Goal: Task Accomplishment & Management: Manage account settings

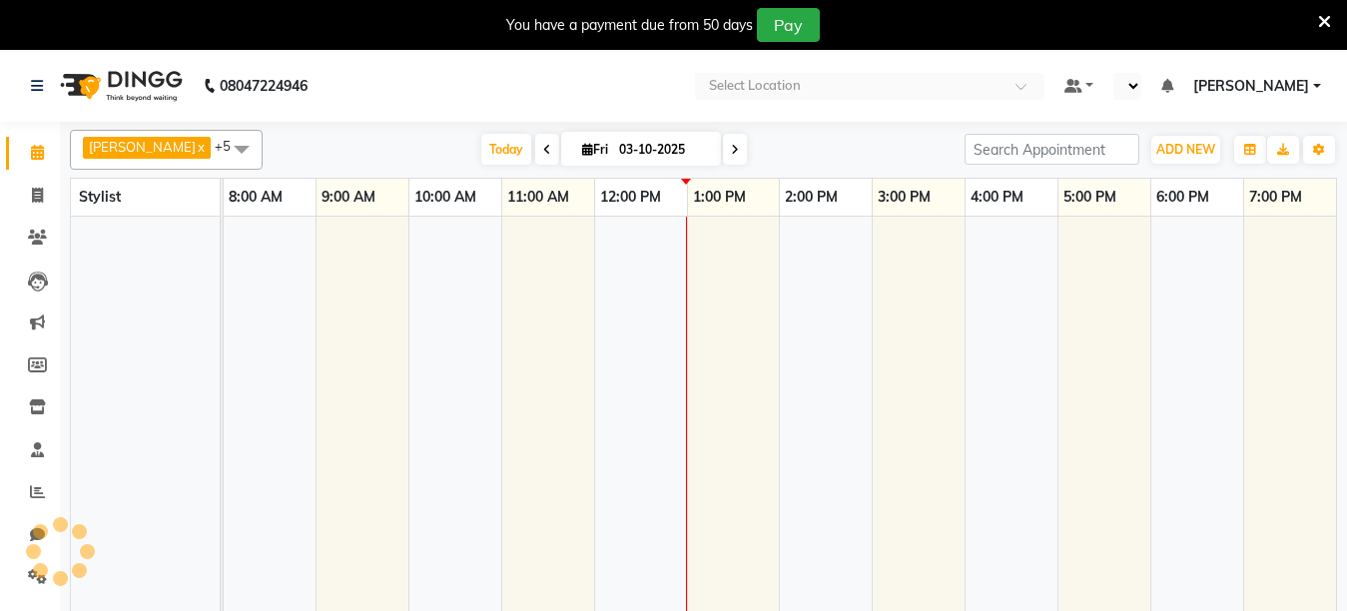
select select "en"
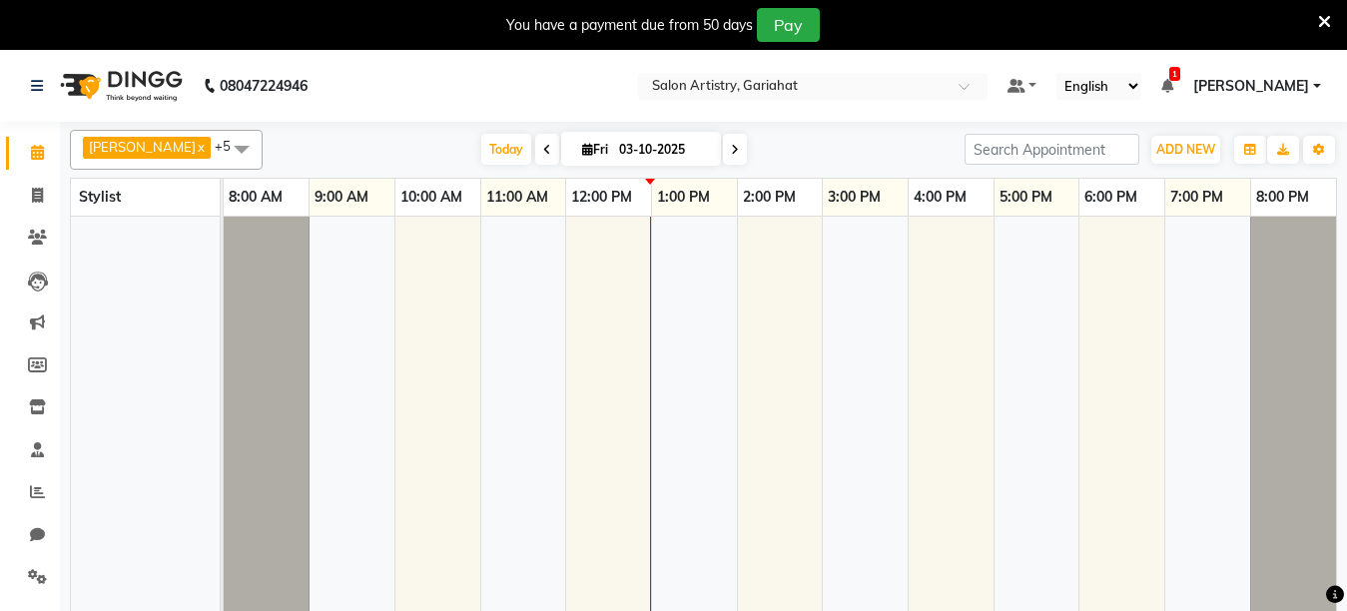
click at [1330, 20] on icon at bounding box center [1324, 22] width 13 height 18
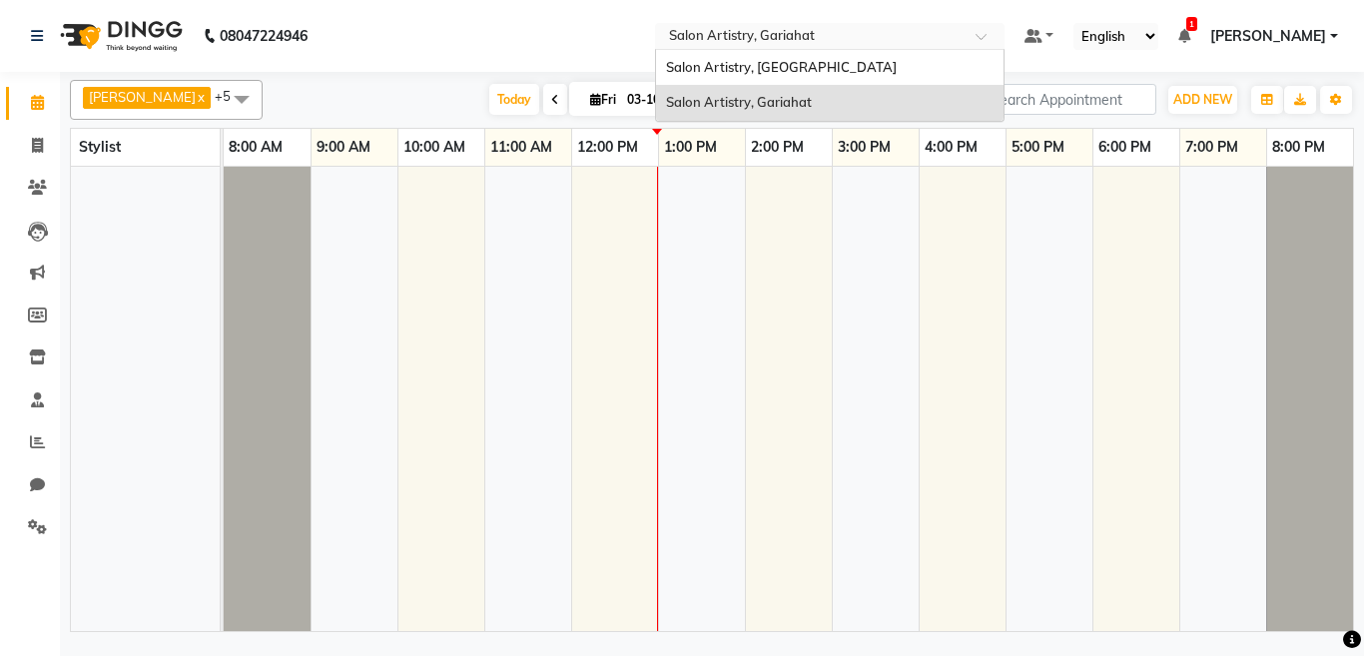
click at [773, 36] on input "text" at bounding box center [810, 38] width 290 height 20
click at [752, 68] on span "Salon Artistry, [GEOGRAPHIC_DATA]" at bounding box center [781, 67] width 231 height 16
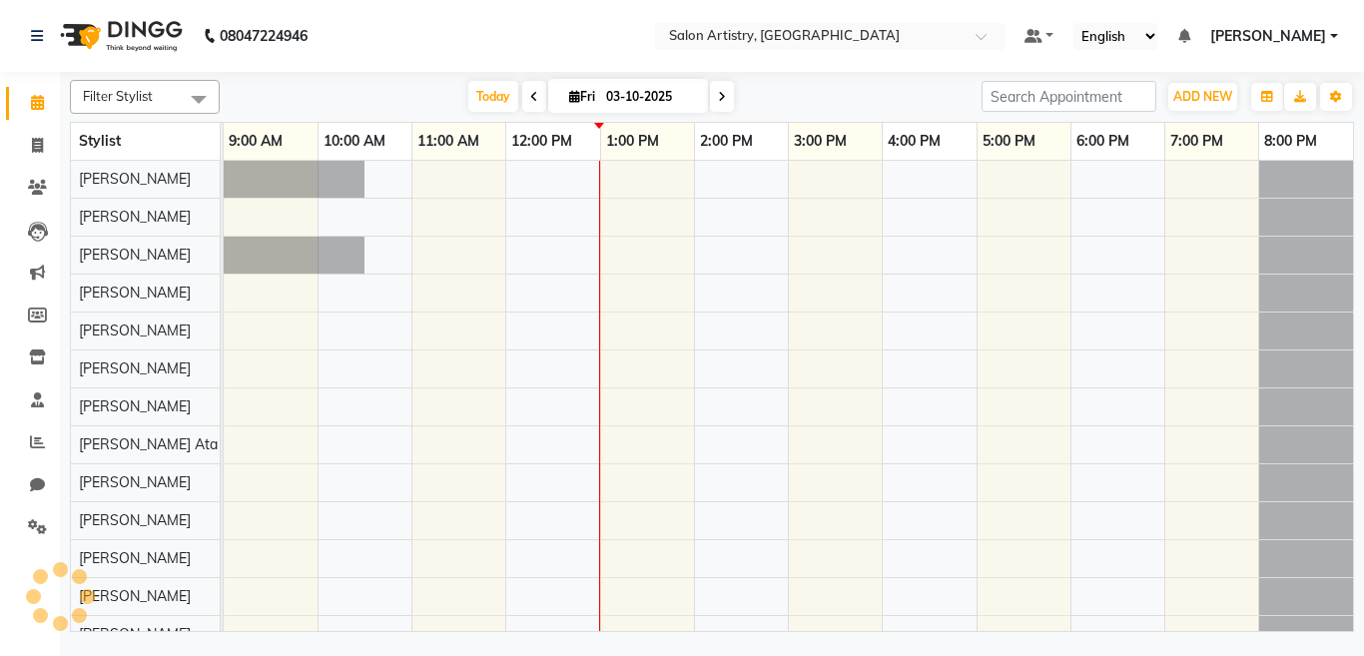
select select "en"
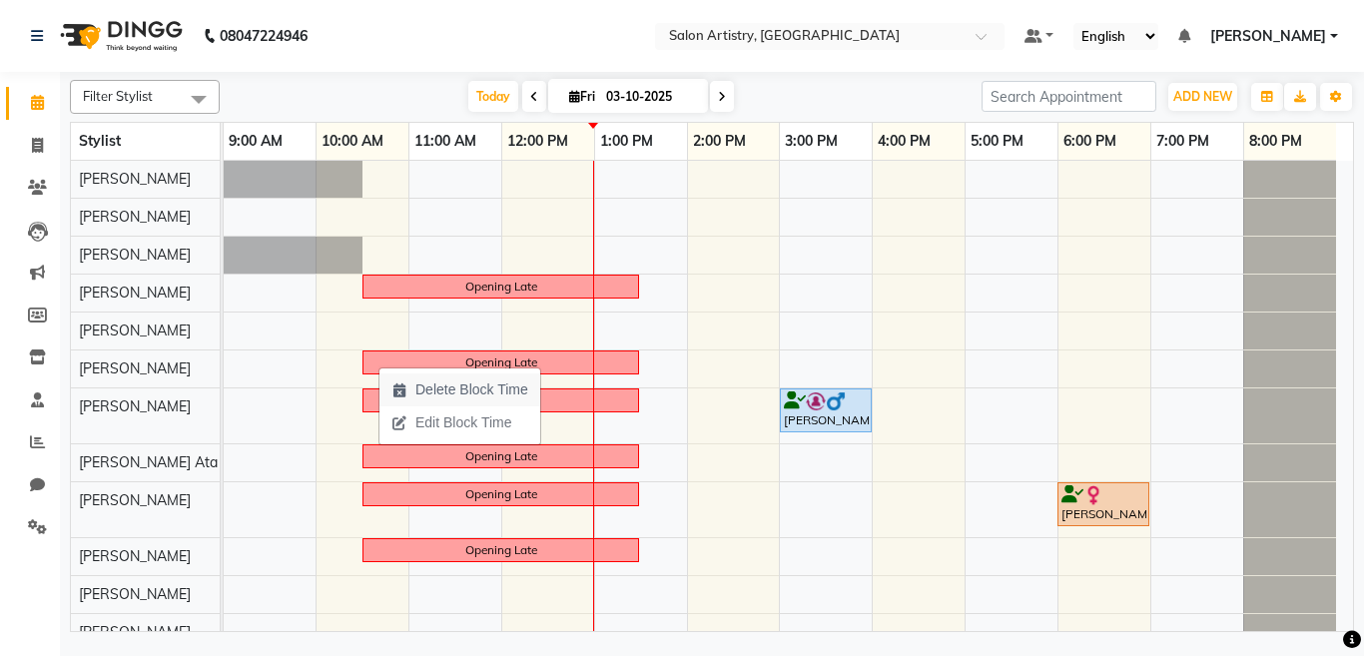
click at [417, 386] on span "Delete Block Time" at bounding box center [471, 390] width 113 height 21
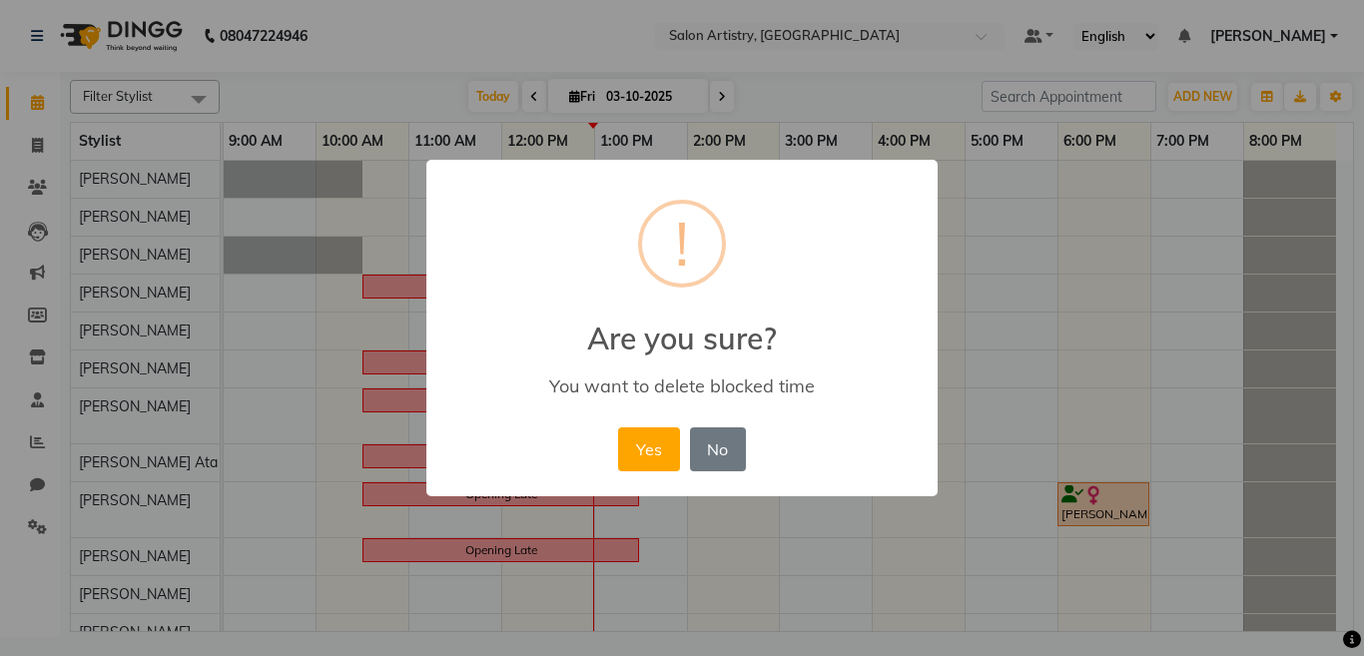
drag, startPoint x: 666, startPoint y: 448, endPoint x: 377, endPoint y: 277, distance: 336.7
click at [662, 448] on button "Yes" at bounding box center [648, 449] width 61 height 44
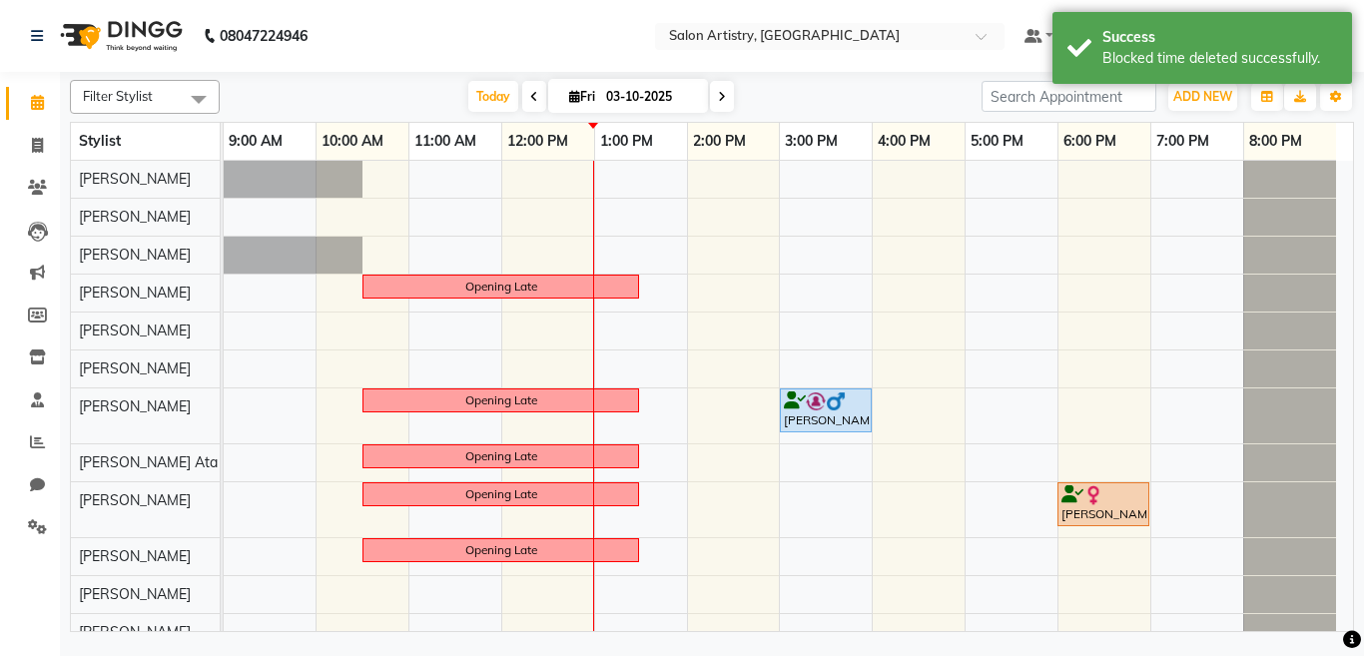
click at [198, 97] on span at bounding box center [199, 99] width 40 height 38
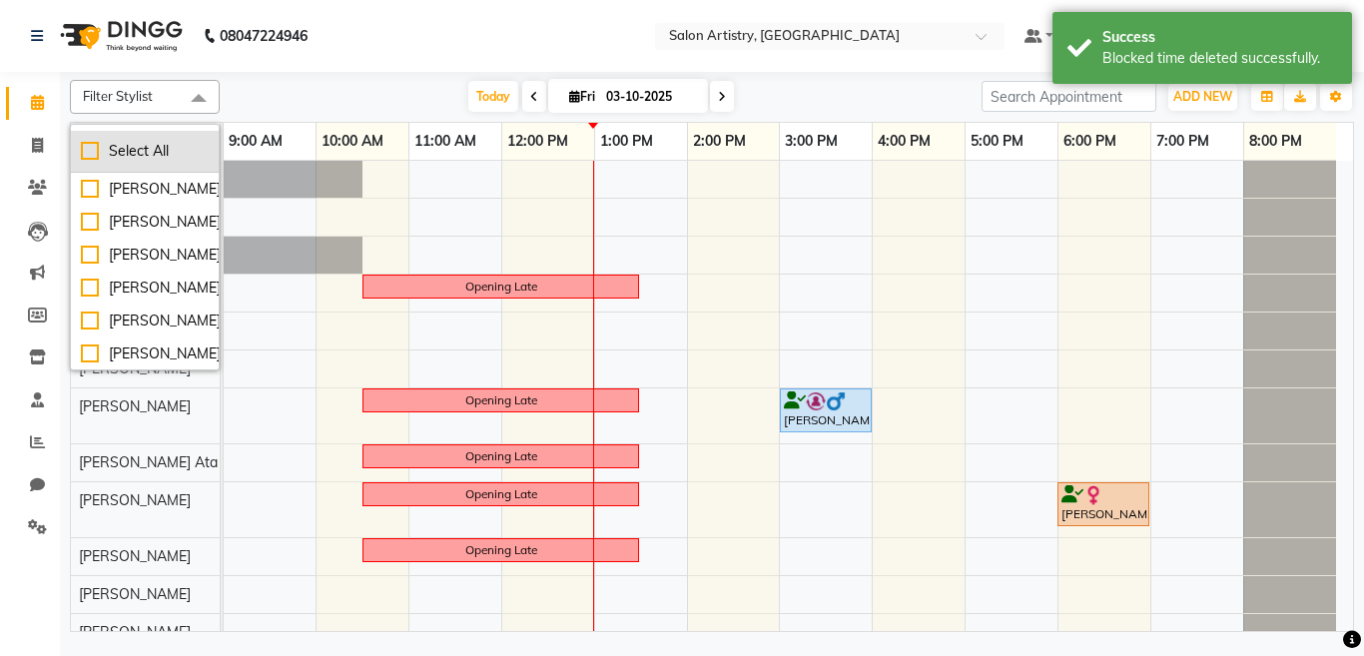
click at [127, 146] on div "Select All" at bounding box center [145, 151] width 128 height 21
checkbox input "true"
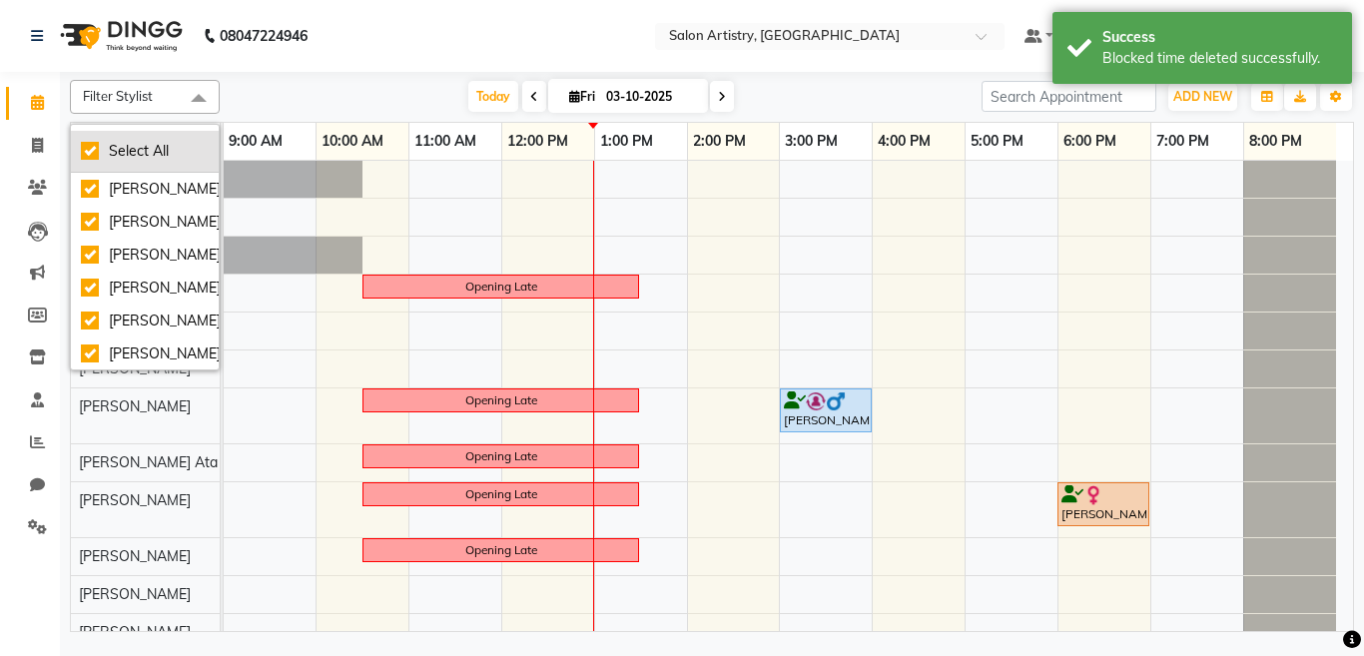
checkbox input "true"
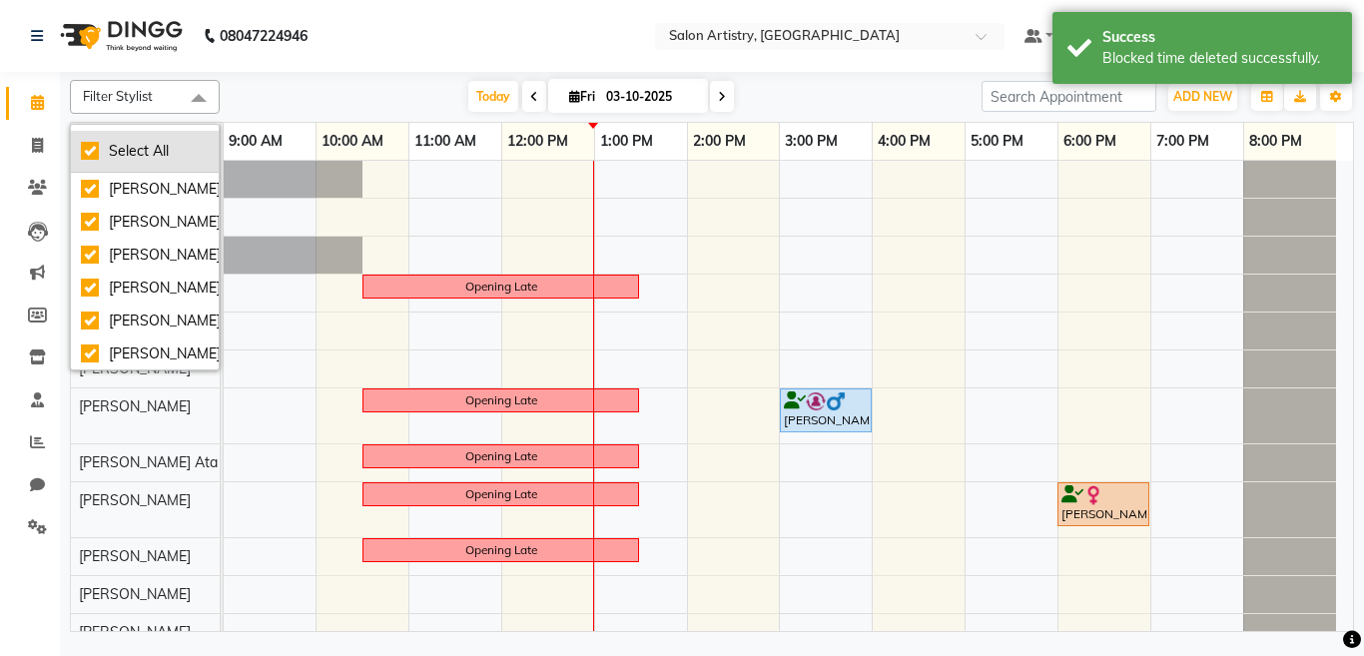
checkbox input "true"
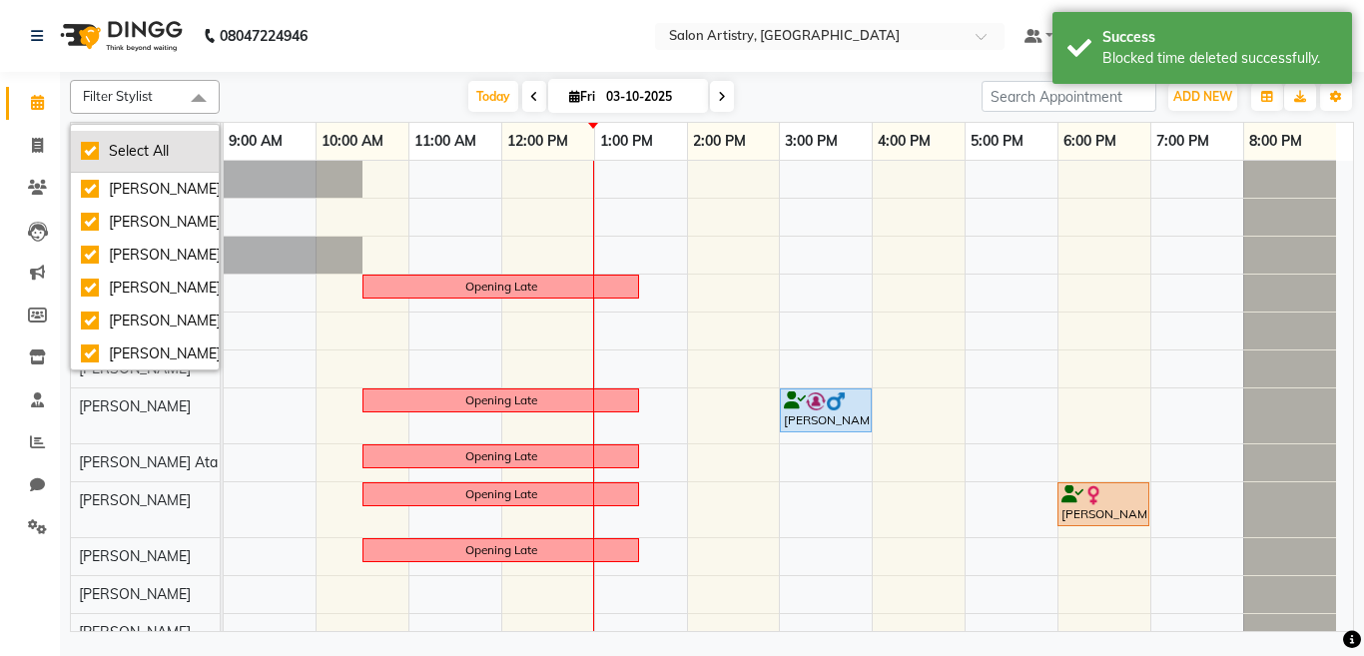
checkbox input "true"
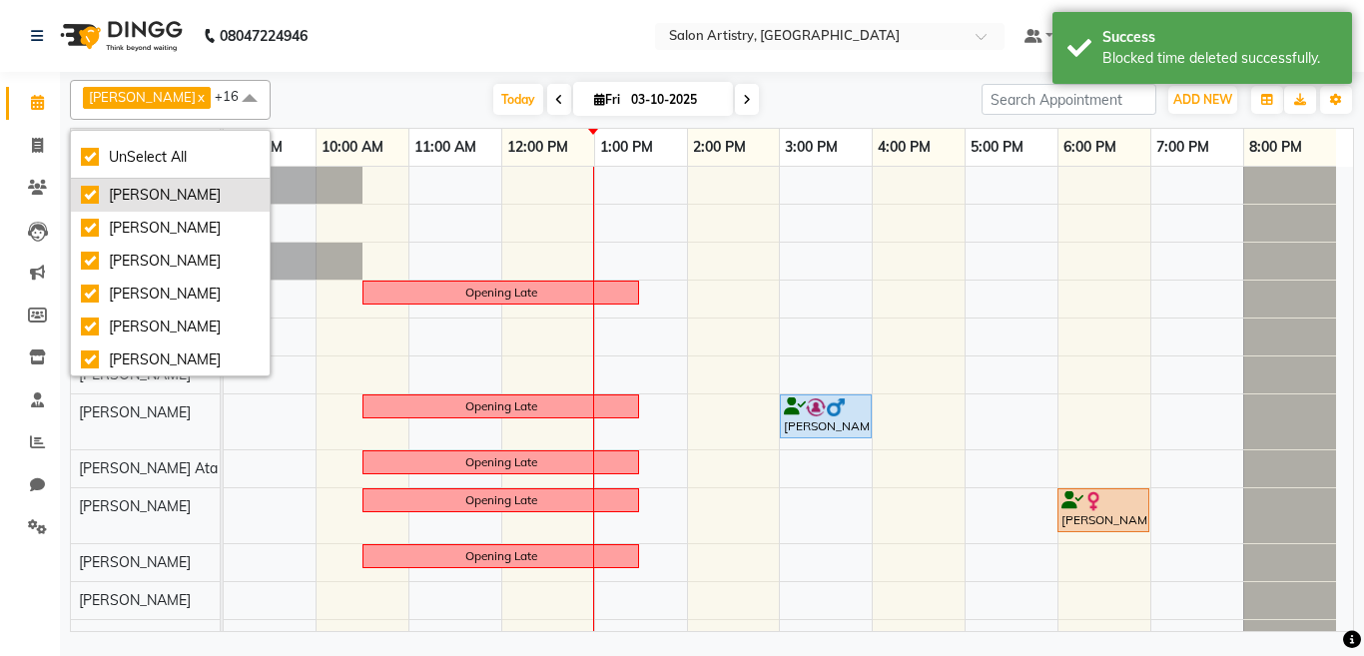
click at [132, 193] on div "[PERSON_NAME]" at bounding box center [170, 195] width 179 height 21
checkbox input "false"
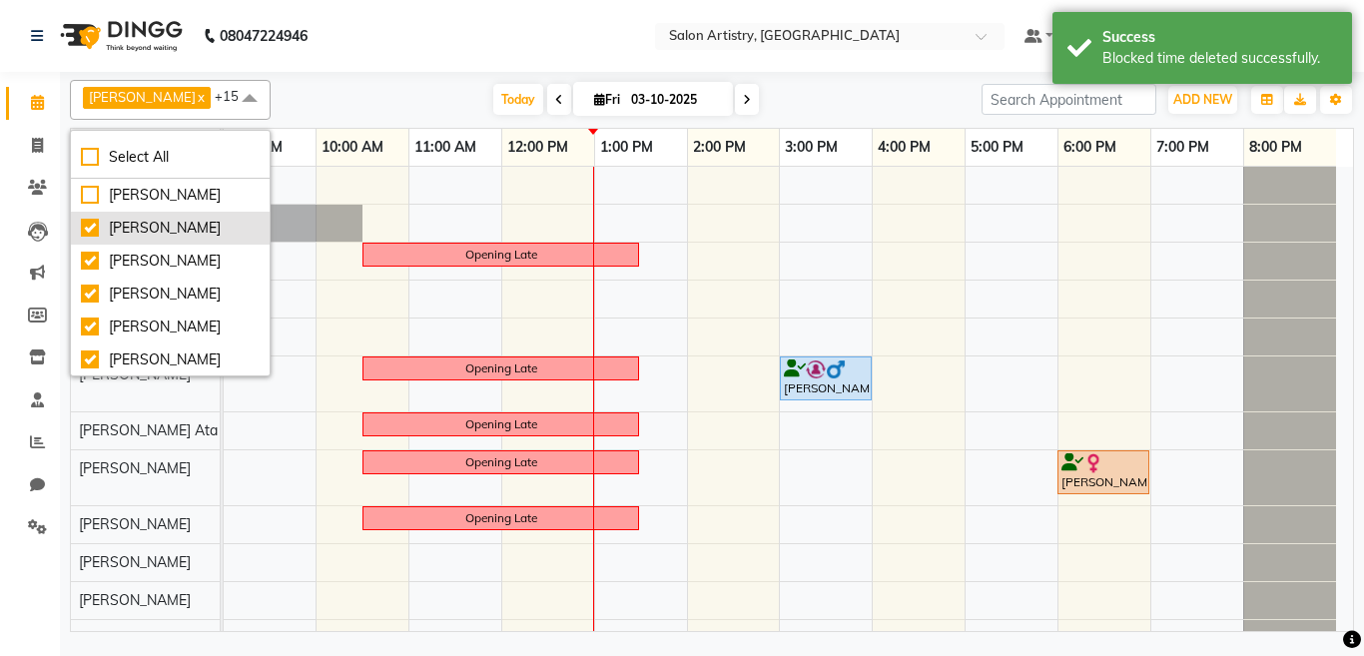
click at [135, 226] on div "[PERSON_NAME]" at bounding box center [170, 228] width 179 height 21
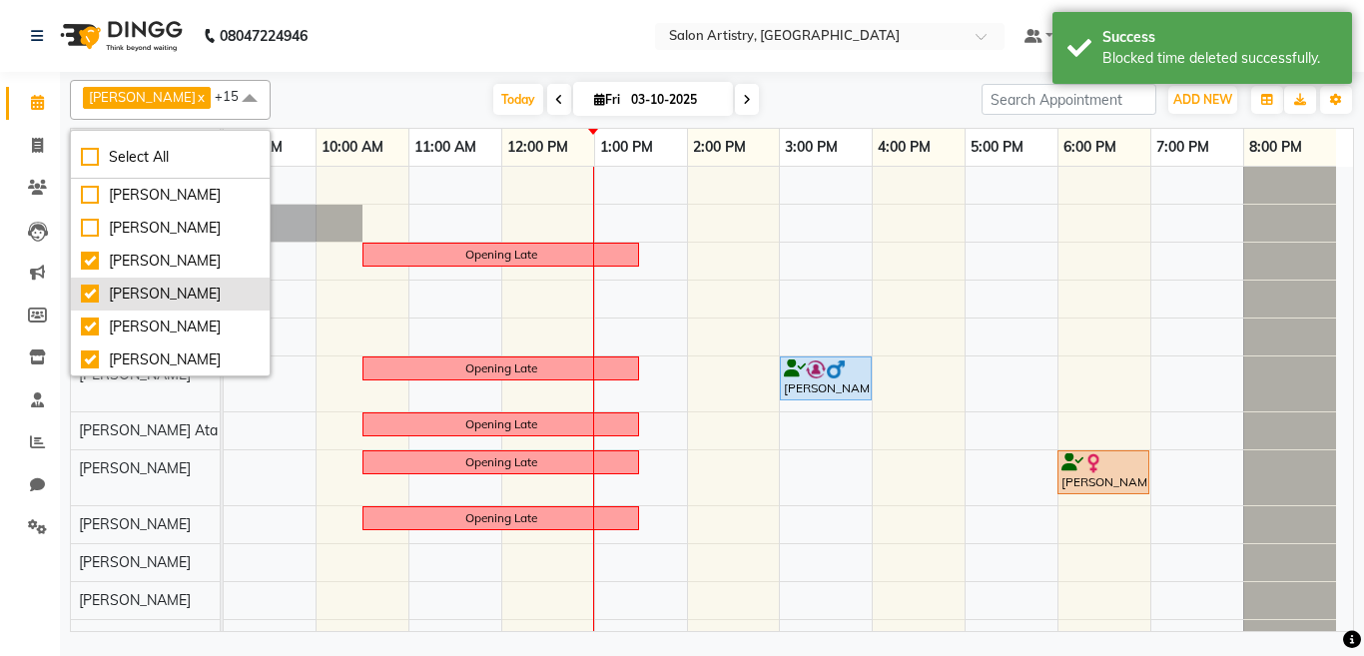
checkbox input "false"
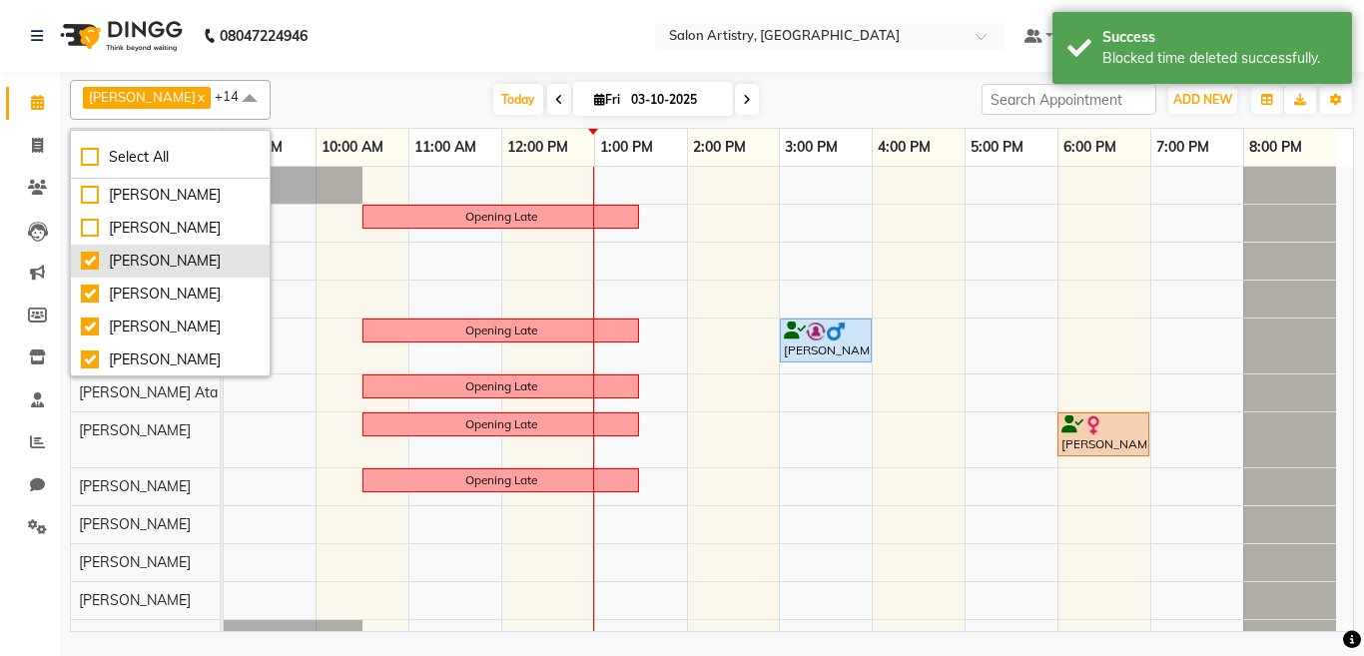
click at [129, 260] on div "[PERSON_NAME]" at bounding box center [170, 261] width 179 height 21
checkbox input "false"
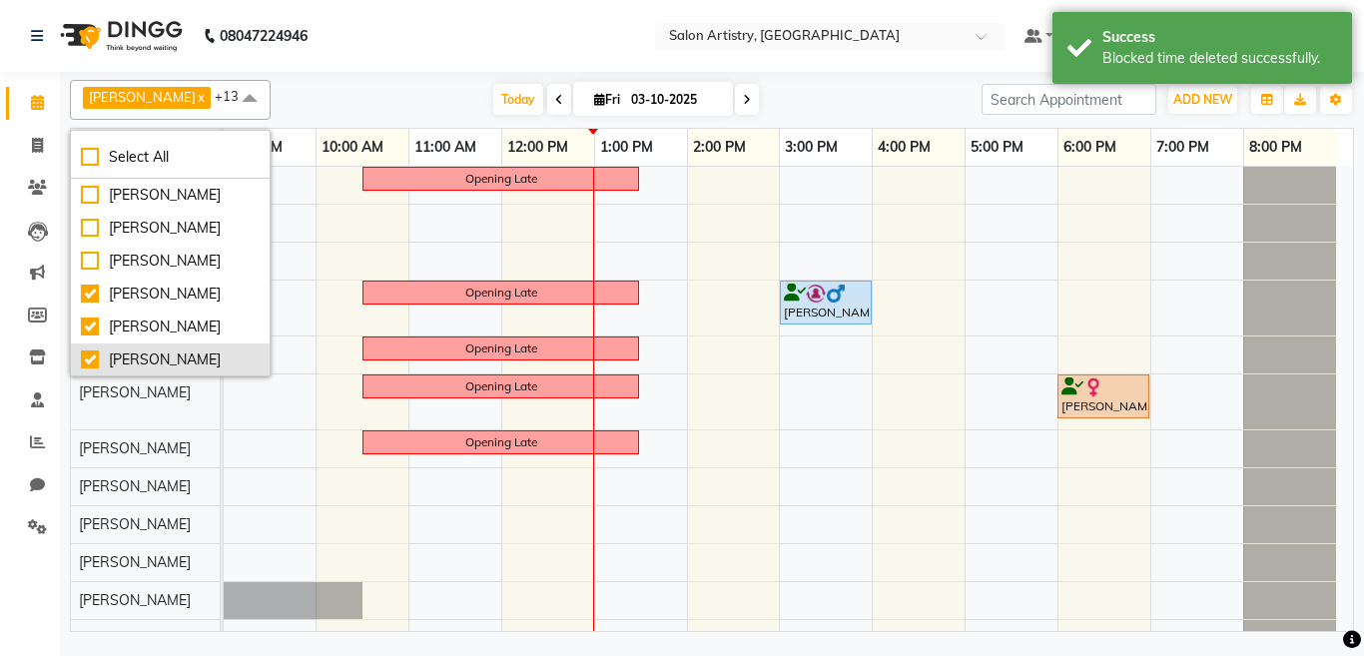
drag, startPoint x: 153, startPoint y: 326, endPoint x: 182, endPoint y: 351, distance: 38.2
click at [155, 326] on div "[PERSON_NAME]" at bounding box center [170, 327] width 179 height 21
checkbox input "false"
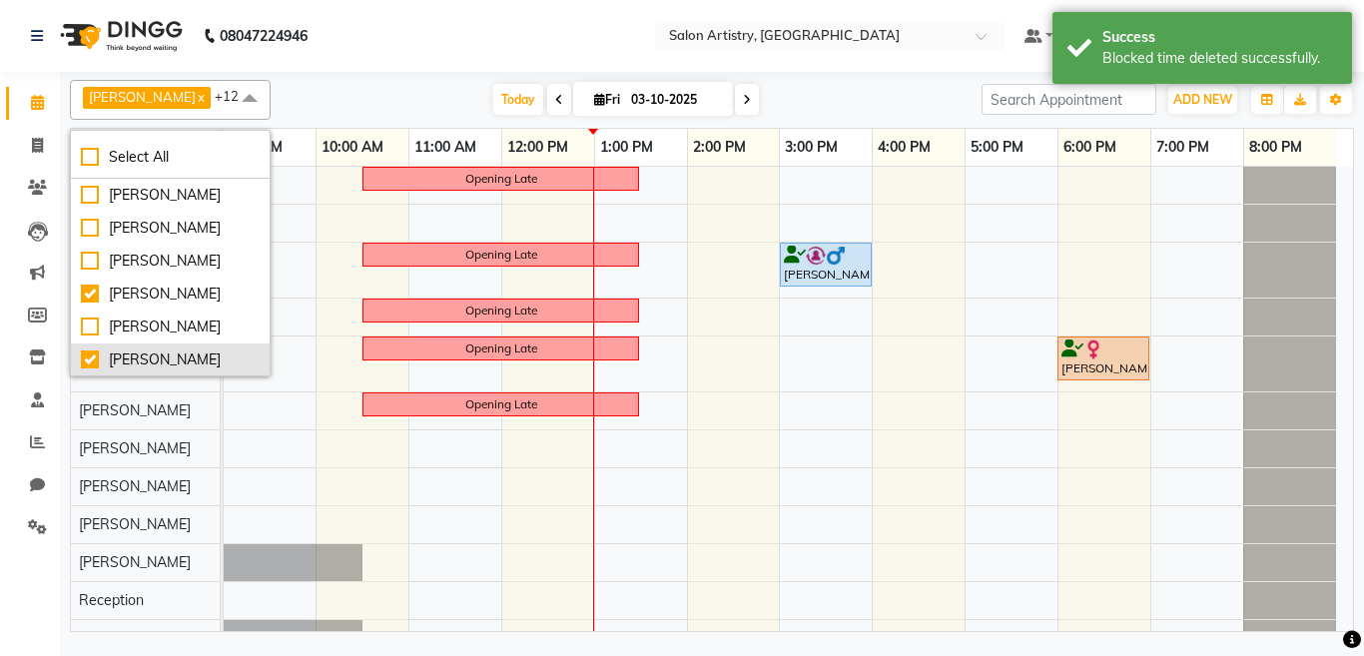
drag, startPoint x: 154, startPoint y: 358, endPoint x: 196, endPoint y: 368, distance: 43.1
click at [157, 358] on div "[PERSON_NAME]" at bounding box center [170, 360] width 179 height 21
checkbox input "false"
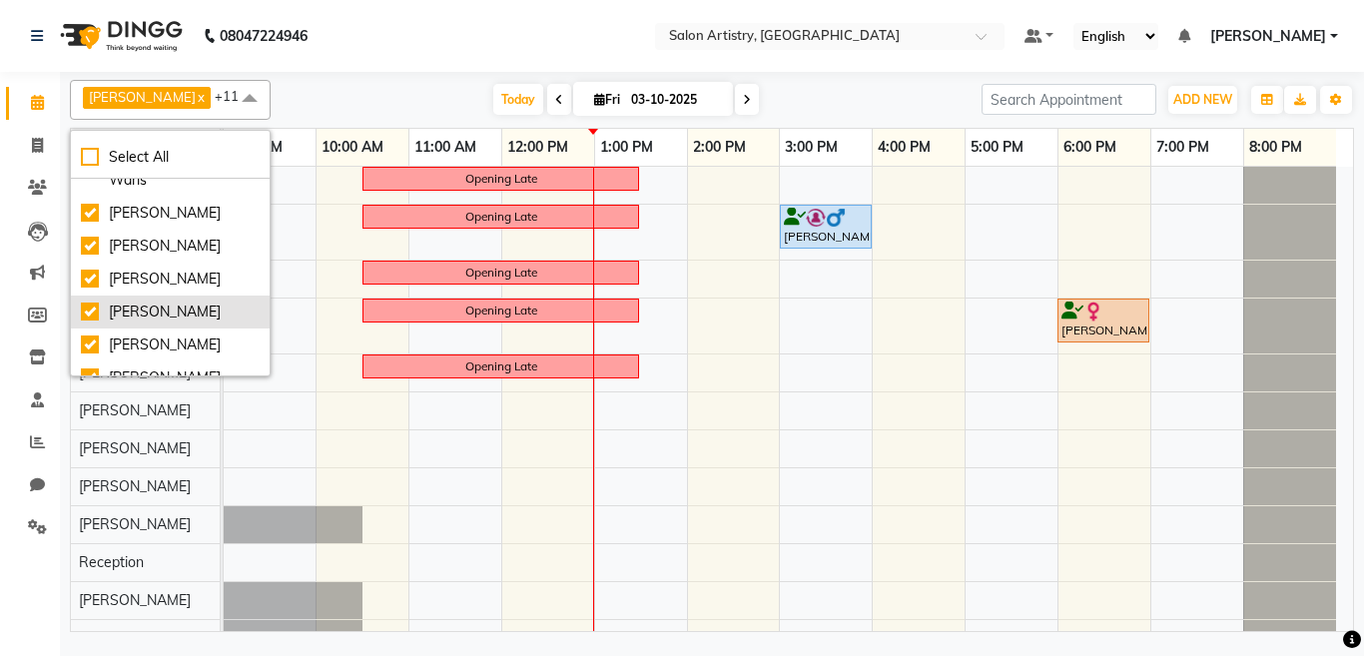
scroll to position [280, 0]
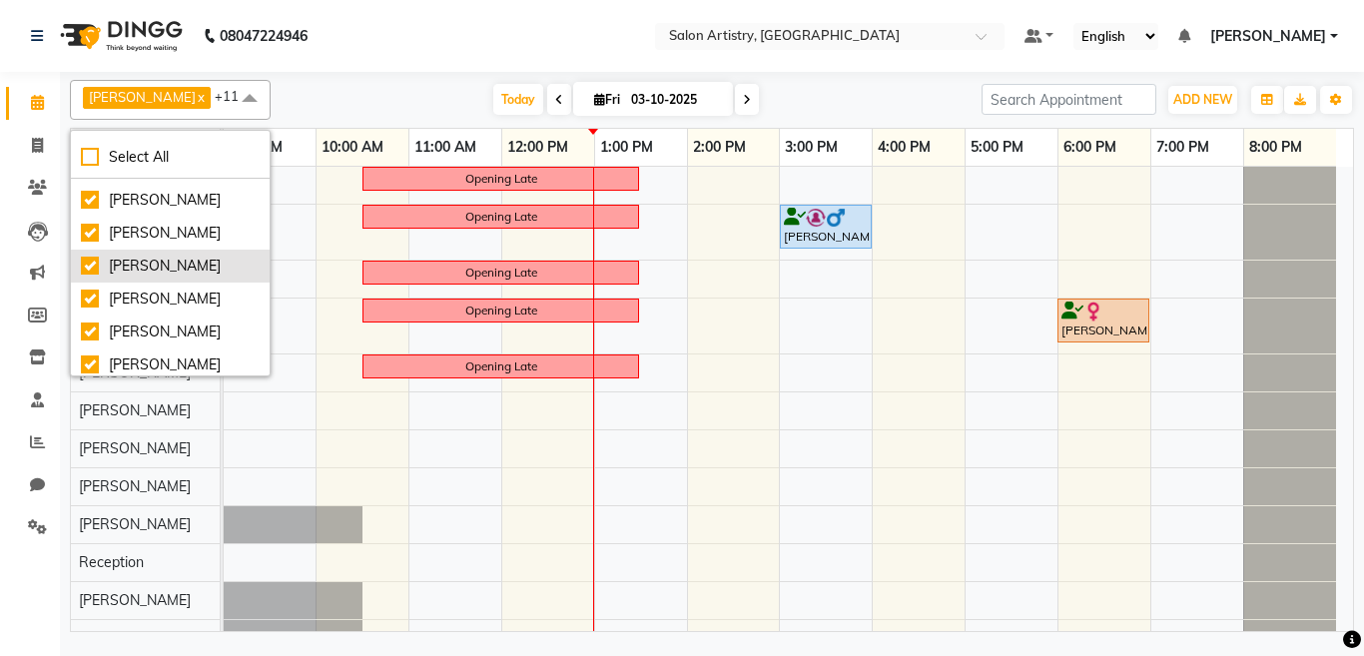
drag, startPoint x: 137, startPoint y: 304, endPoint x: 138, endPoint y: 327, distance: 23.0
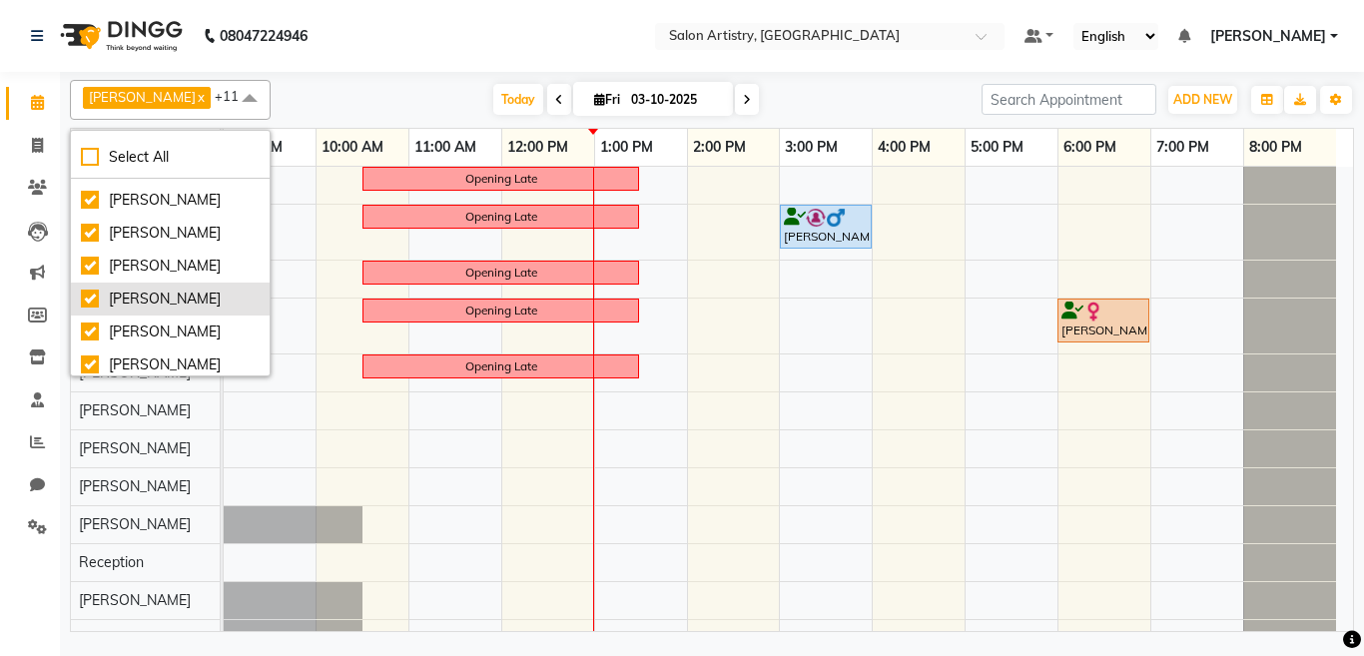
click at [137, 277] on div "[PERSON_NAME]" at bounding box center [170, 266] width 179 height 21
checkbox input "false"
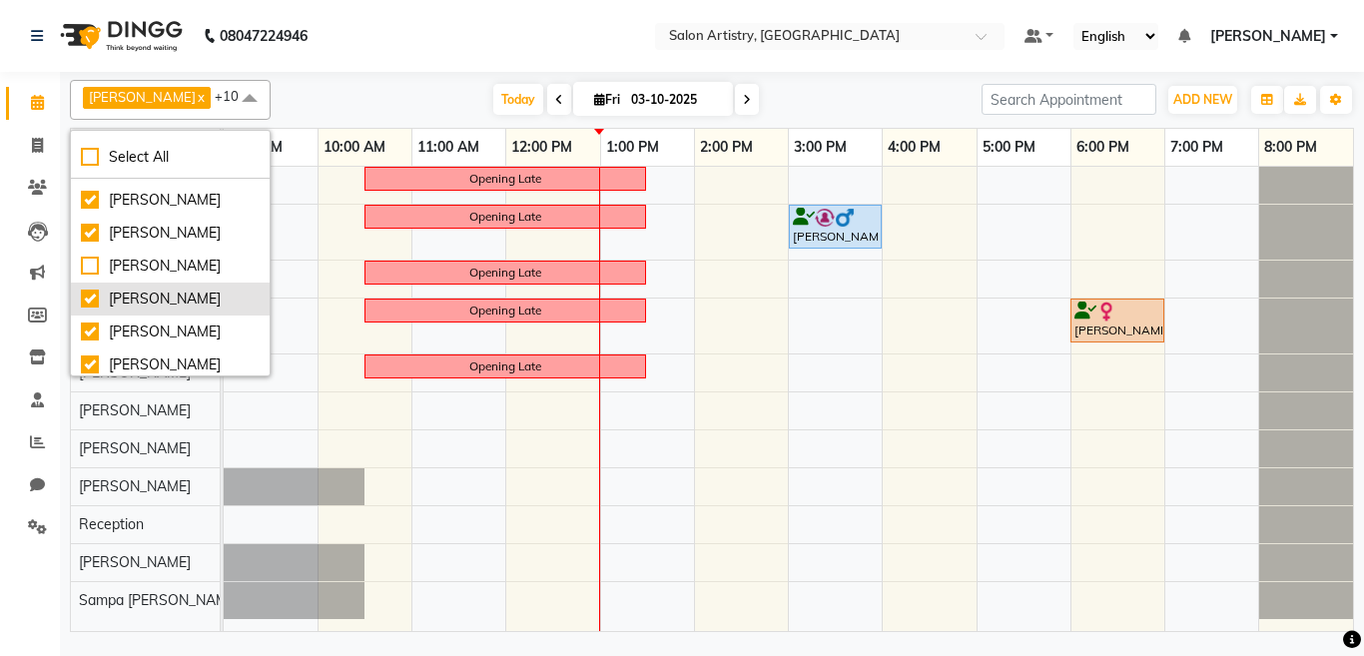
click at [140, 310] on div "[PERSON_NAME]" at bounding box center [170, 299] width 179 height 21
checkbox input "false"
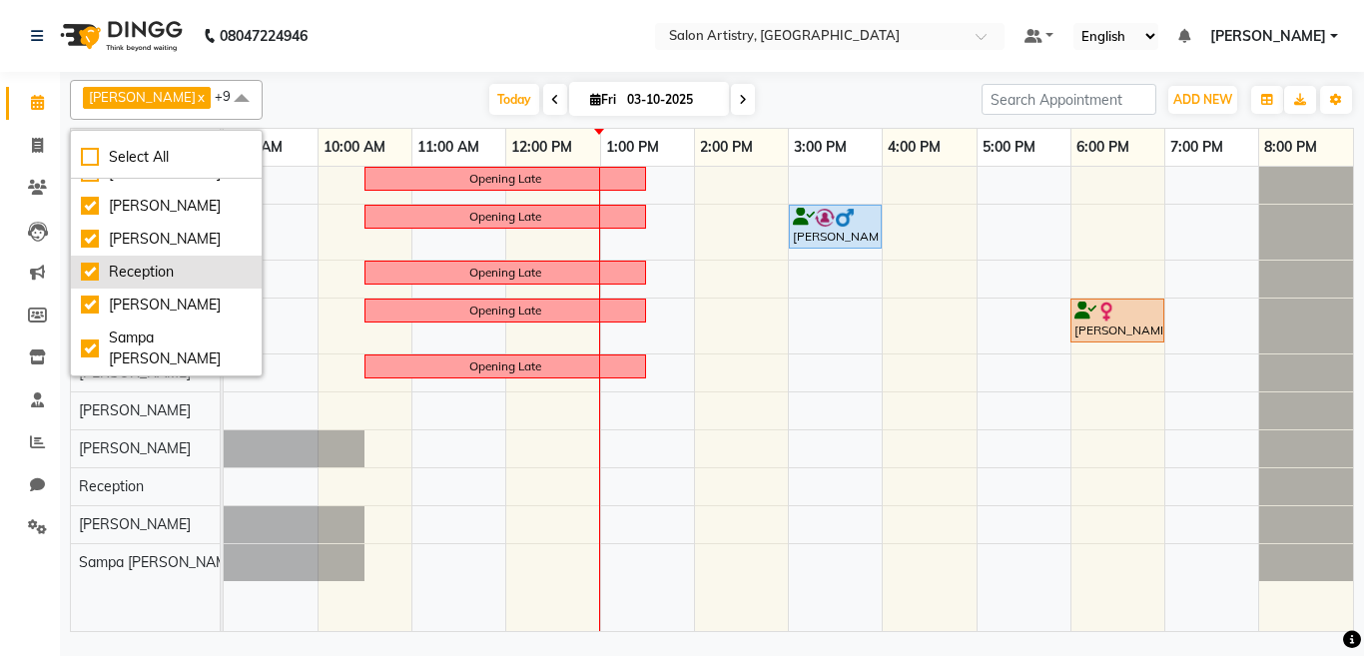
scroll to position [439, 0]
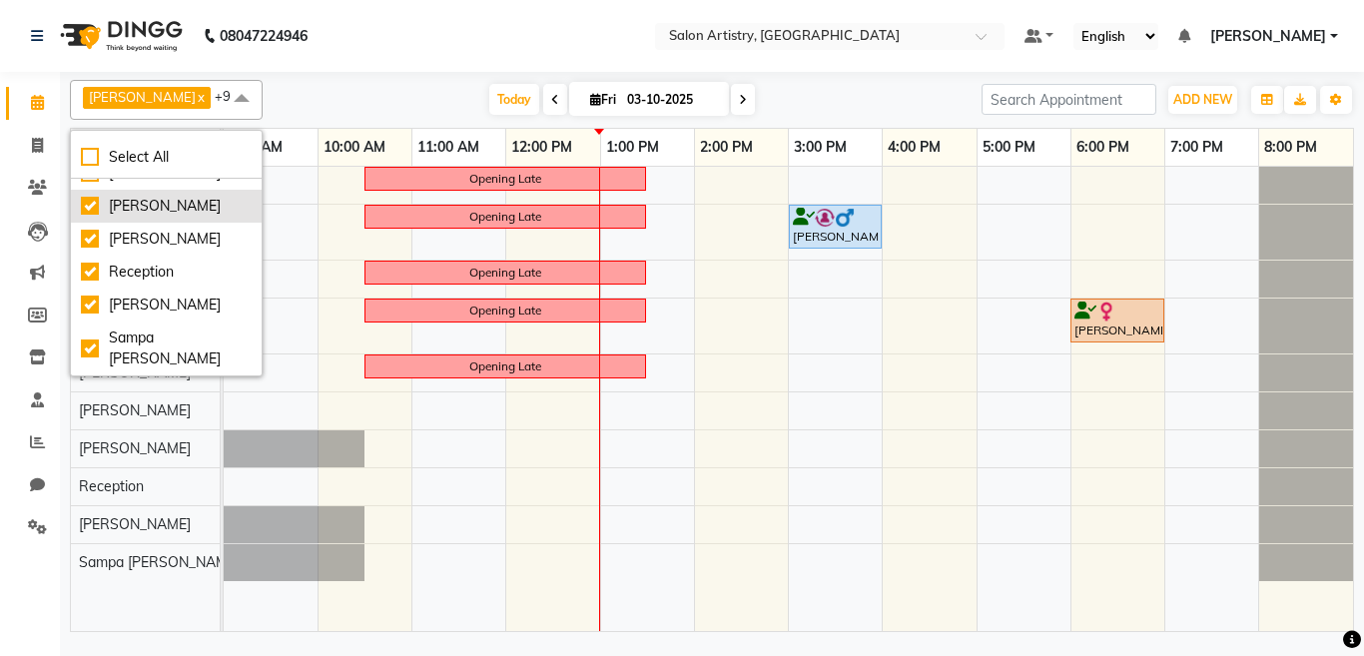
click at [142, 217] on div "[PERSON_NAME]" at bounding box center [166, 206] width 171 height 21
checkbox input "false"
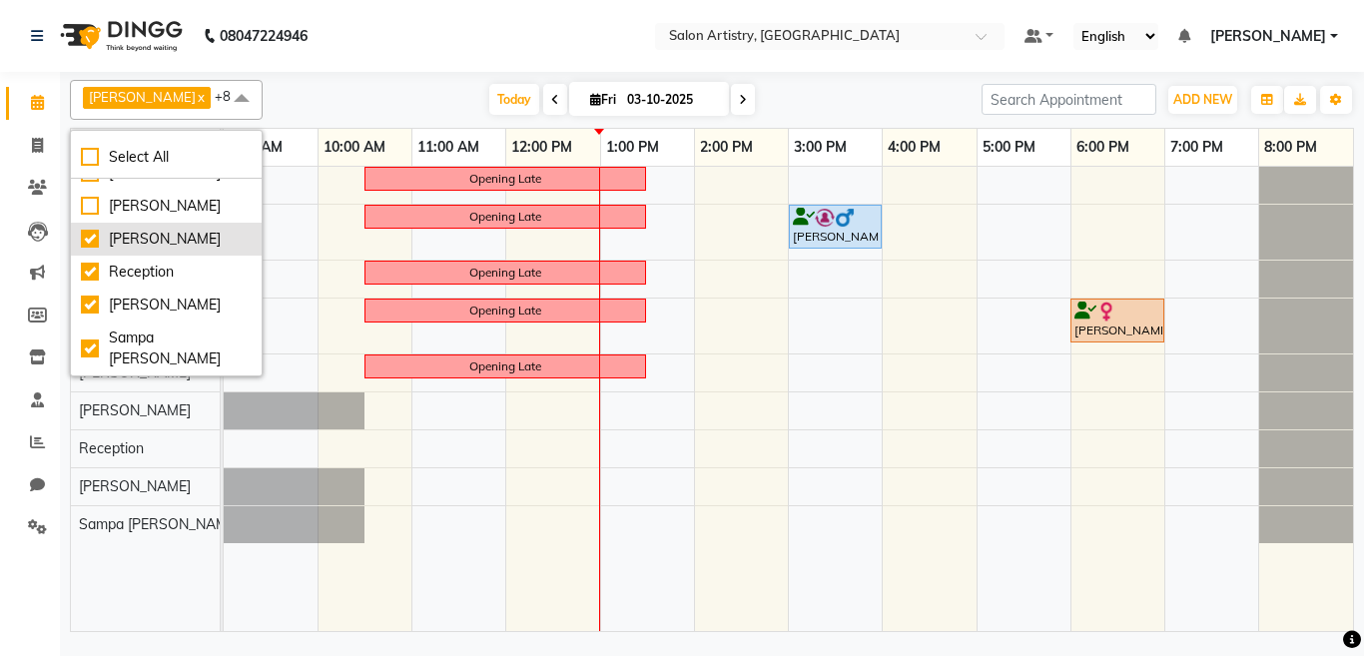
click at [140, 250] on div "[PERSON_NAME]" at bounding box center [166, 239] width 171 height 21
checkbox input "false"
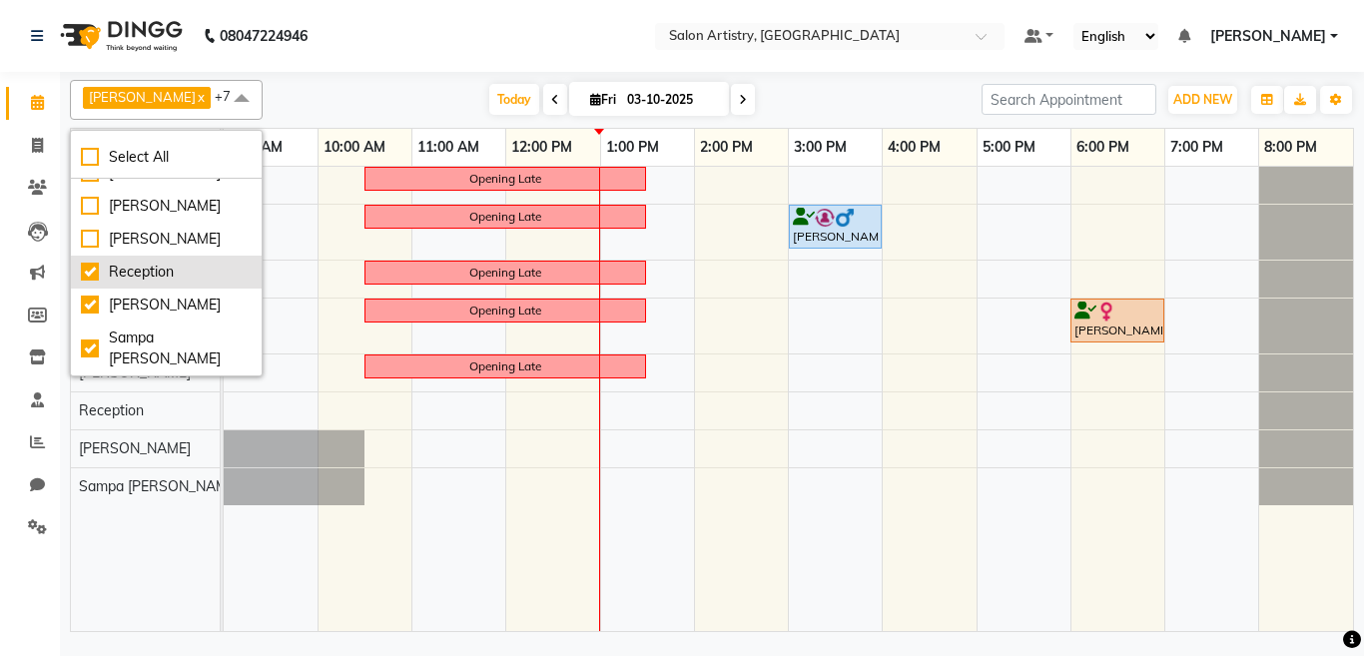
drag, startPoint x: 128, startPoint y: 316, endPoint x: 130, endPoint y: 332, distance: 16.1
click at [129, 283] on div "Reception" at bounding box center [166, 272] width 171 height 21
checkbox input "false"
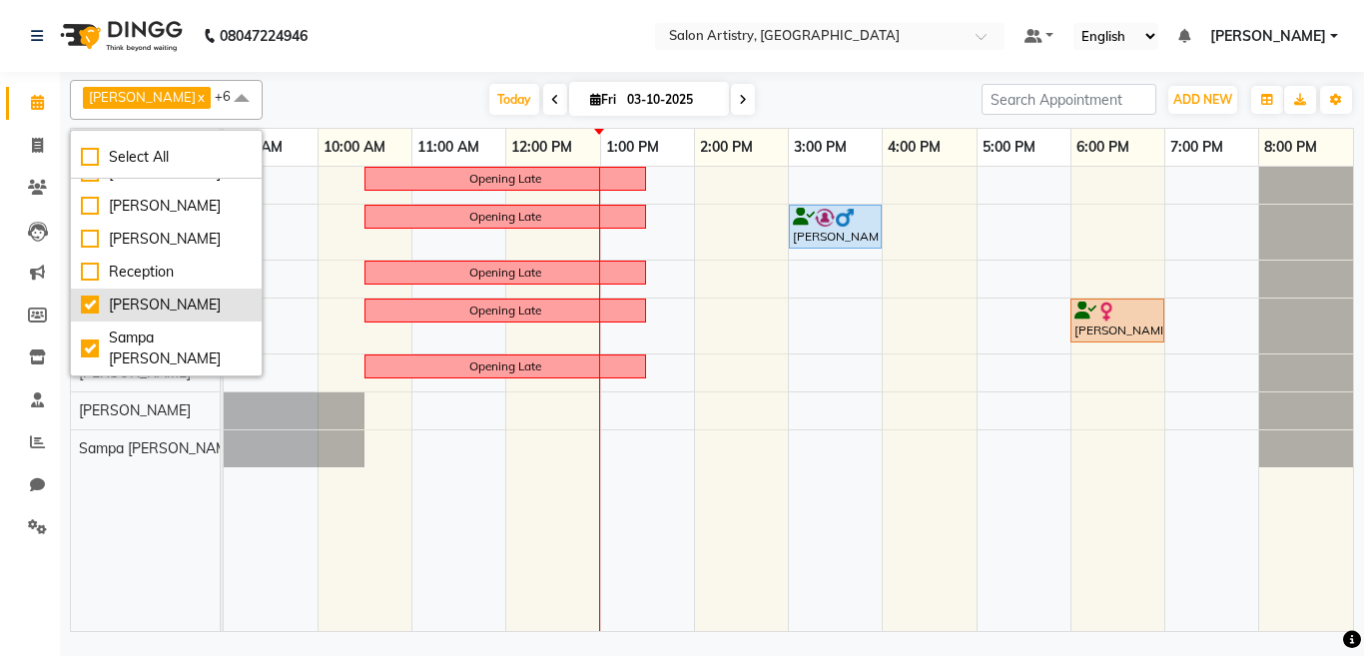
drag, startPoint x: 130, startPoint y: 346, endPoint x: 145, endPoint y: 339, distance: 16.5
click at [131, 316] on div "[PERSON_NAME]" at bounding box center [166, 305] width 171 height 21
checkbox input "false"
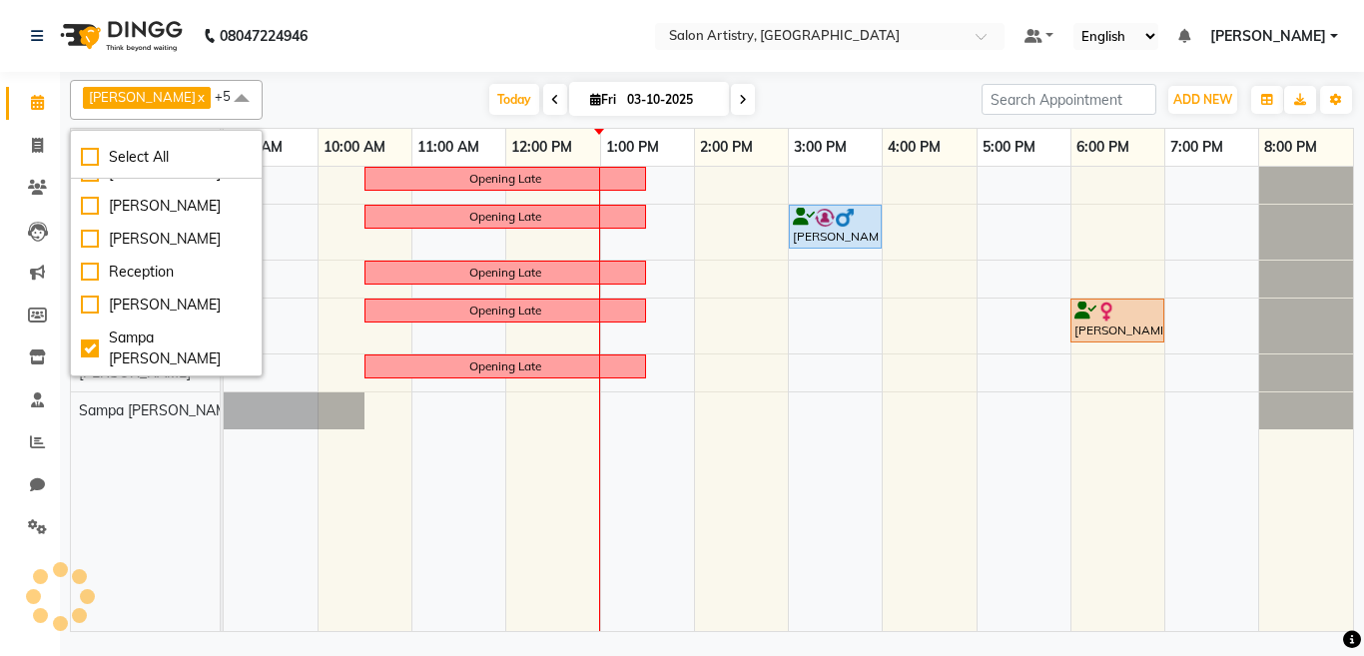
scroll to position [468, 0]
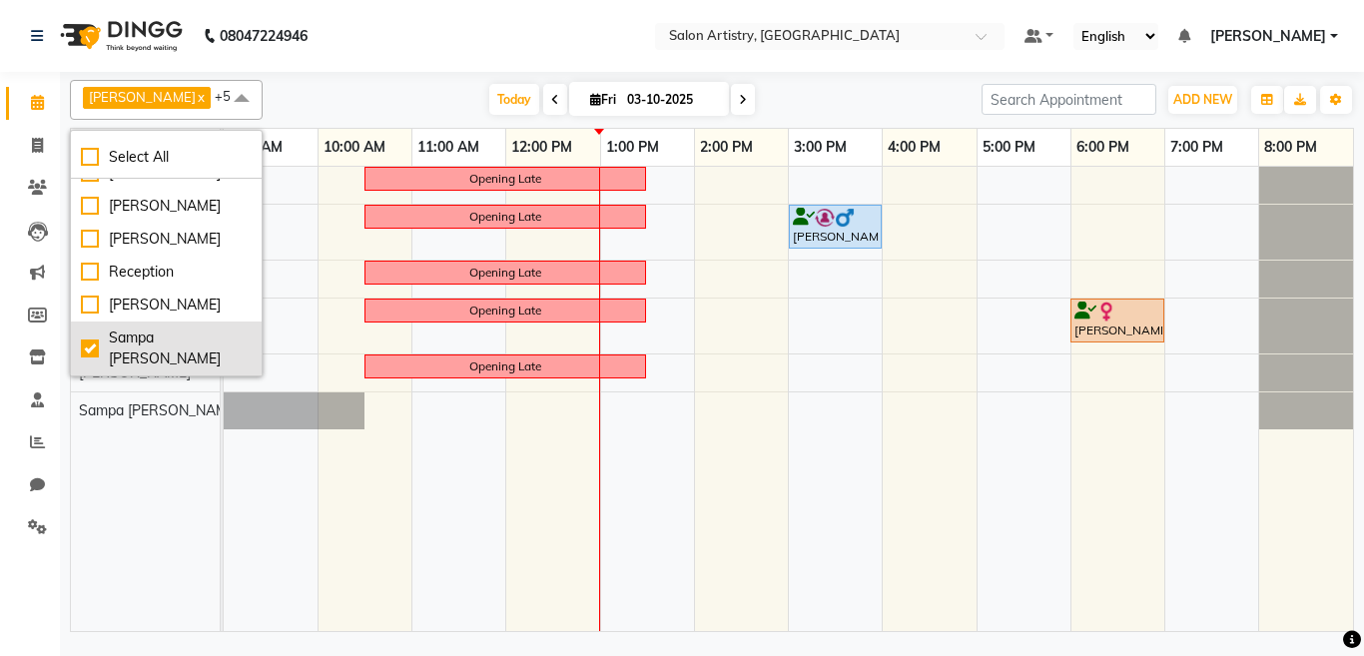
click at [160, 359] on div "Sampa [PERSON_NAME]" at bounding box center [166, 349] width 171 height 42
checkbox input "false"
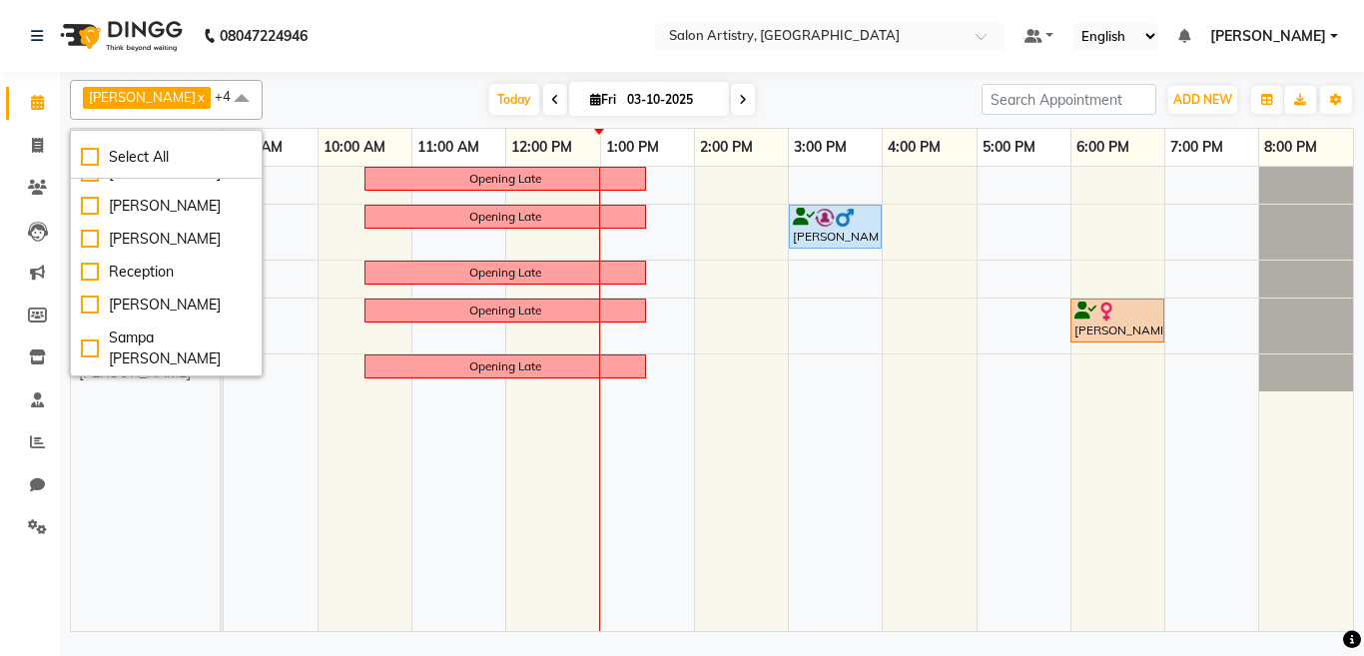
click at [405, 57] on nav "08047224946 Select Location × Salon Artistry, [GEOGRAPHIC_DATA] Default Panel M…" at bounding box center [682, 36] width 1364 height 72
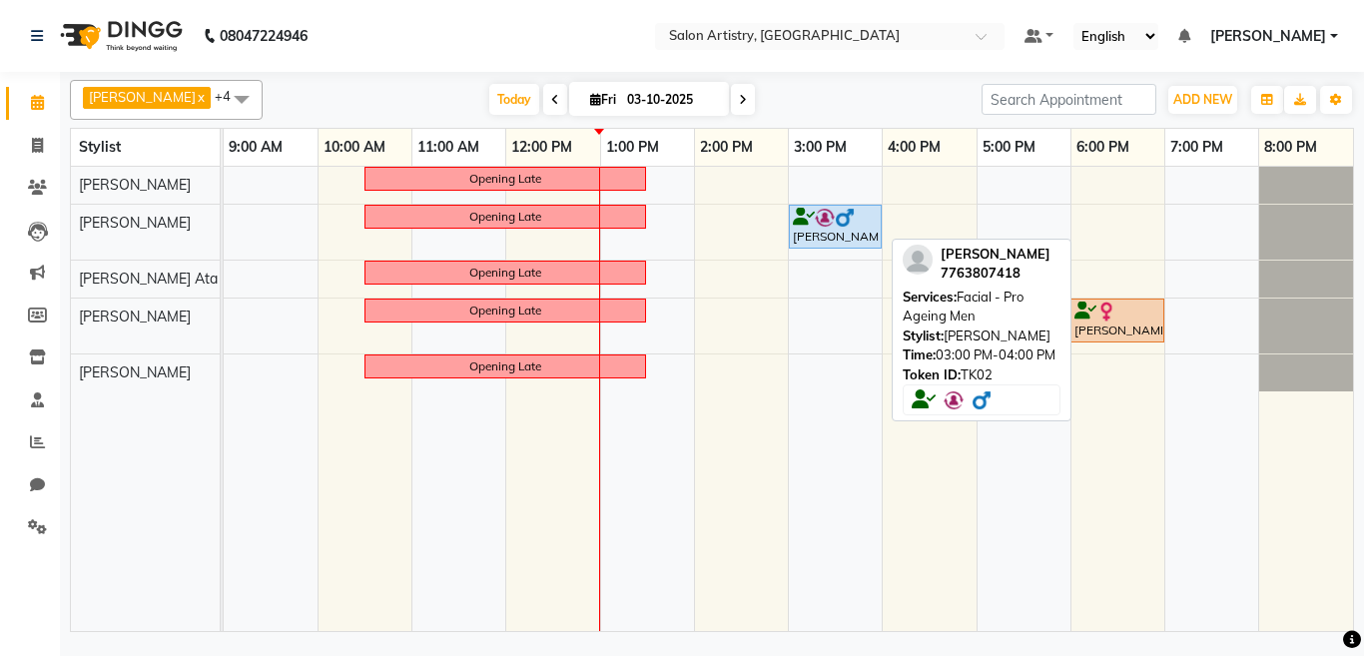
click at [837, 231] on div "[PERSON_NAME], TK02, 03:00 PM-04:00 PM, Facial - Pro Ageing Men" at bounding box center [835, 227] width 89 height 38
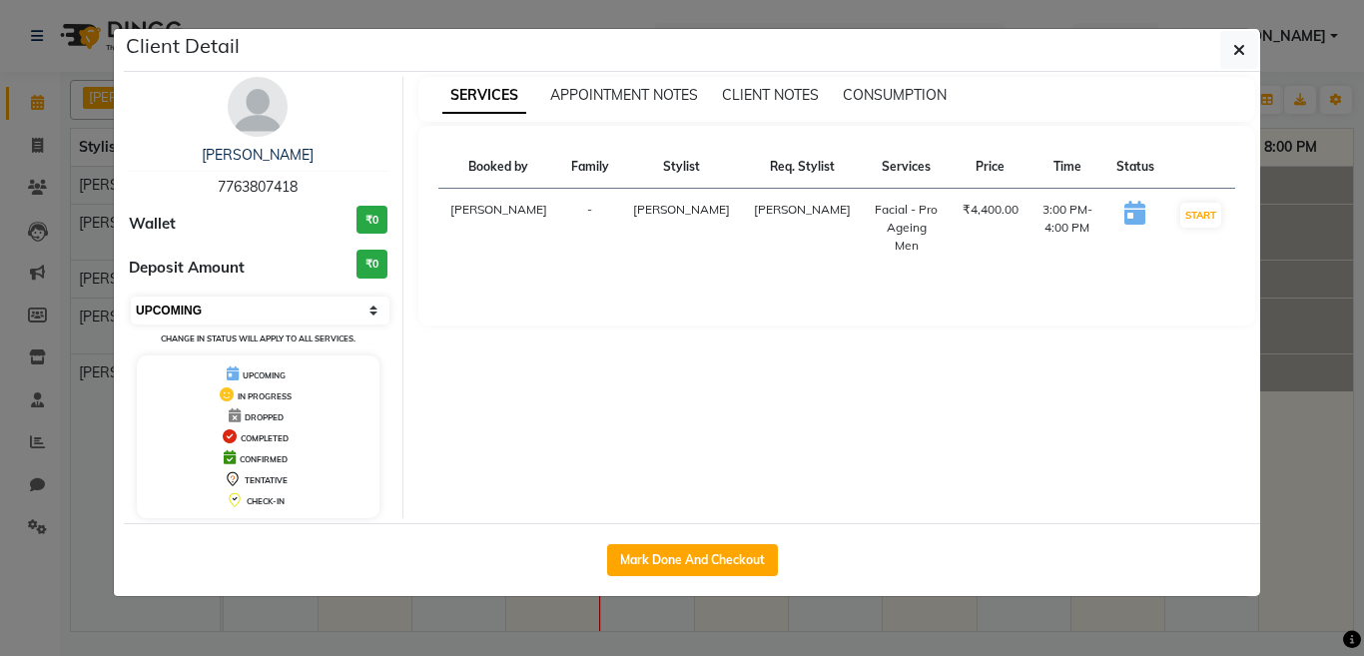
drag, startPoint x: 235, startPoint y: 312, endPoint x: 246, endPoint y: 305, distance: 13.0
click at [235, 312] on select "Select IN SERVICE CONFIRMED TENTATIVE CHECK IN MARK DONE DROPPED UPCOMING" at bounding box center [260, 311] width 259 height 28
select select "6"
click at [131, 297] on select "Select IN SERVICE CONFIRMED TENTATIVE CHECK IN MARK DONE DROPPED UPCOMING" at bounding box center [260, 311] width 259 height 28
click at [1233, 52] on icon "button" at bounding box center [1239, 50] width 12 height 16
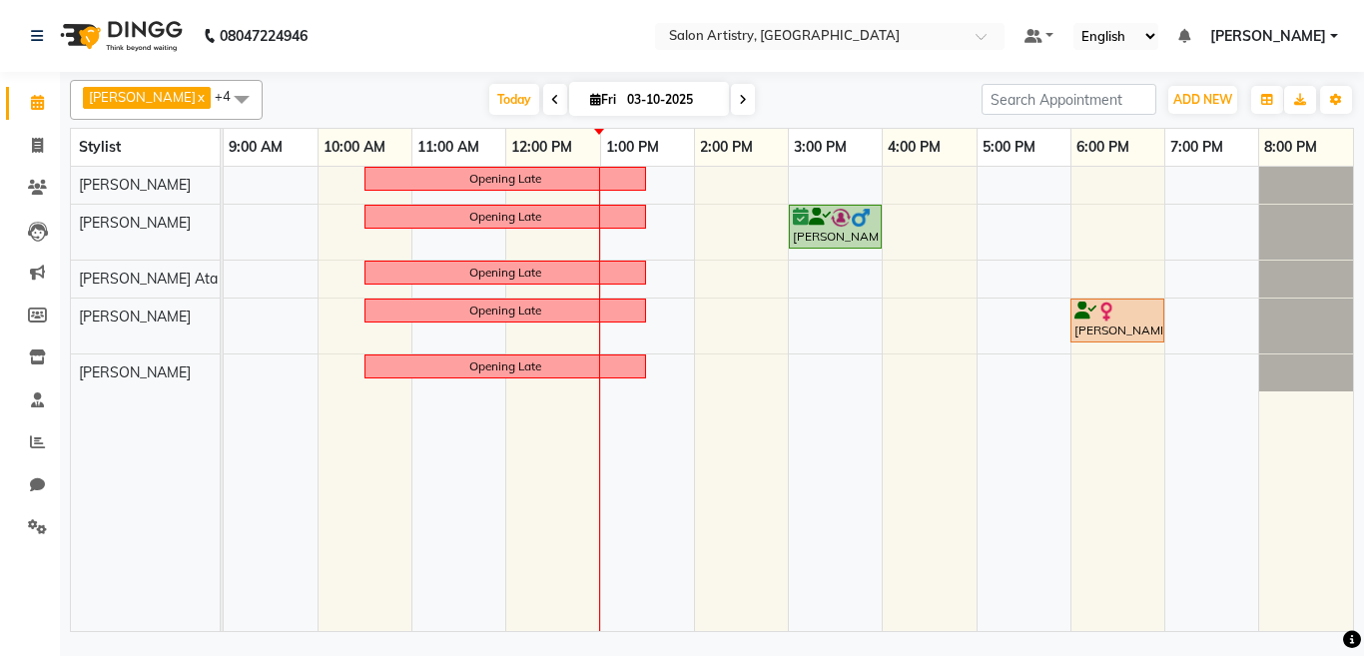
click at [739, 94] on icon at bounding box center [743, 100] width 8 height 12
type input "04-10-2025"
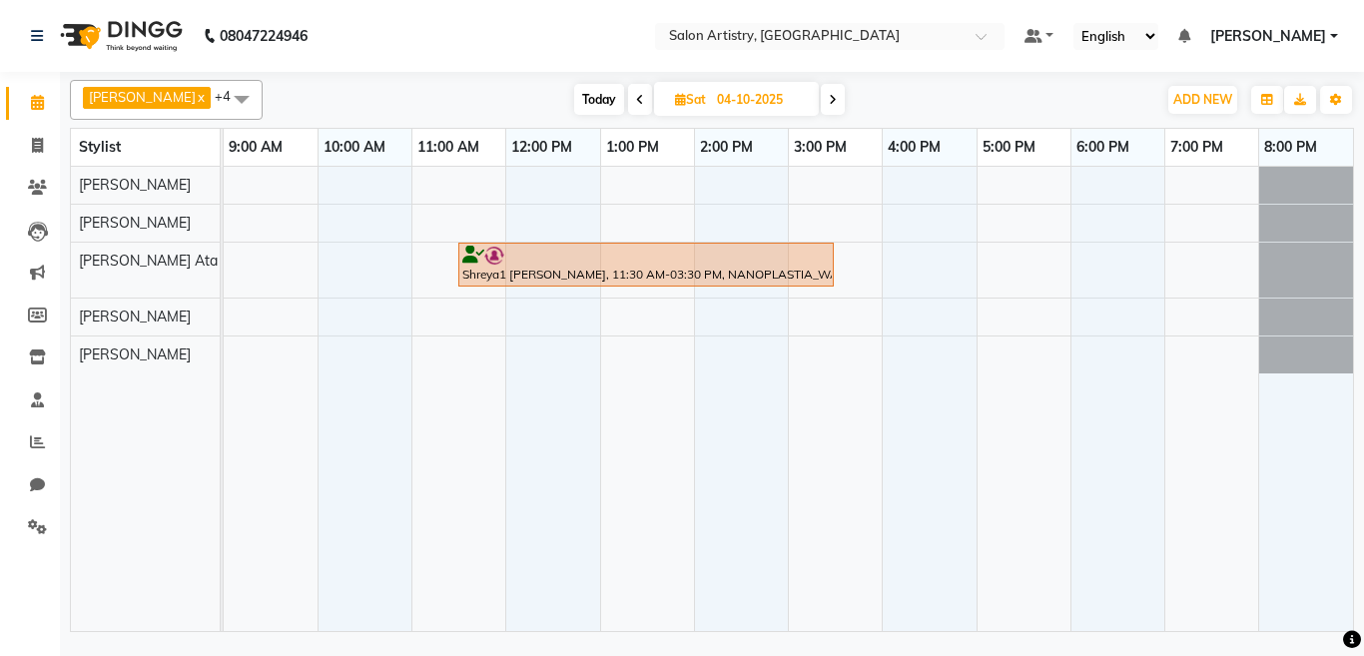
click at [222, 94] on span at bounding box center [242, 99] width 40 height 38
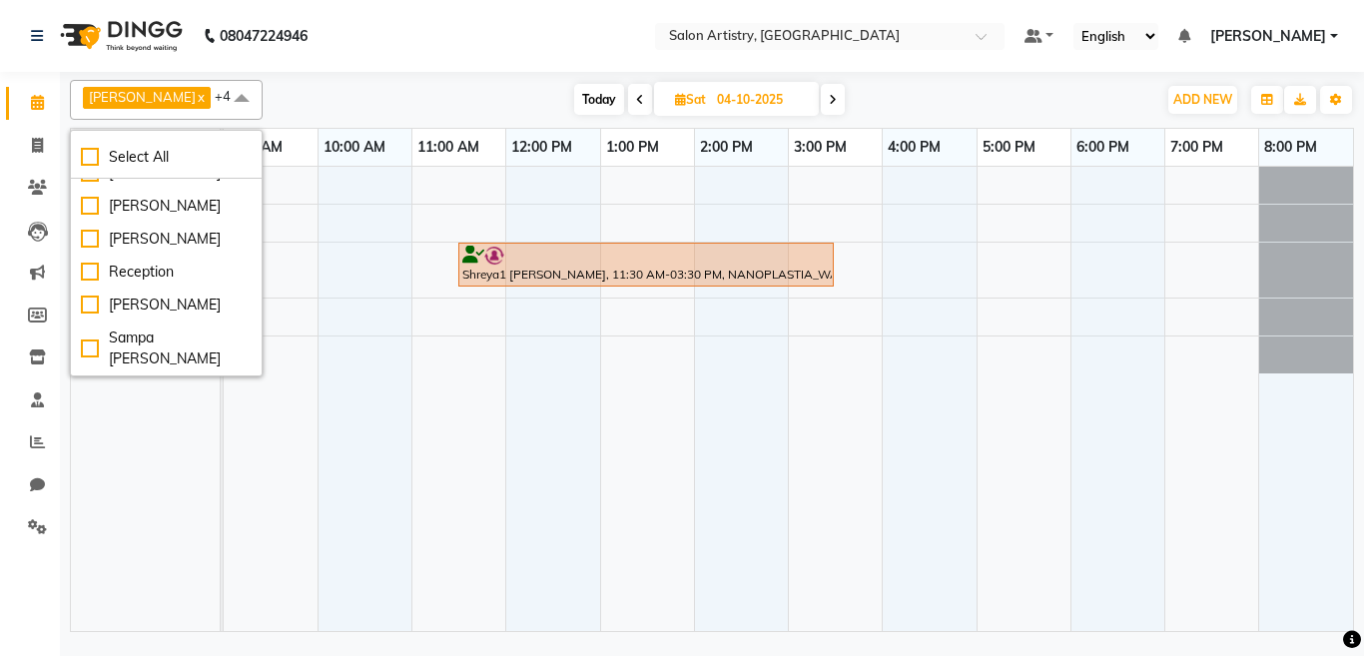
click at [400, 44] on nav "08047224946 Select Location × Salon Artistry, [GEOGRAPHIC_DATA] Default Panel M…" at bounding box center [682, 36] width 1364 height 72
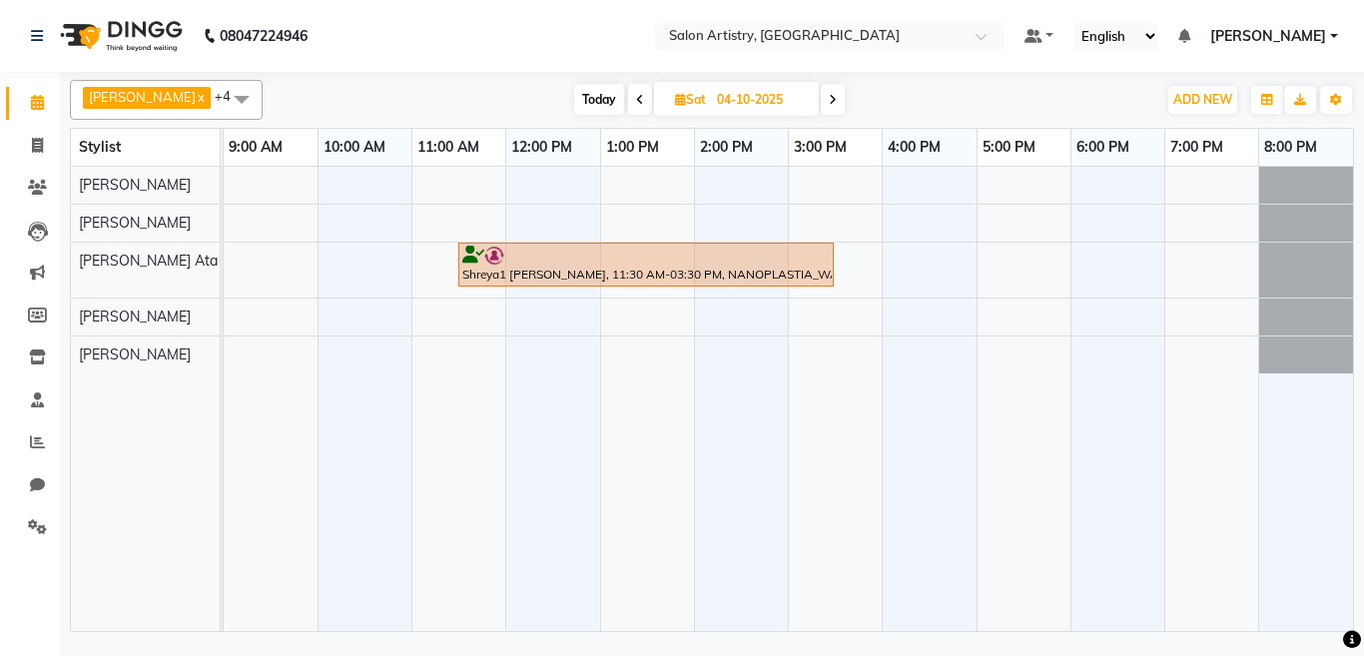
click at [458, 311] on div "Shreya1 [PERSON_NAME], 11:30 AM-03:30 PM, NANOPLASTIA_WAIST" at bounding box center [789, 399] width 1130 height 464
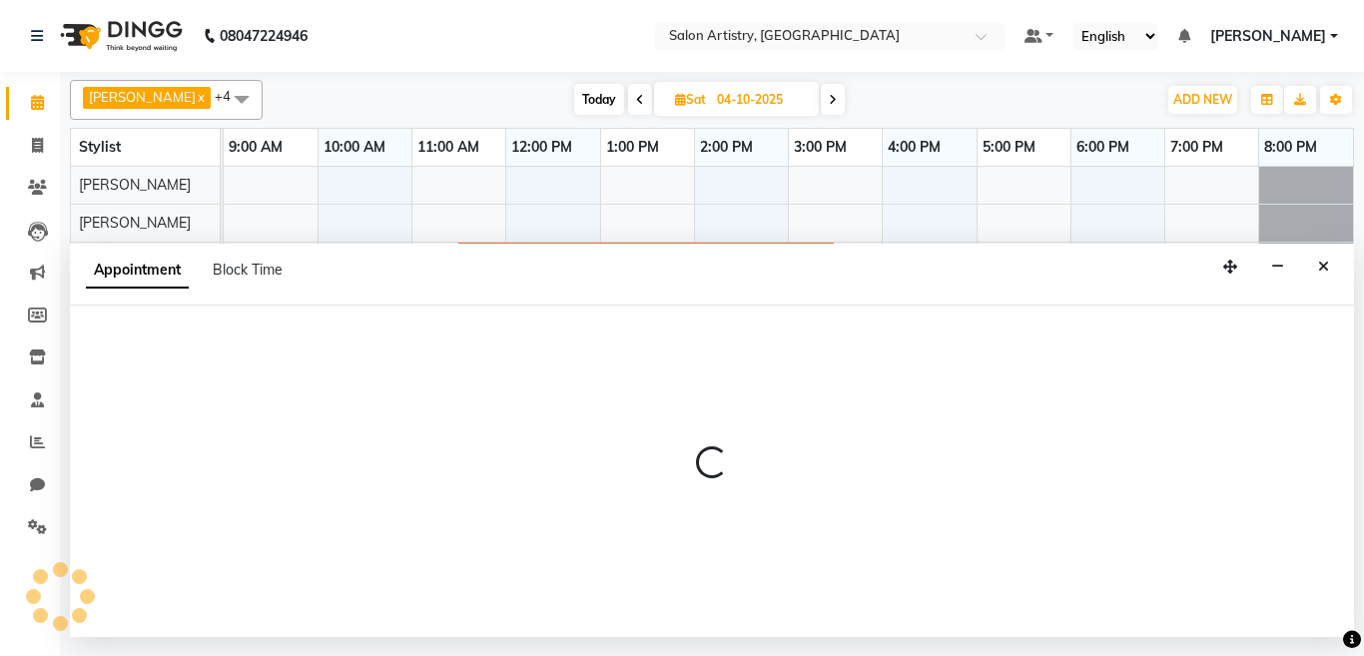
select select "79859"
select select "660"
select select "tentative"
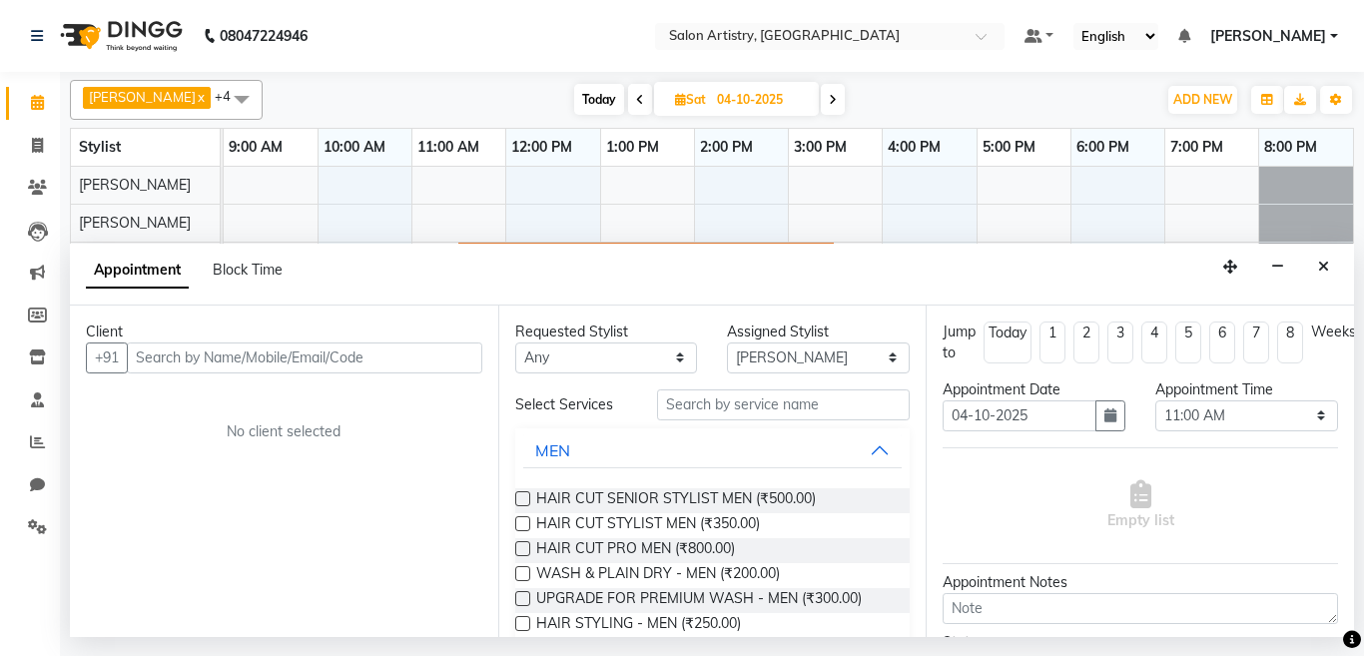
click at [228, 353] on input "text" at bounding box center [305, 358] width 356 height 31
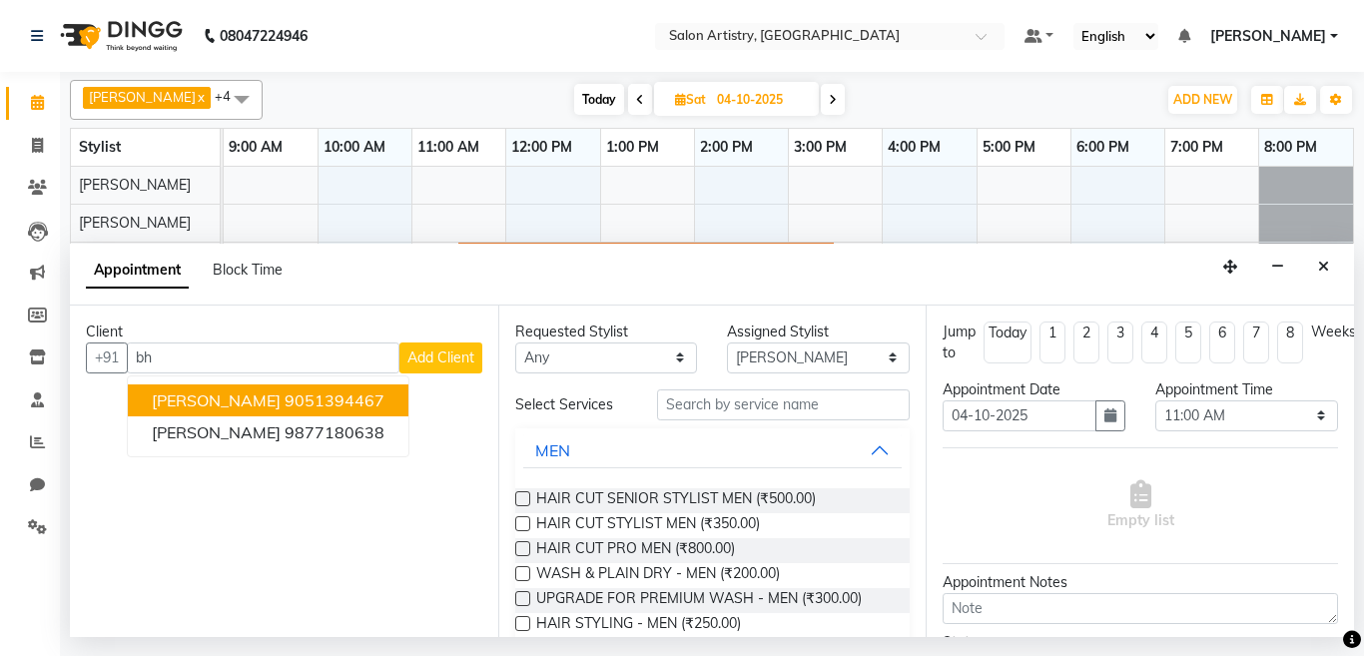
type input "b"
click at [209, 396] on span "[PERSON_NAME]" at bounding box center [216, 401] width 129 height 20
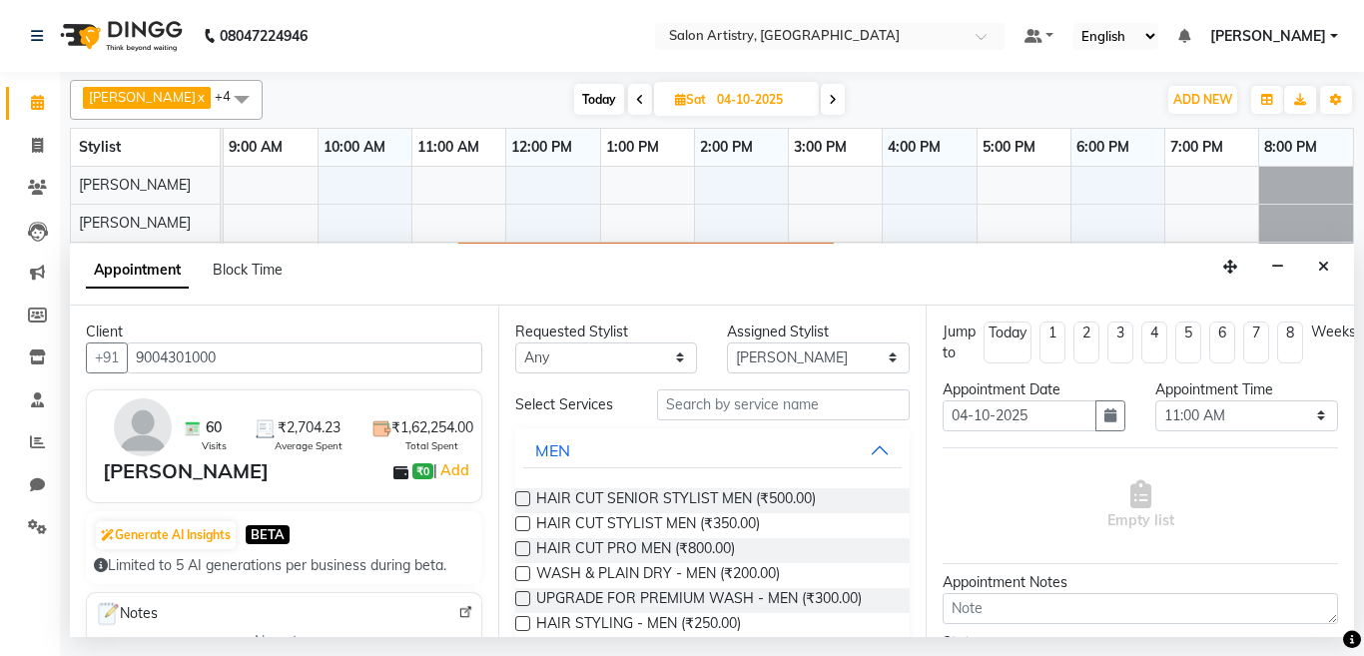
type input "9004301000"
click at [542, 354] on select "Any [PERSON_NAME] [PERSON_NAME] [PERSON_NAME] [PERSON_NAME] [PERSON_NAME] [PERS…" at bounding box center [606, 358] width 183 height 31
select select "79859"
click at [515, 343] on select "Any [PERSON_NAME] [PERSON_NAME] [PERSON_NAME] [PERSON_NAME] [PERSON_NAME] [PERS…" at bounding box center [606, 358] width 183 height 31
click at [715, 409] on input "text" at bounding box center [784, 405] width 254 height 31
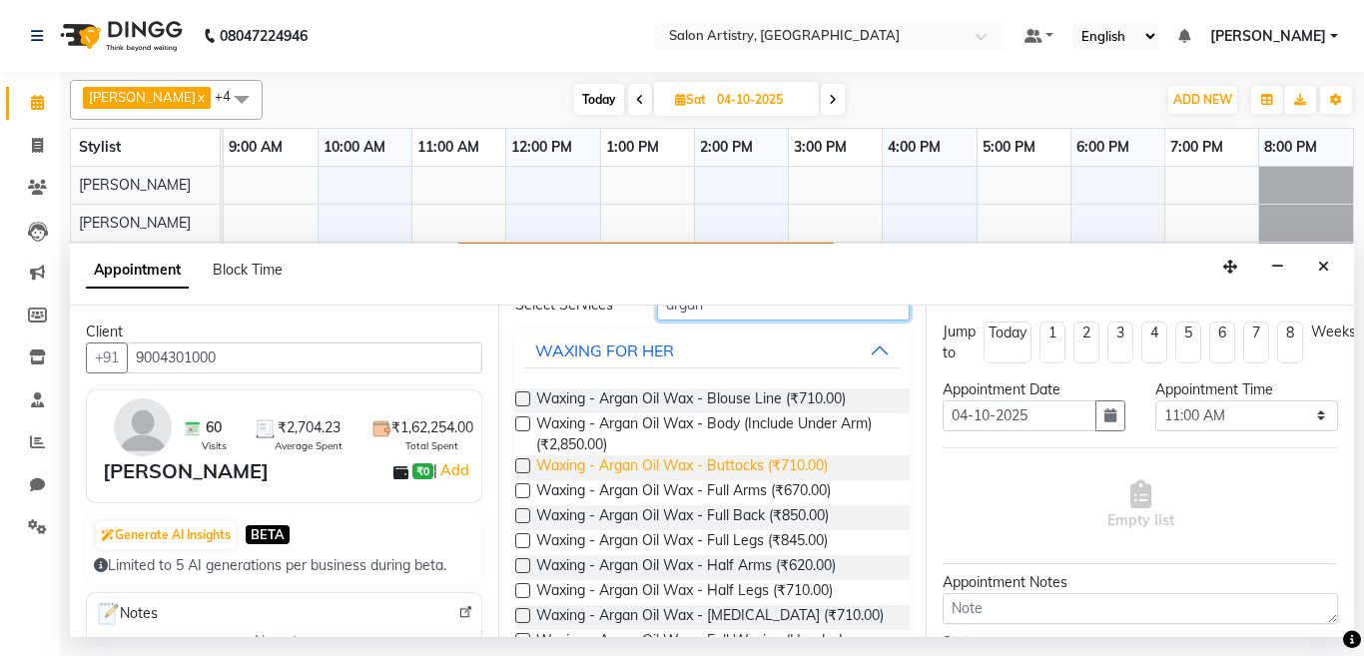
scroll to position [167, 0]
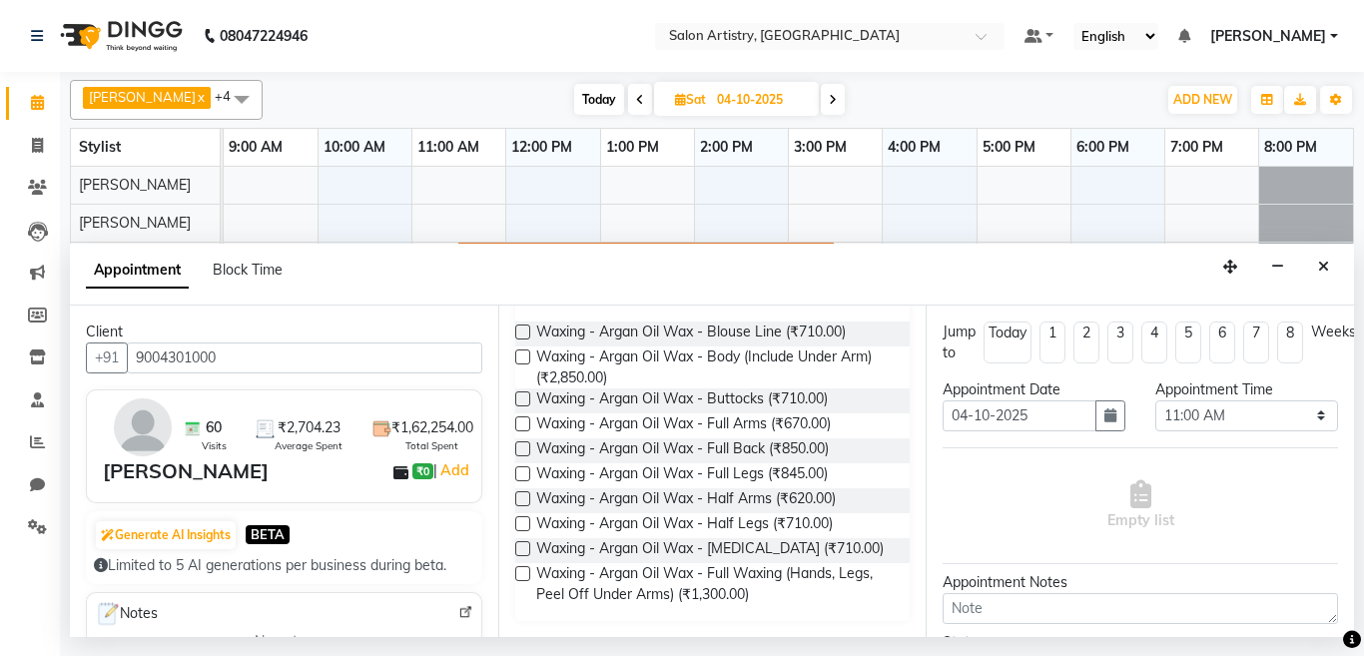
type input "argan"
click at [522, 575] on label at bounding box center [522, 573] width 15 height 15
click at [522, 575] on input "checkbox" at bounding box center [521, 575] width 13 height 13
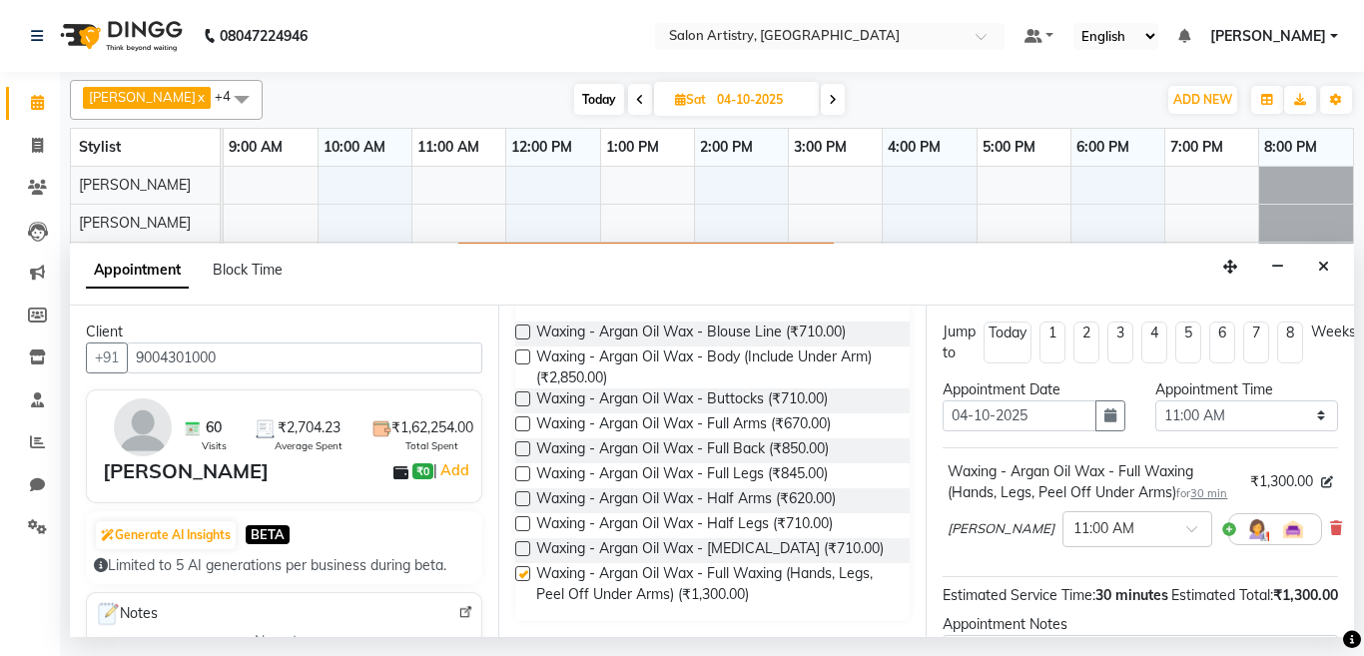
checkbox input "false"
click at [1093, 539] on div "× 11:00 AM" at bounding box center [1122, 528] width 117 height 21
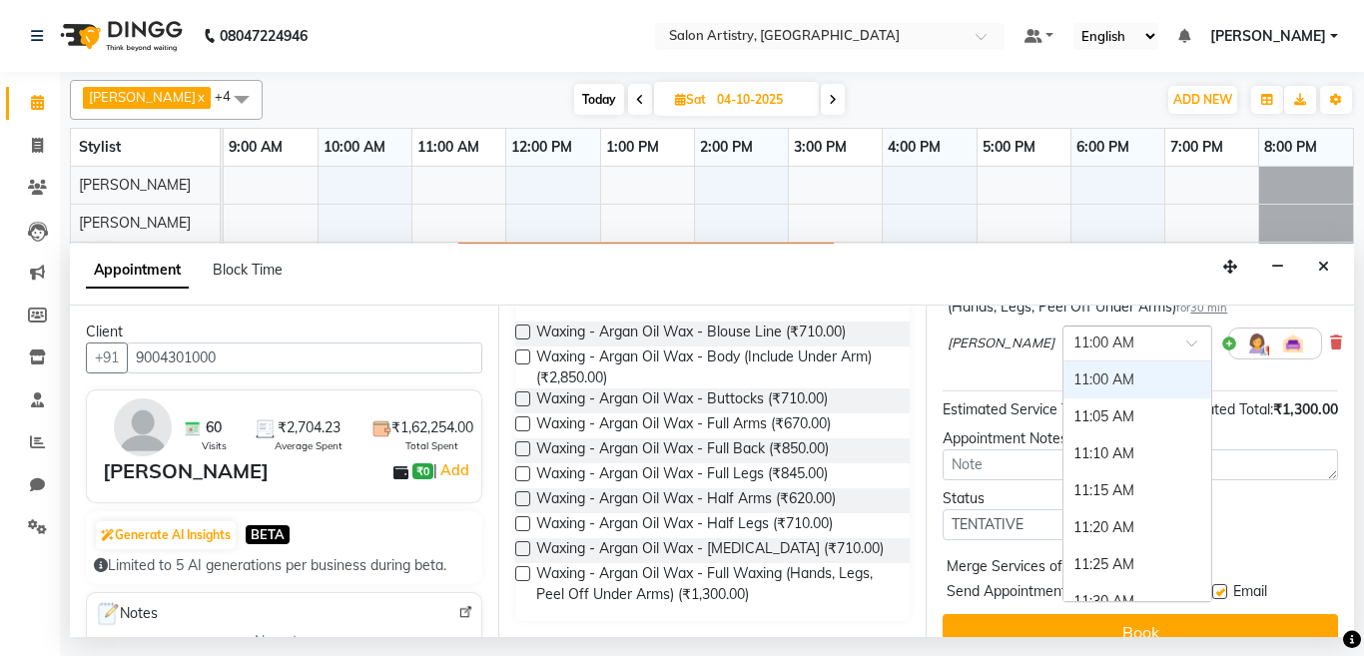
scroll to position [200, 0]
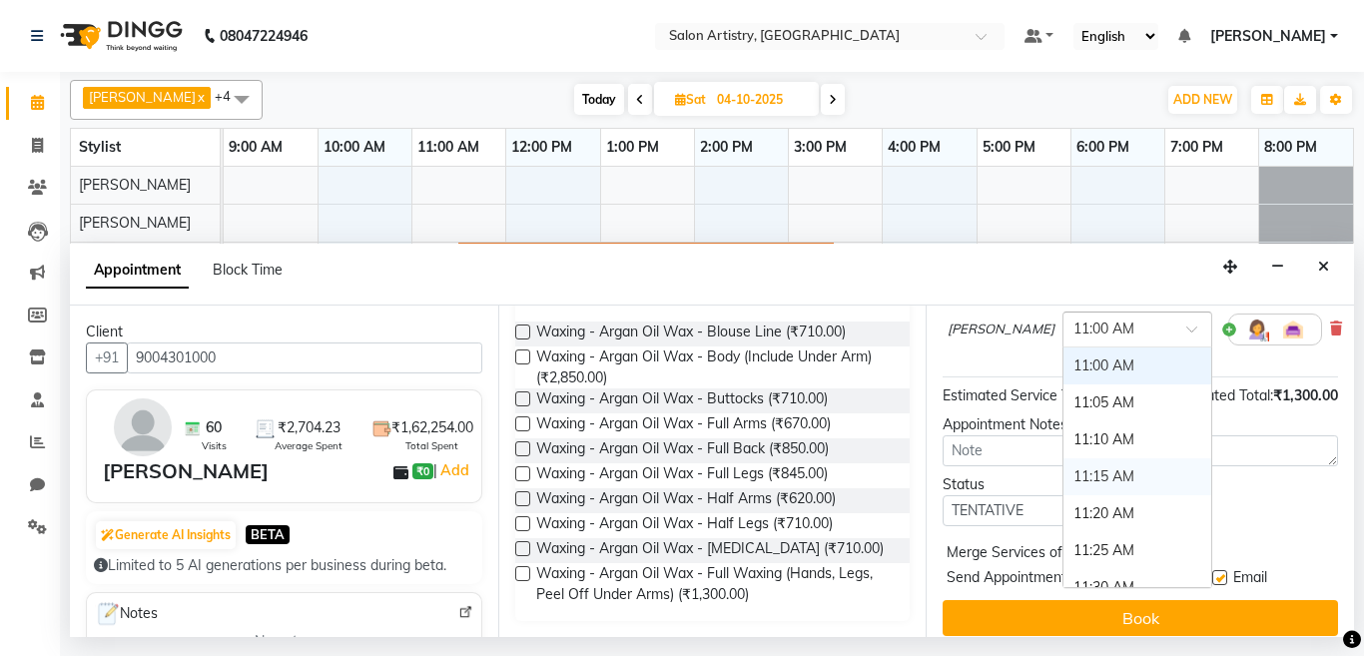
click at [1064, 495] on div "11:15 AM" at bounding box center [1138, 476] width 148 height 37
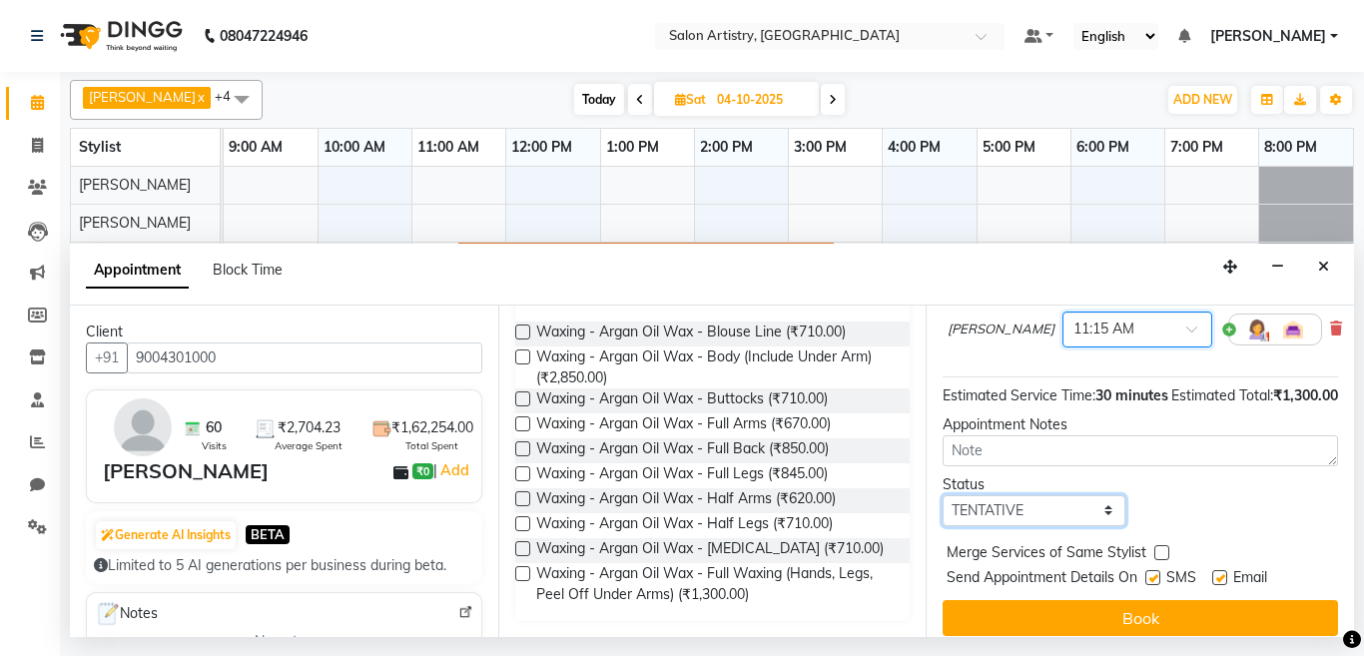
click at [1000, 526] on select "Select TENTATIVE CONFIRM UPCOMING" at bounding box center [1034, 510] width 183 height 31
select select "confirm booking"
click at [943, 526] on select "Select TENTATIVE CONFIRM UPCOMING" at bounding box center [1034, 510] width 183 height 31
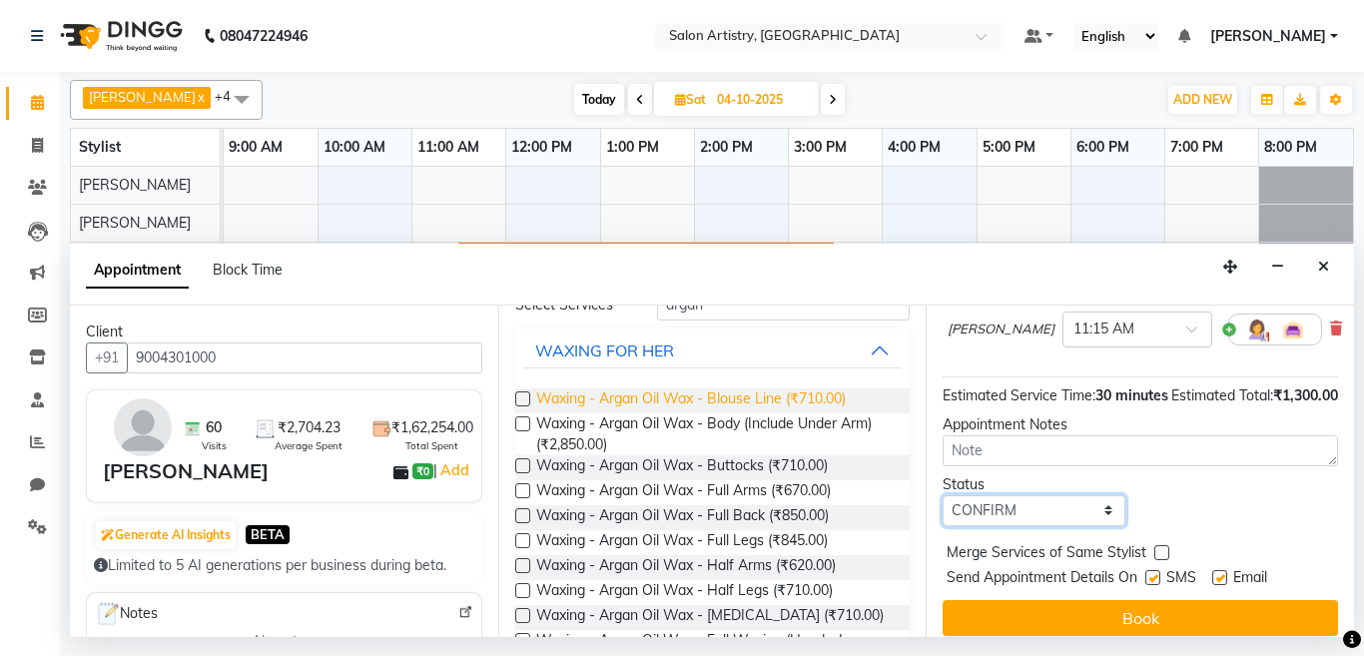
scroll to position [0, 0]
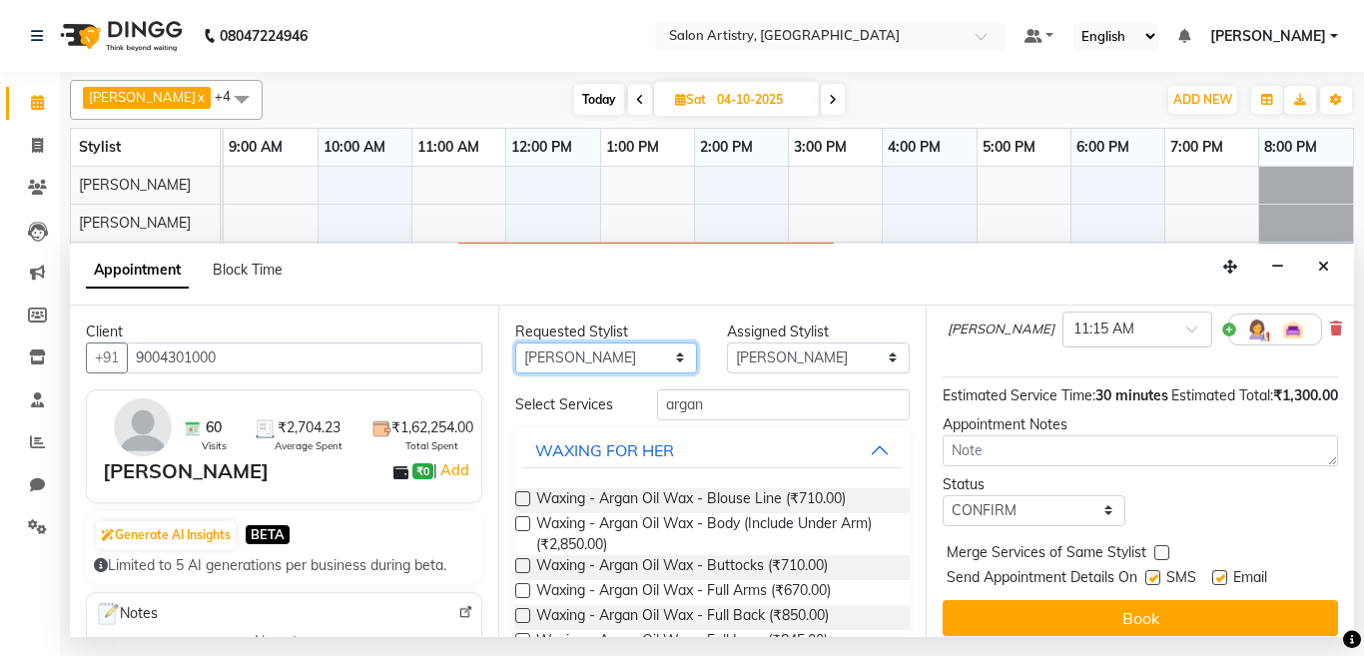
click at [551, 363] on select "Any [PERSON_NAME] [PERSON_NAME] [PERSON_NAME] [PERSON_NAME] [PERSON_NAME] [PERS…" at bounding box center [606, 358] width 183 height 31
select select "79858"
click at [515, 343] on select "Any [PERSON_NAME] [PERSON_NAME] [PERSON_NAME] [PERSON_NAME] [PERSON_NAME] [PERS…" at bounding box center [606, 358] width 183 height 31
select select "79858"
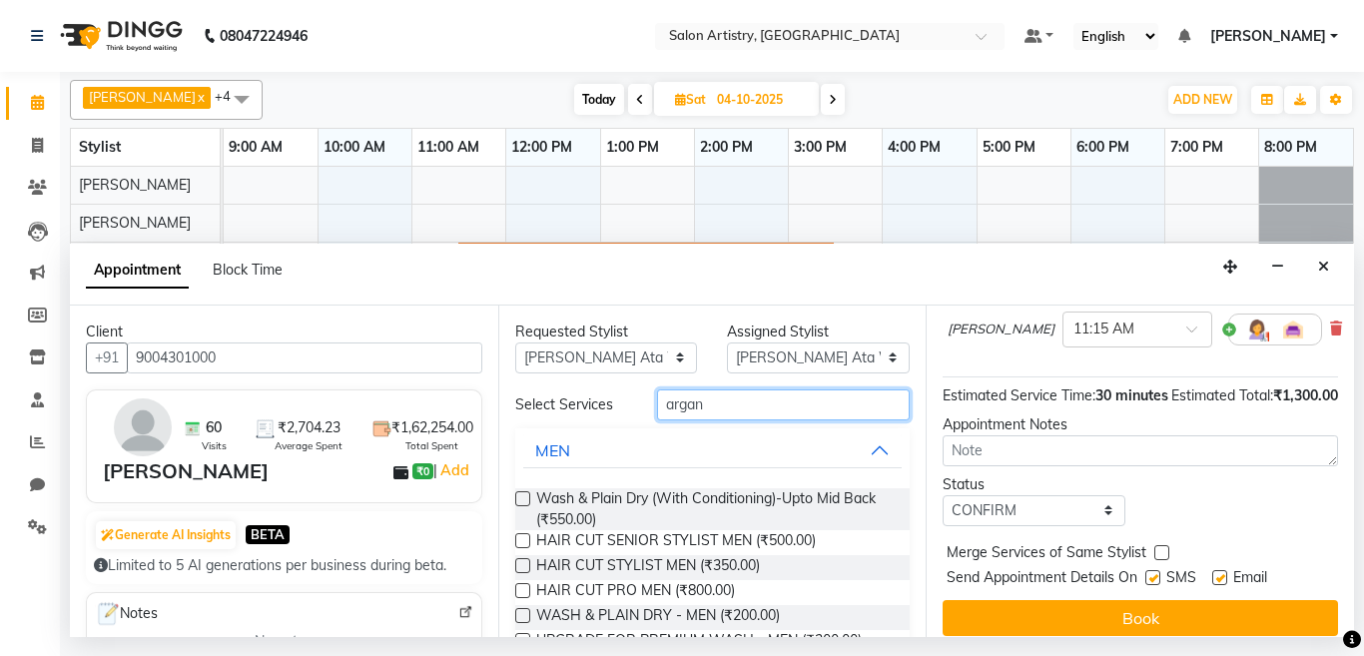
click at [732, 407] on input "argan" at bounding box center [784, 405] width 254 height 31
type input "a"
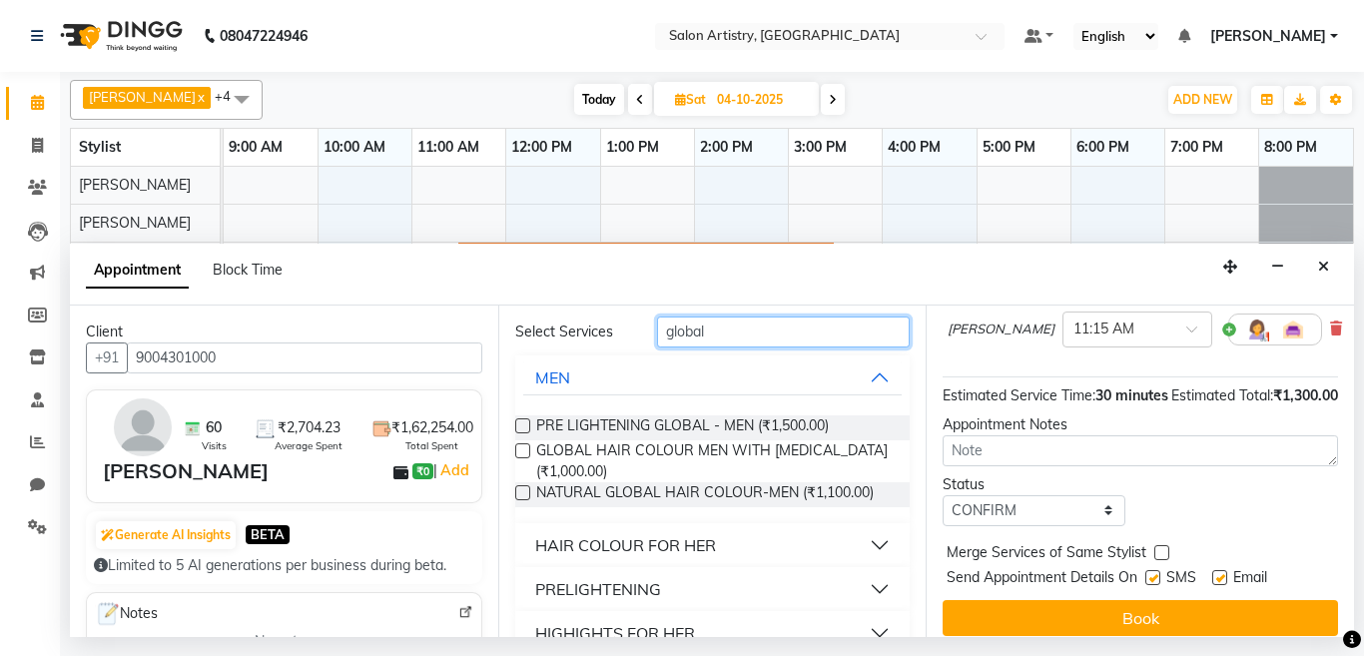
scroll to position [107, 0]
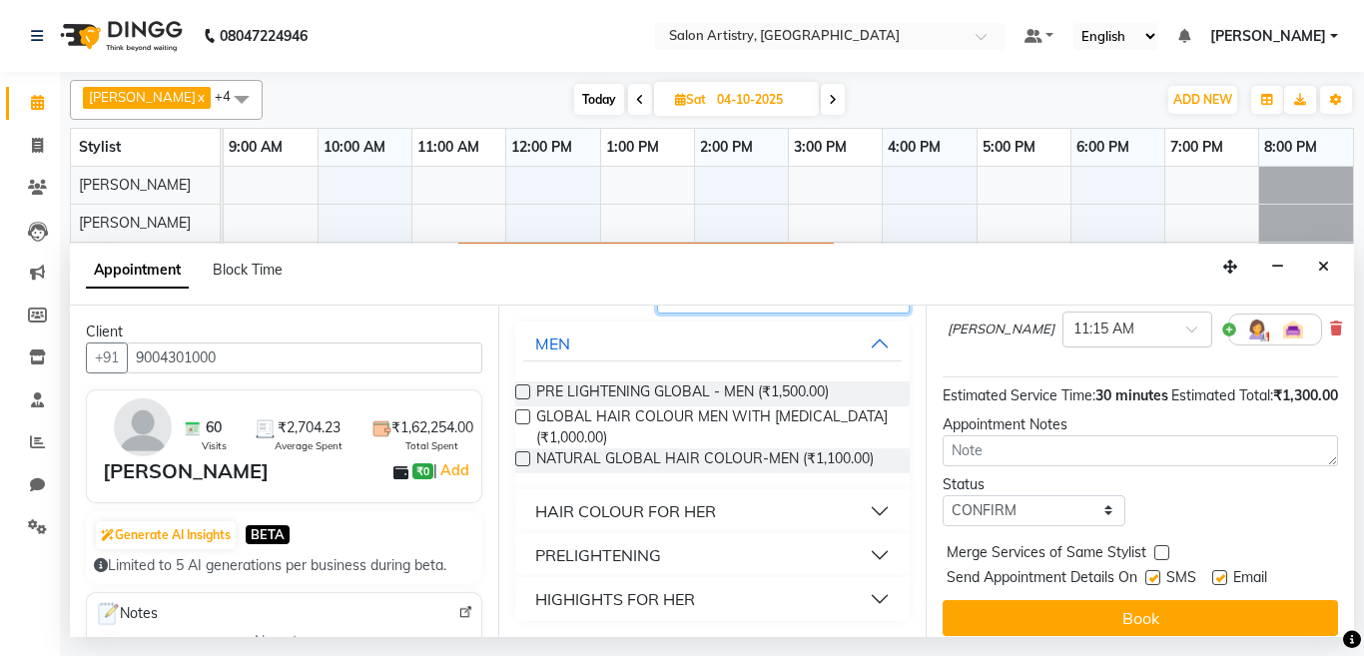
type input "global"
click at [695, 518] on div "HAIR COLOUR FOR HER" at bounding box center [625, 511] width 181 height 24
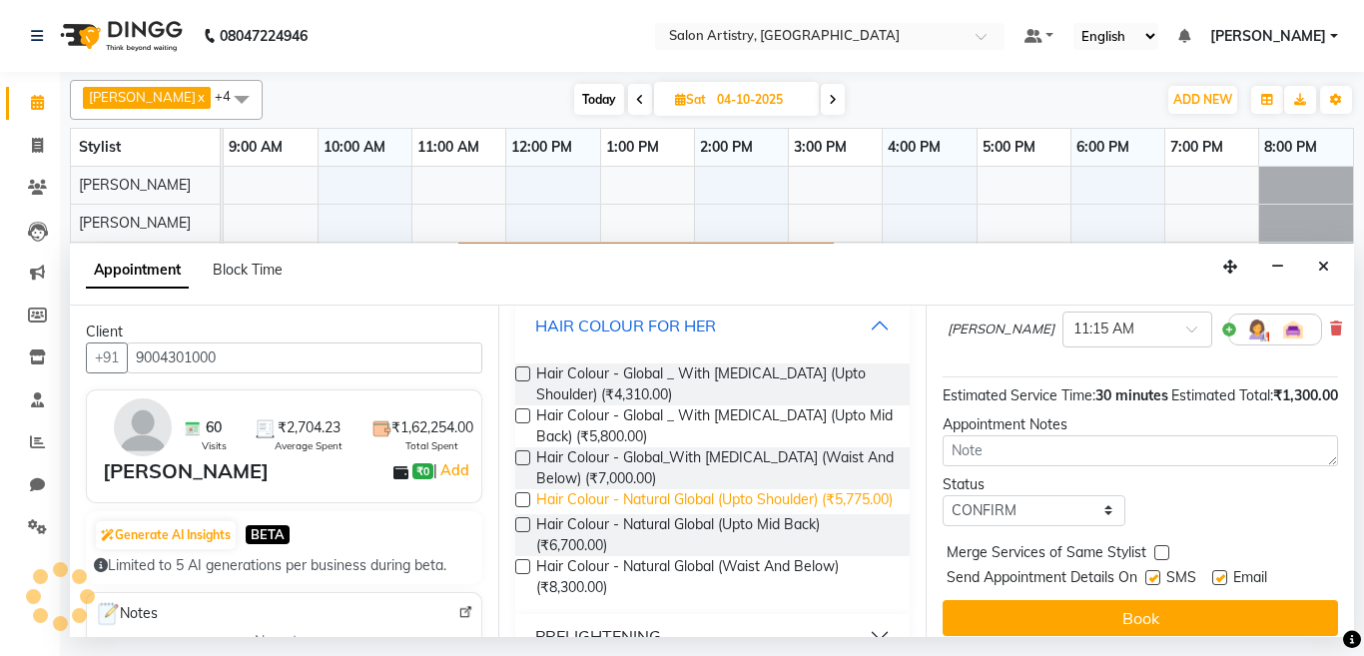
scroll to position [307, 0]
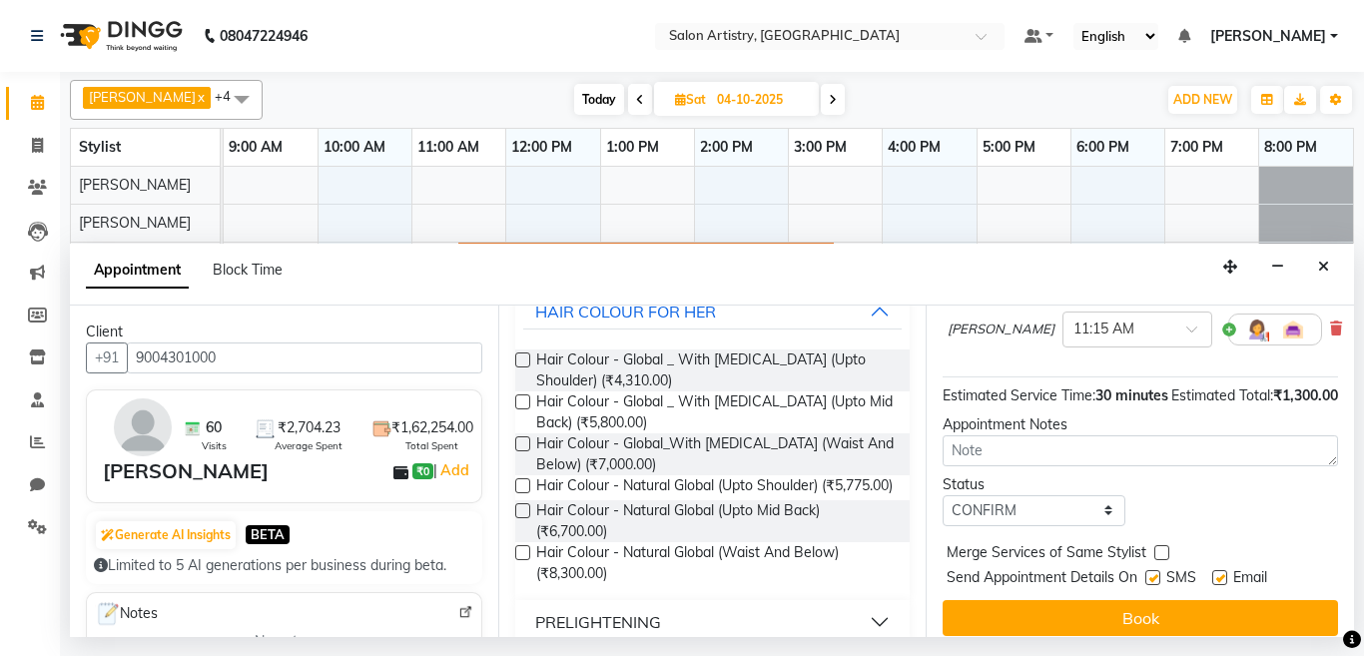
click at [522, 518] on label at bounding box center [522, 510] width 15 height 15
click at [522, 519] on input "checkbox" at bounding box center [521, 512] width 13 height 13
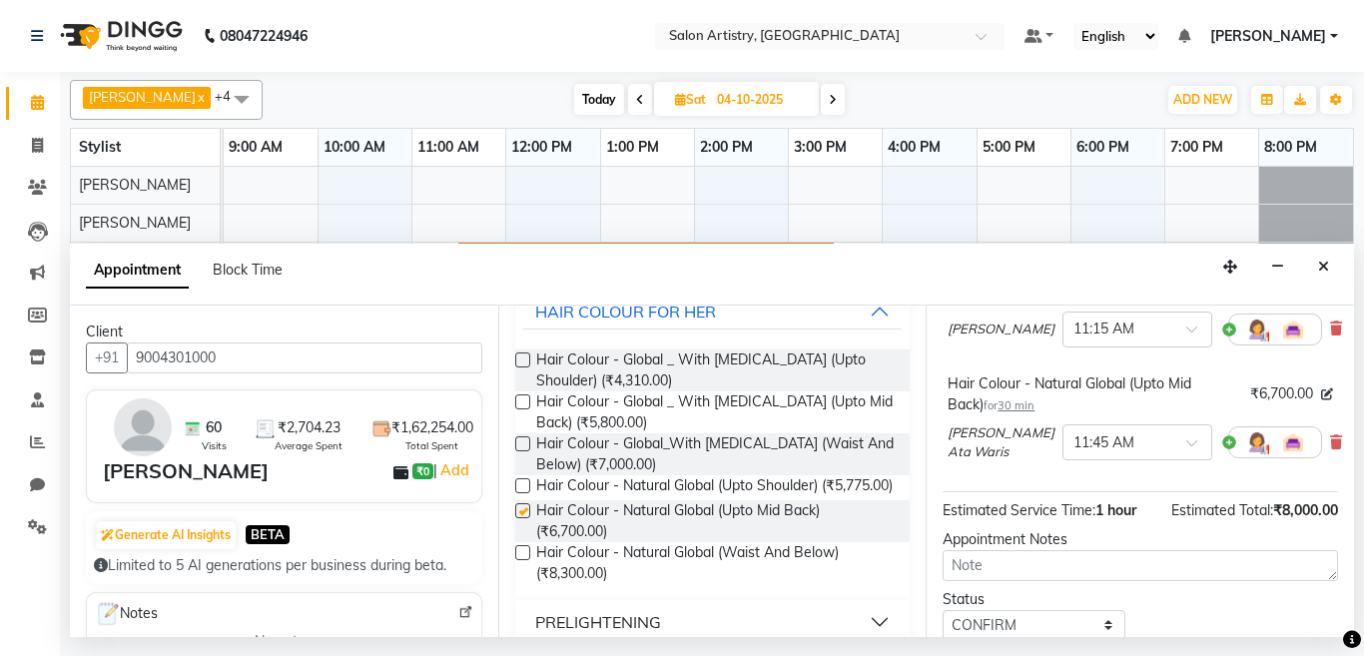
checkbox input "false"
click at [1096, 451] on input "text" at bounding box center [1118, 440] width 88 height 21
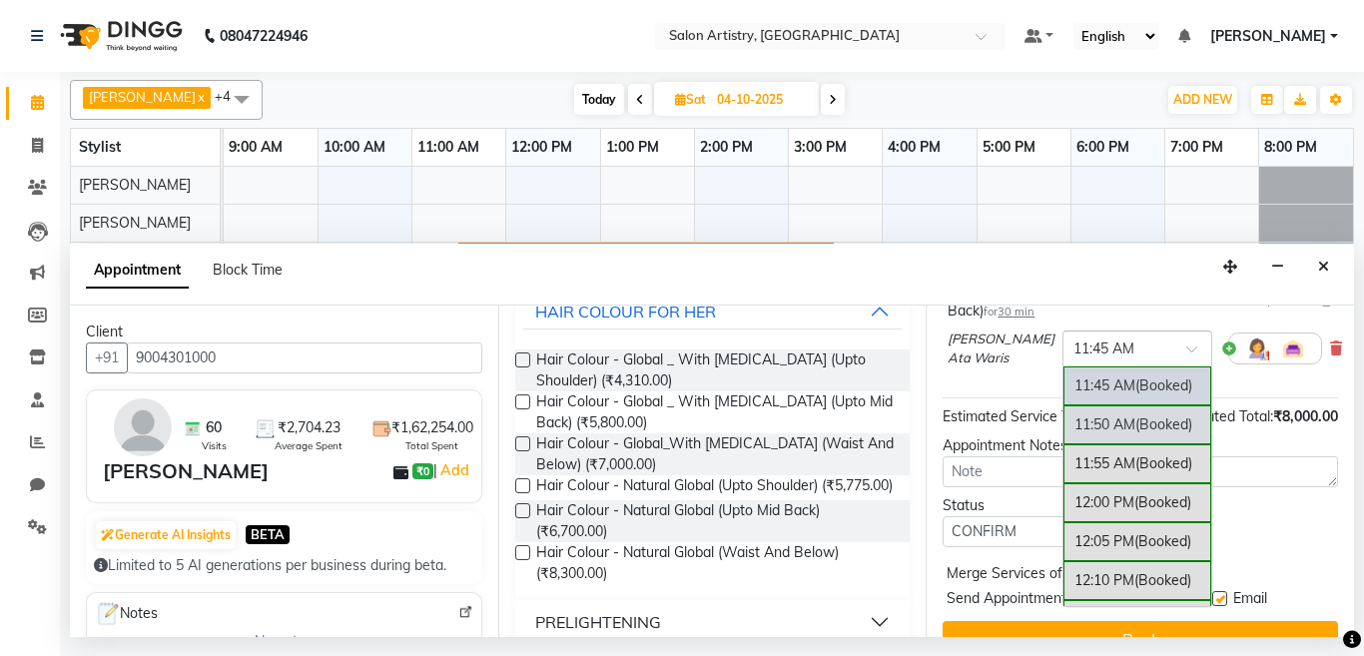
scroll to position [300, 0]
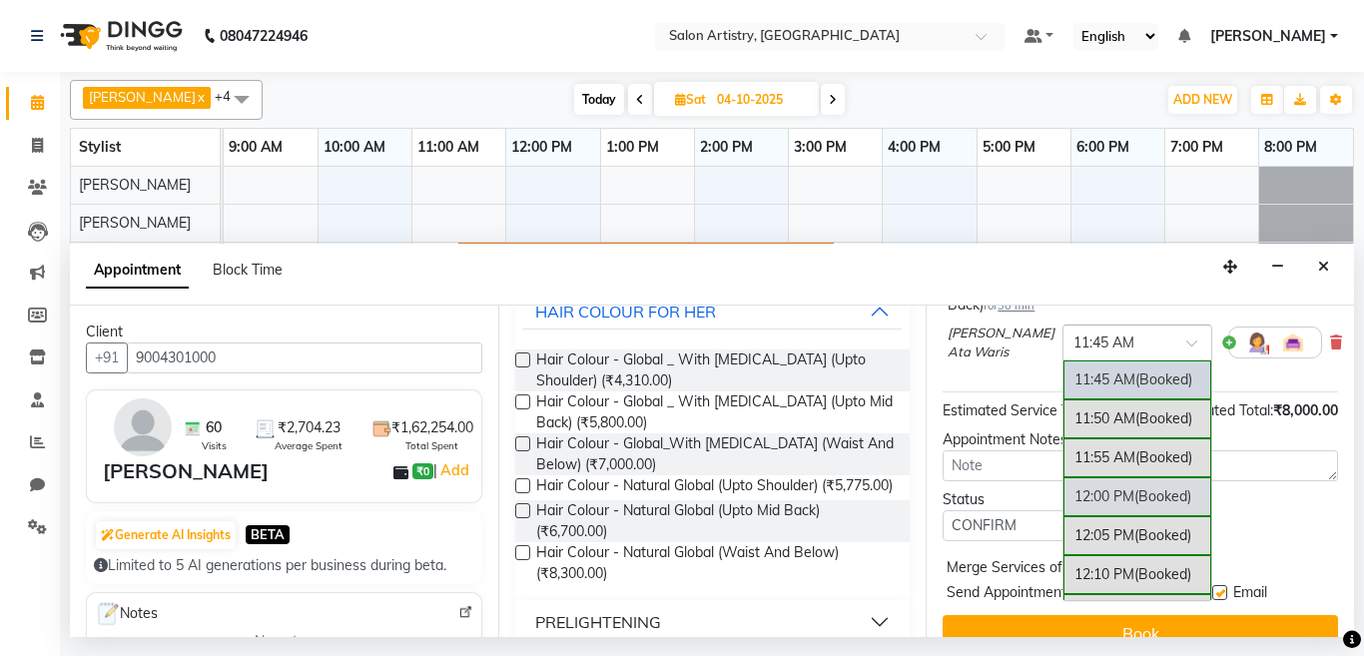
click at [1080, 516] on div "12:00 PM (Booked)" at bounding box center [1138, 496] width 148 height 39
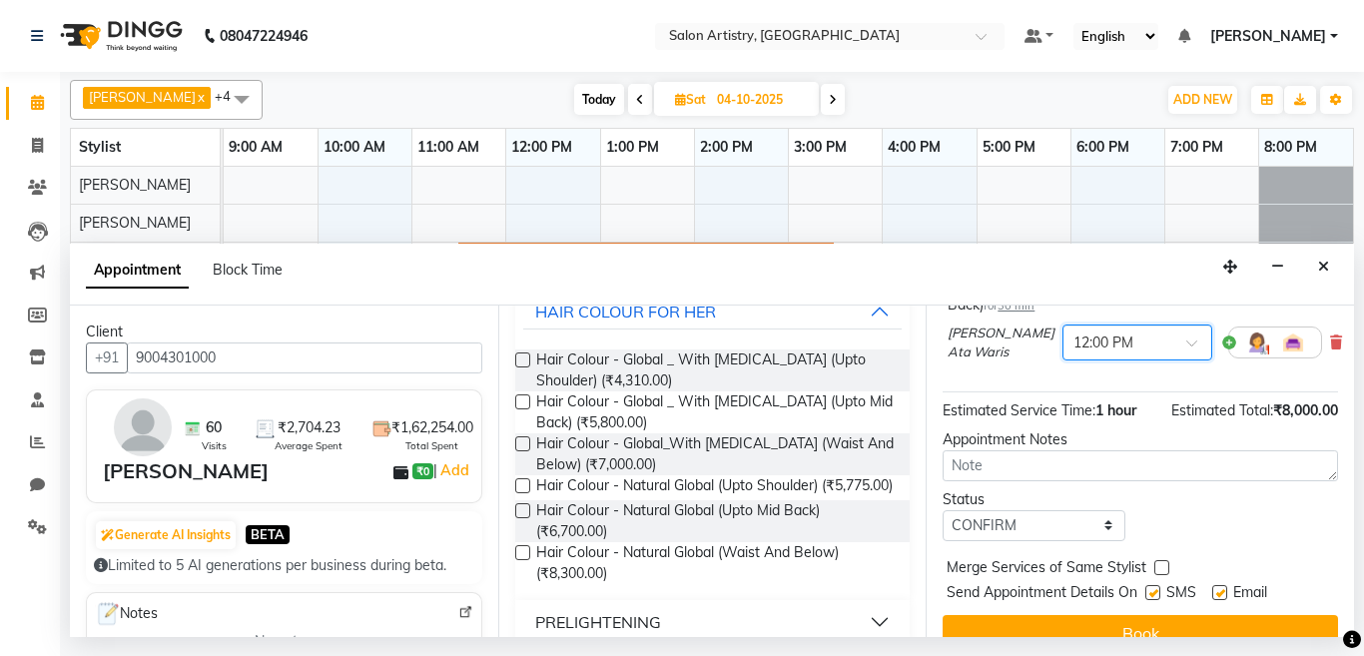
click at [1013, 313] on span "30 min" at bounding box center [1016, 306] width 37 height 14
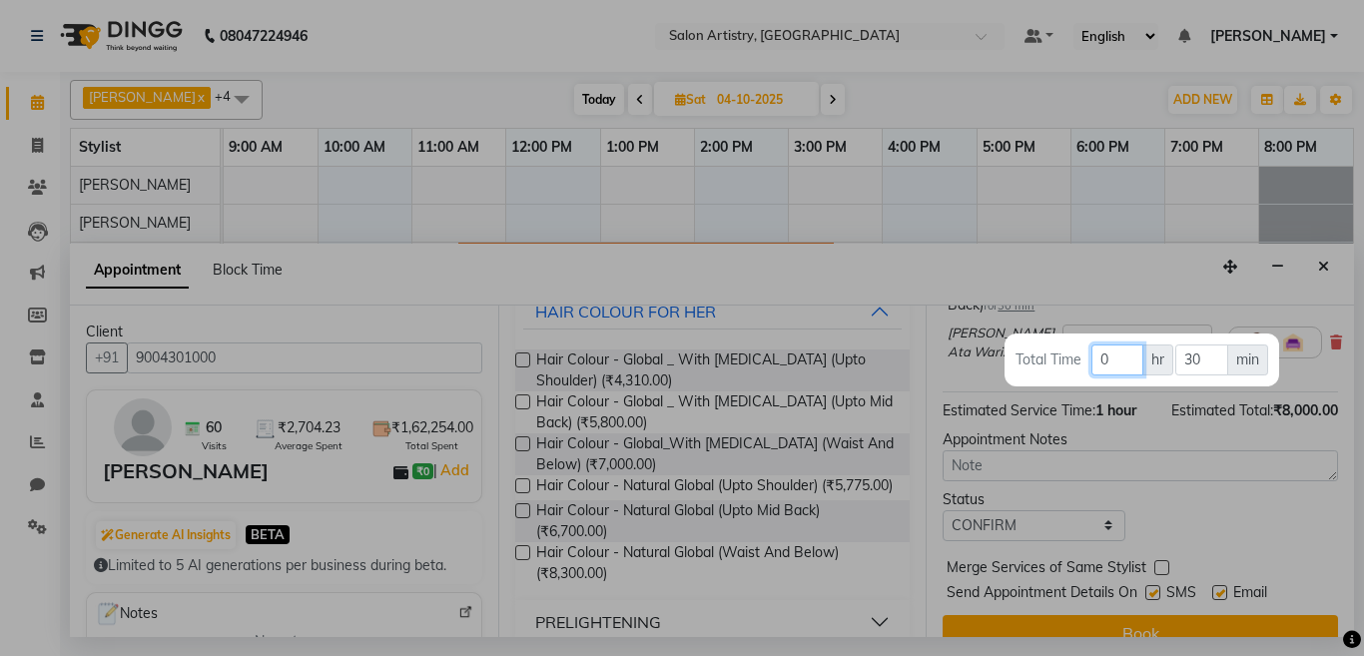
click at [1113, 352] on input "0" at bounding box center [1118, 360] width 52 height 31
type input "1"
click at [1209, 360] on input "30" at bounding box center [1202, 360] width 53 height 31
type input "3"
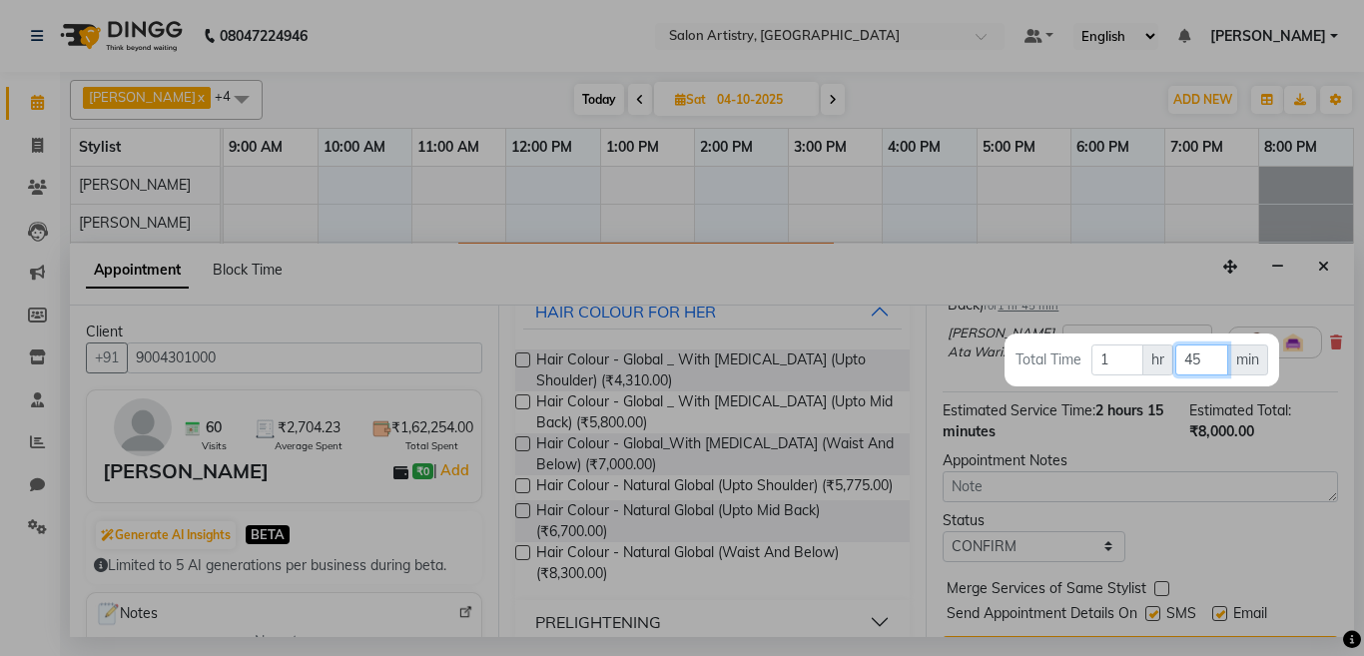
type input "45"
click at [1023, 254] on div at bounding box center [682, 328] width 1364 height 656
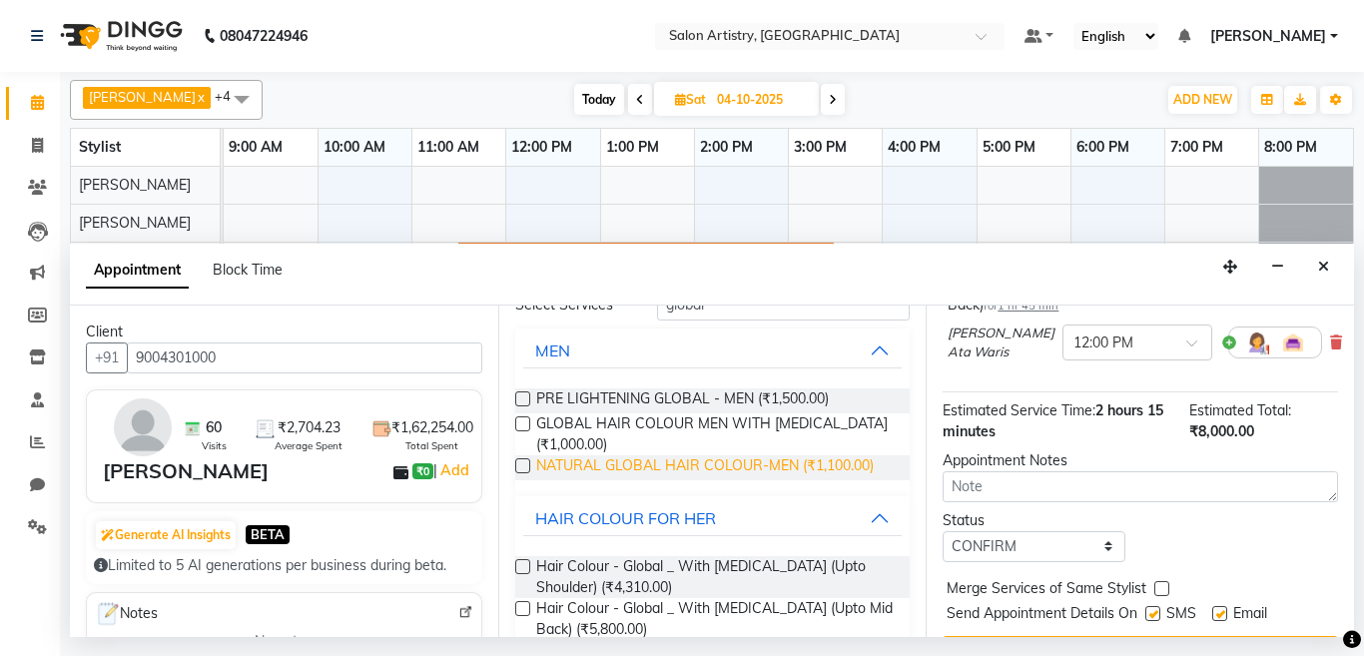
scroll to position [0, 0]
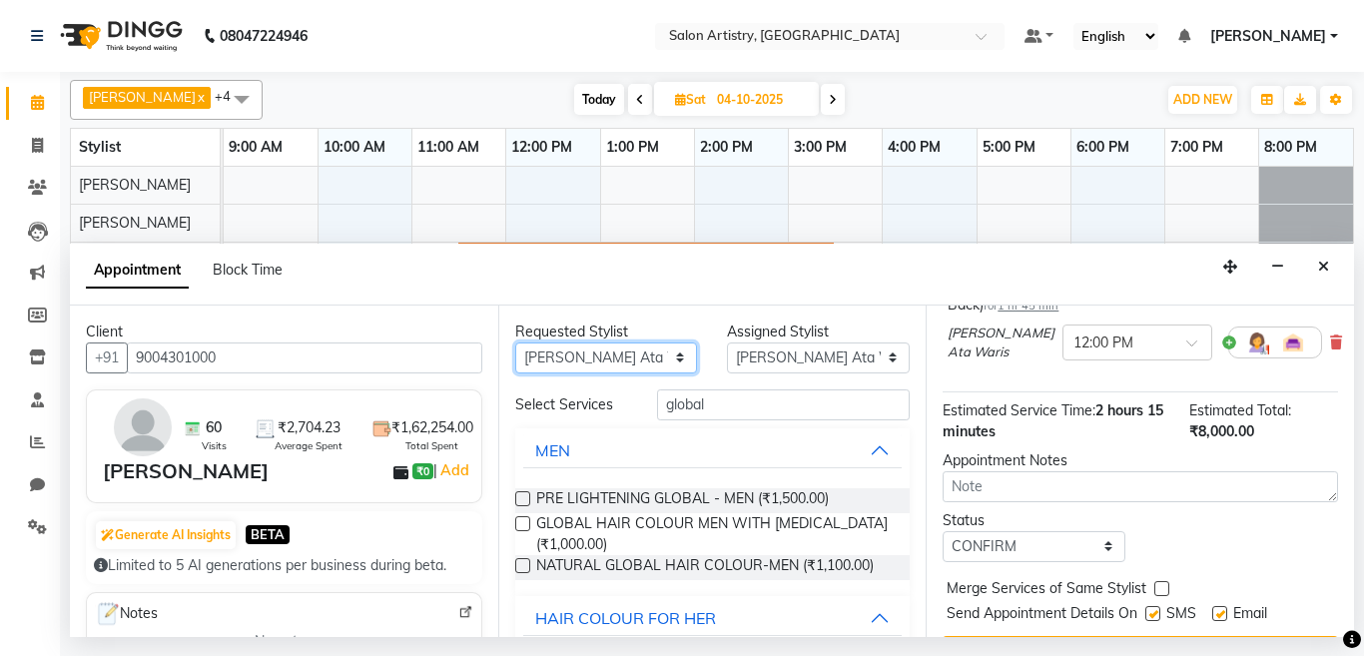
click at [573, 365] on select "Any [PERSON_NAME] [PERSON_NAME] [PERSON_NAME] [PERSON_NAME] [PERSON_NAME] [PERS…" at bounding box center [606, 358] width 183 height 31
select select "null"
click at [515, 343] on select "Any [PERSON_NAME] [PERSON_NAME] [PERSON_NAME] [PERSON_NAME] [PERSON_NAME] [PERS…" at bounding box center [606, 358] width 183 height 31
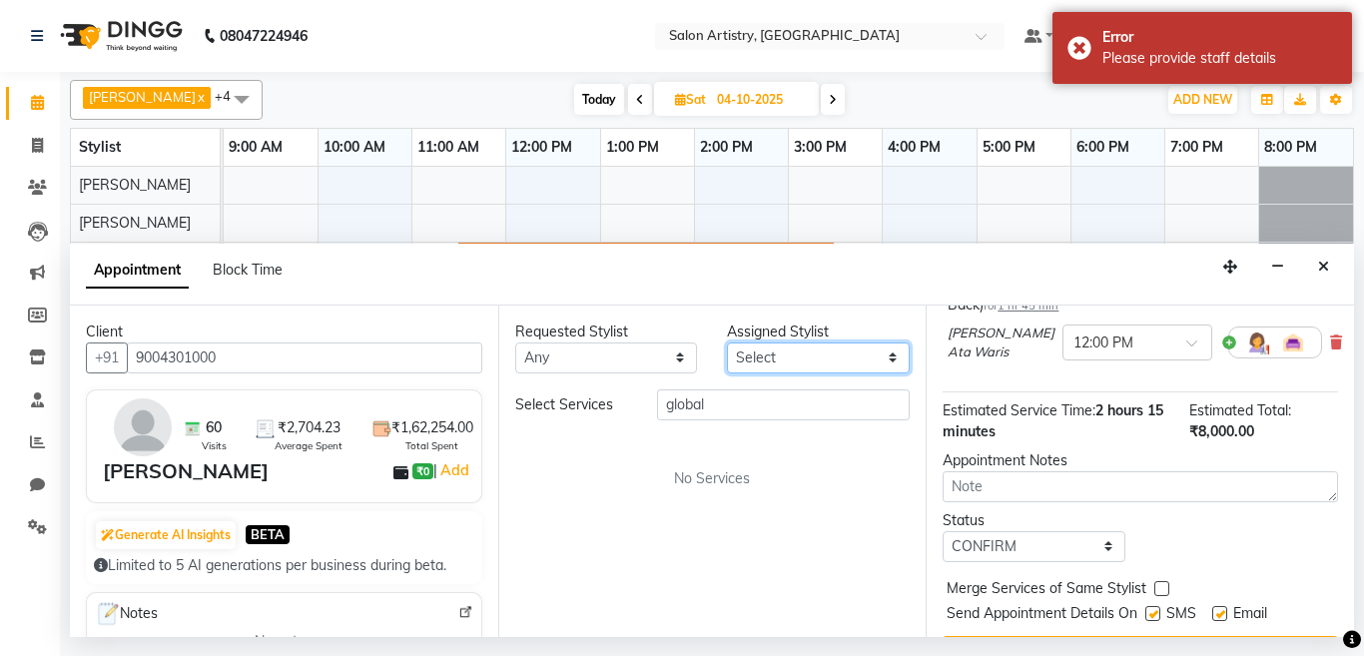
click at [758, 353] on select "Select [PERSON_NAME] [PERSON_NAME] [PERSON_NAME] [PERSON_NAME] [PERSON_NAME] [P…" at bounding box center [818, 358] width 183 height 31
select select "79863"
click at [727, 343] on select "Select [PERSON_NAME] [PERSON_NAME] [PERSON_NAME] [PERSON_NAME] [PERSON_NAME] [P…" at bounding box center [818, 358] width 183 height 31
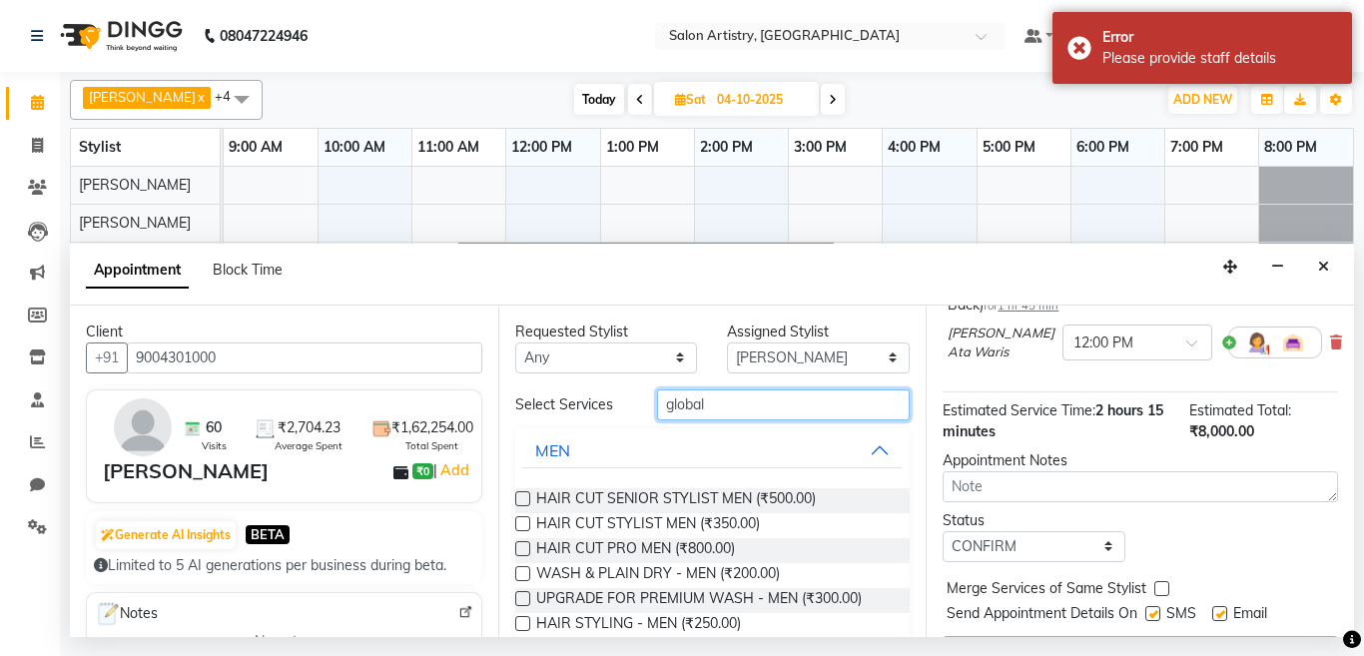
click at [736, 400] on input "global" at bounding box center [784, 405] width 254 height 31
type input "g"
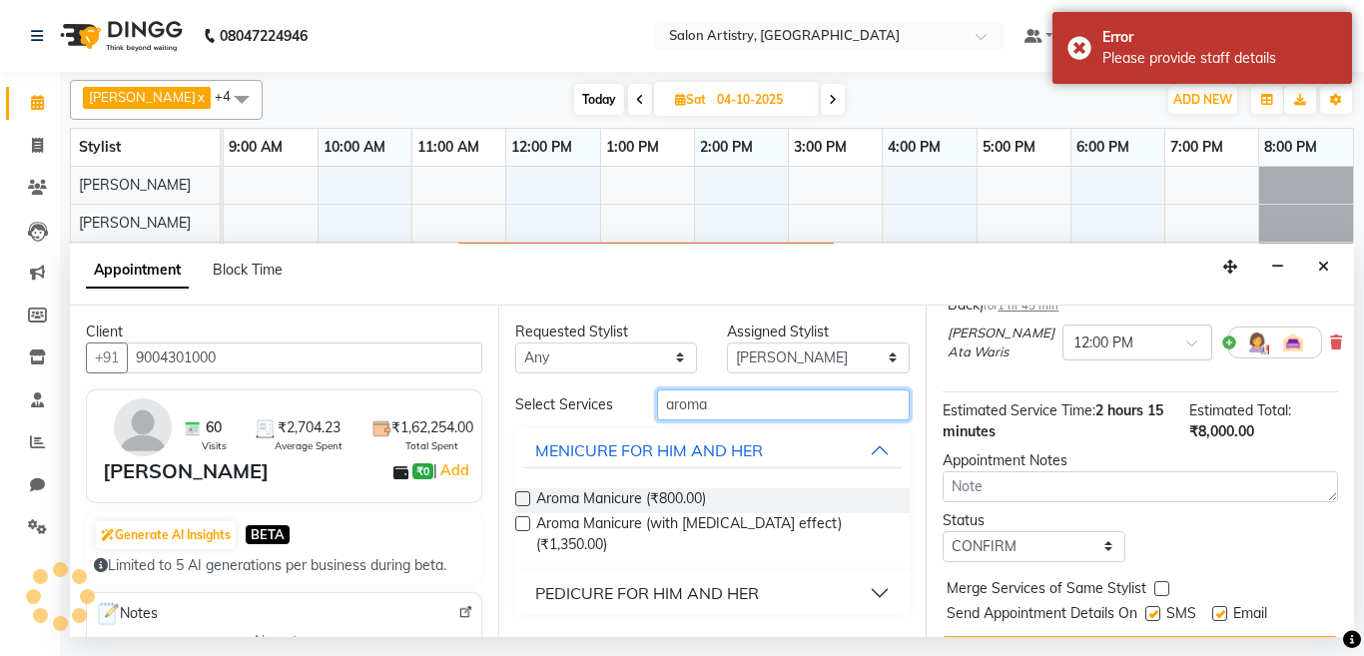
type input "aroma"
click at [679, 581] on div "PEDICURE FOR HIM AND HER" at bounding box center [647, 593] width 224 height 24
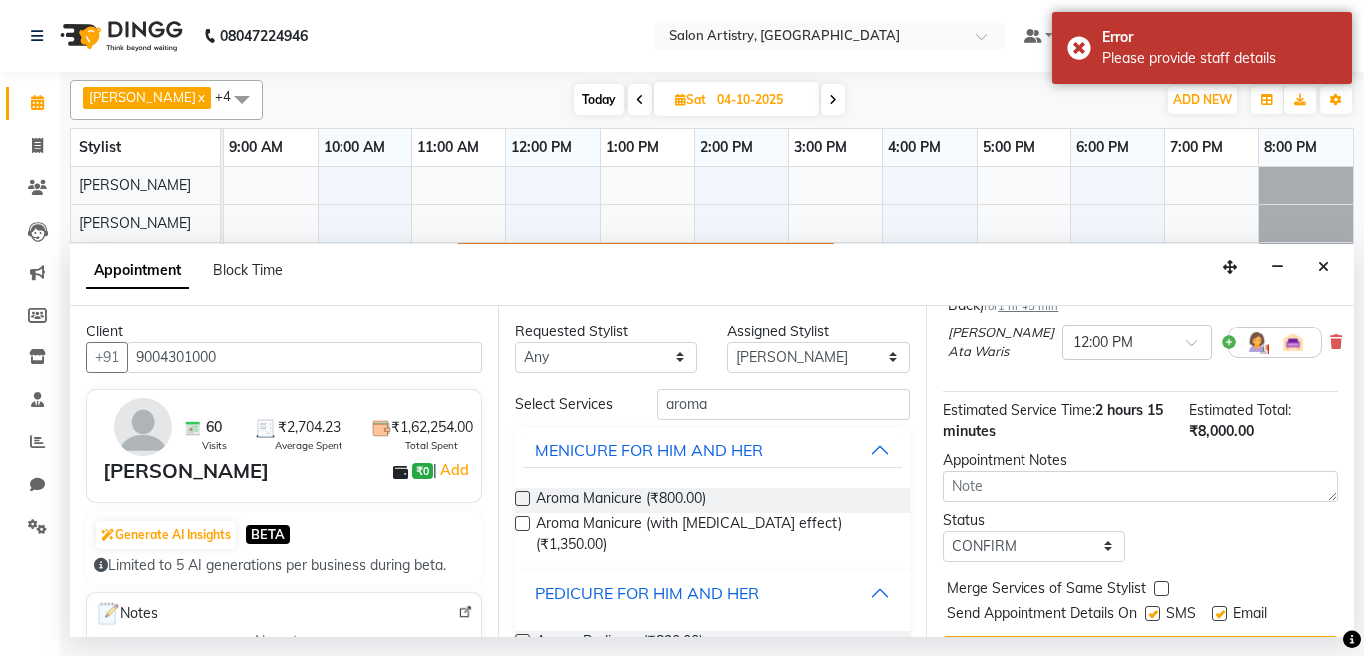
scroll to position [92, 0]
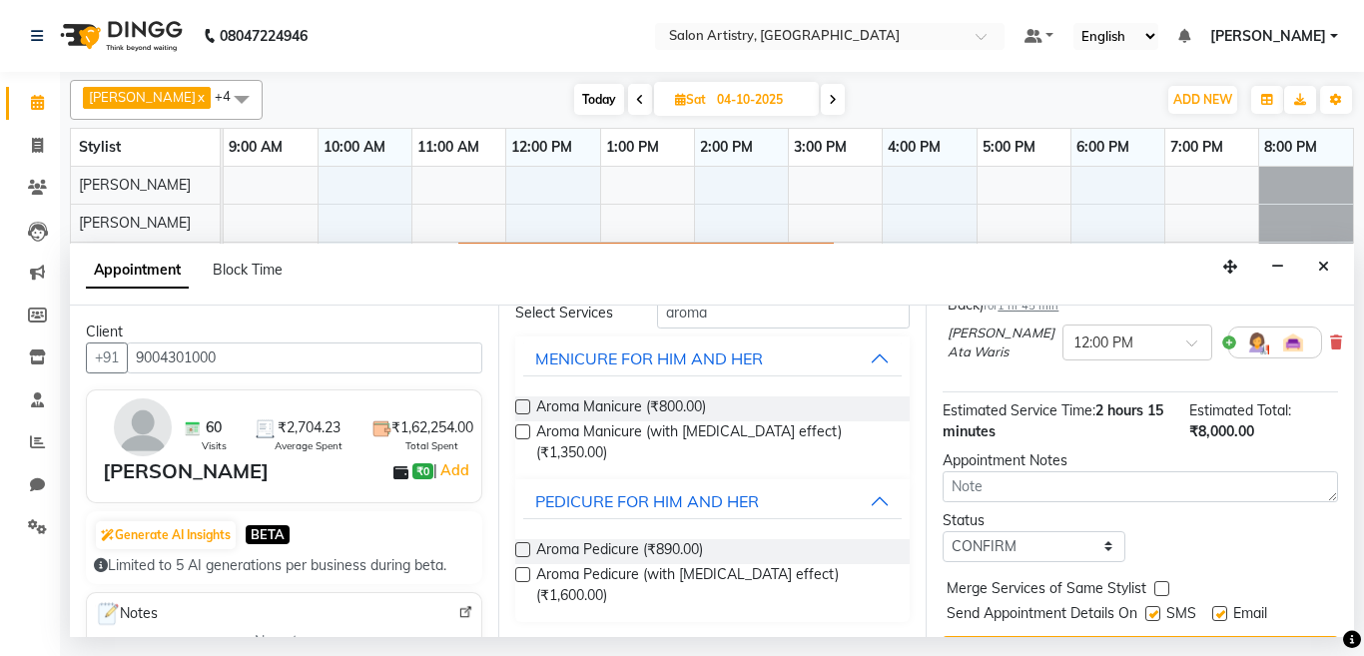
click at [523, 551] on label at bounding box center [522, 549] width 15 height 15
click at [523, 551] on input "checkbox" at bounding box center [521, 551] width 13 height 13
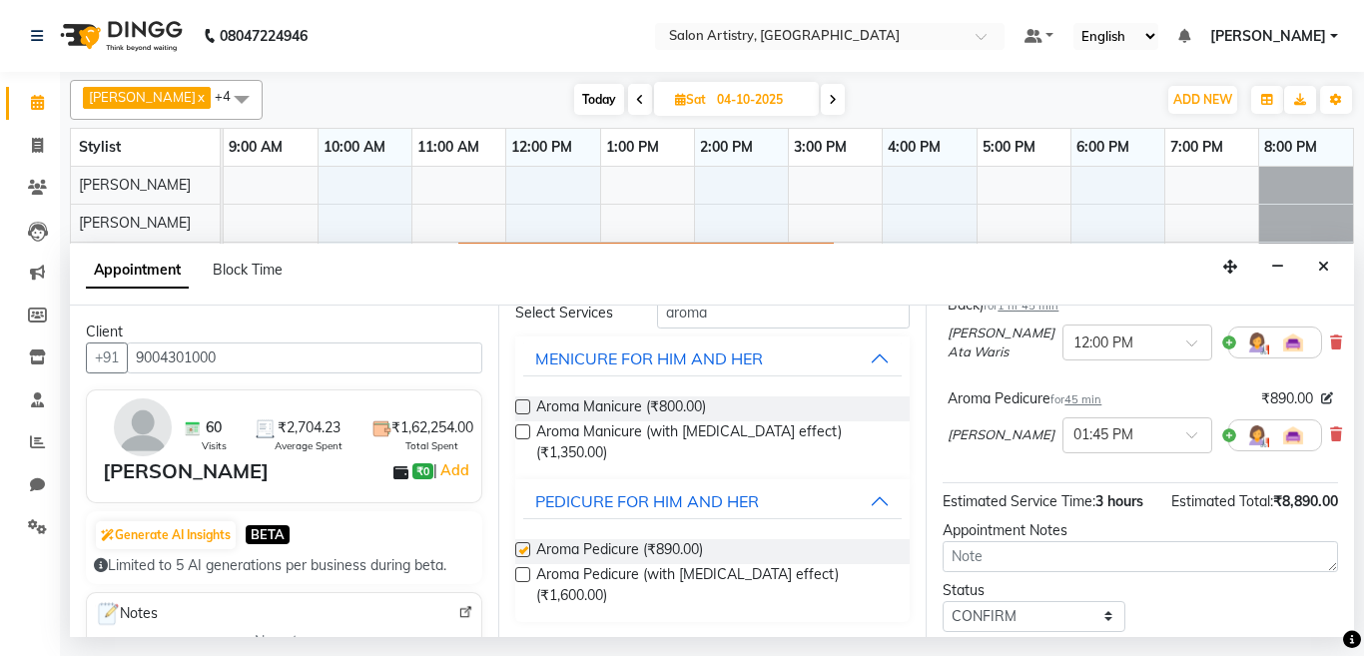
checkbox input "false"
click at [1074, 445] on div "× 01:45 PM" at bounding box center [1104, 434] width 60 height 21
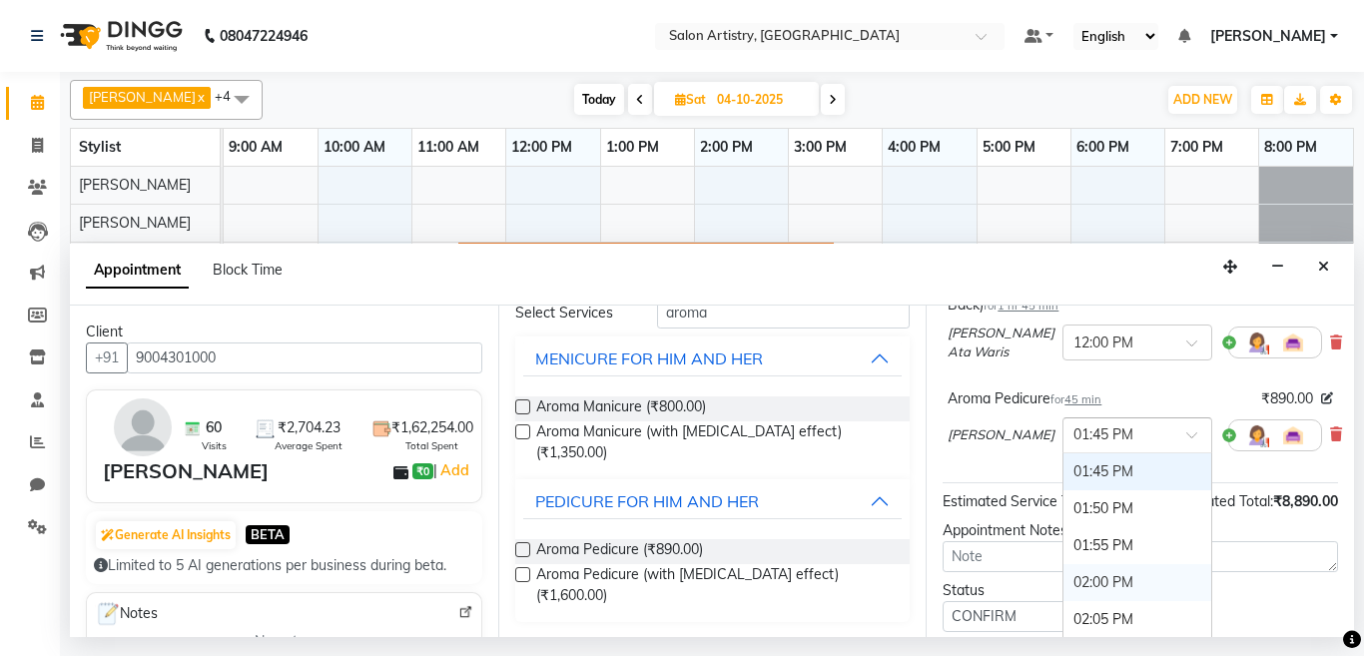
click at [1064, 601] on div "02:00 PM" at bounding box center [1138, 582] width 148 height 37
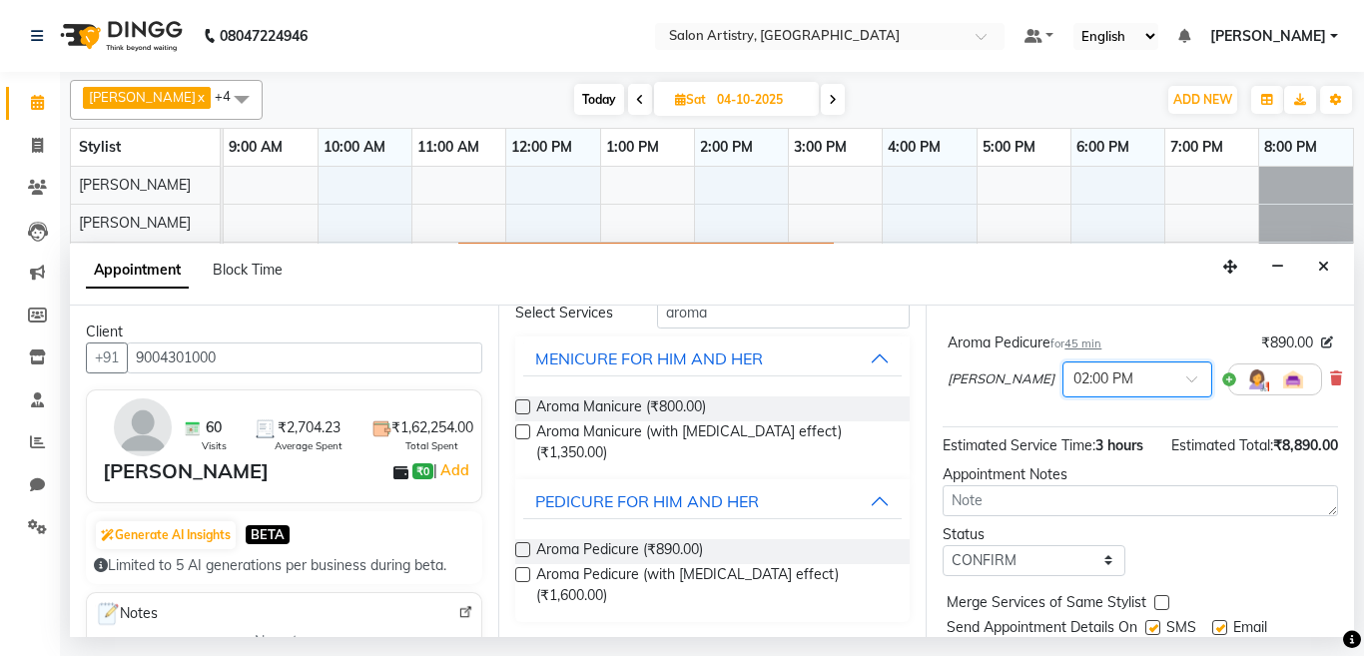
scroll to position [458, 0]
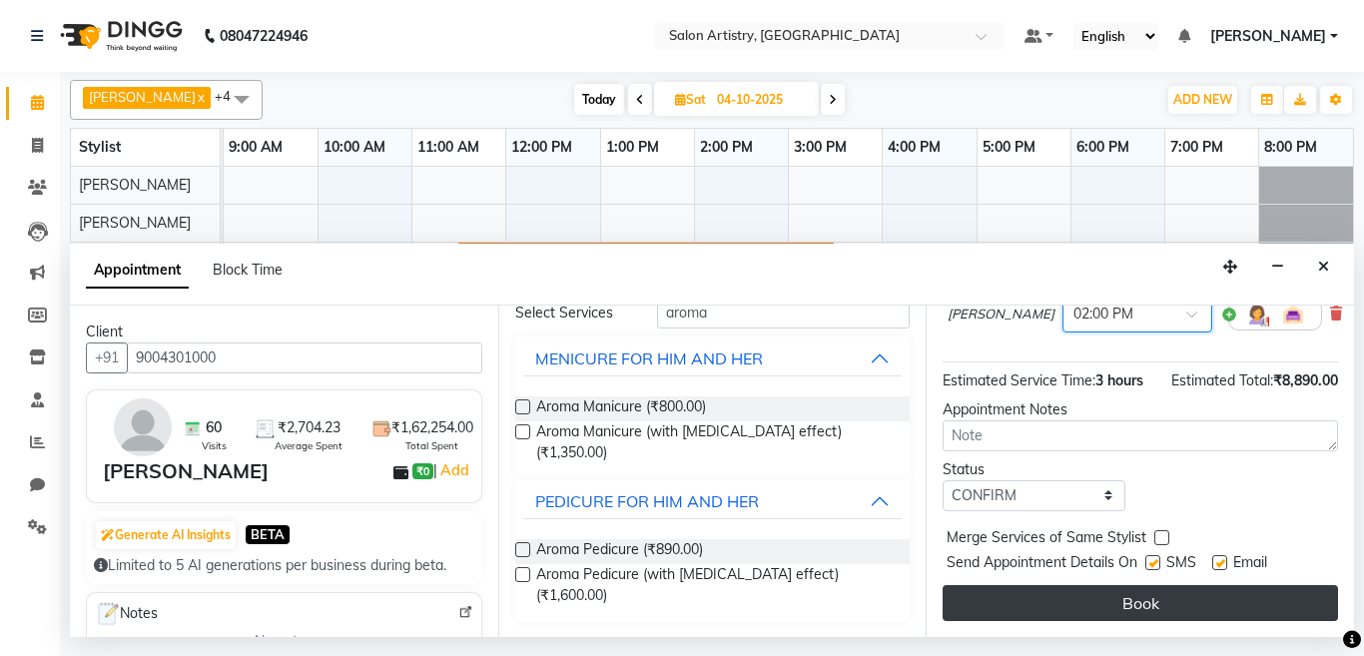
click at [1029, 592] on button "Book" at bounding box center [1141, 603] width 396 height 36
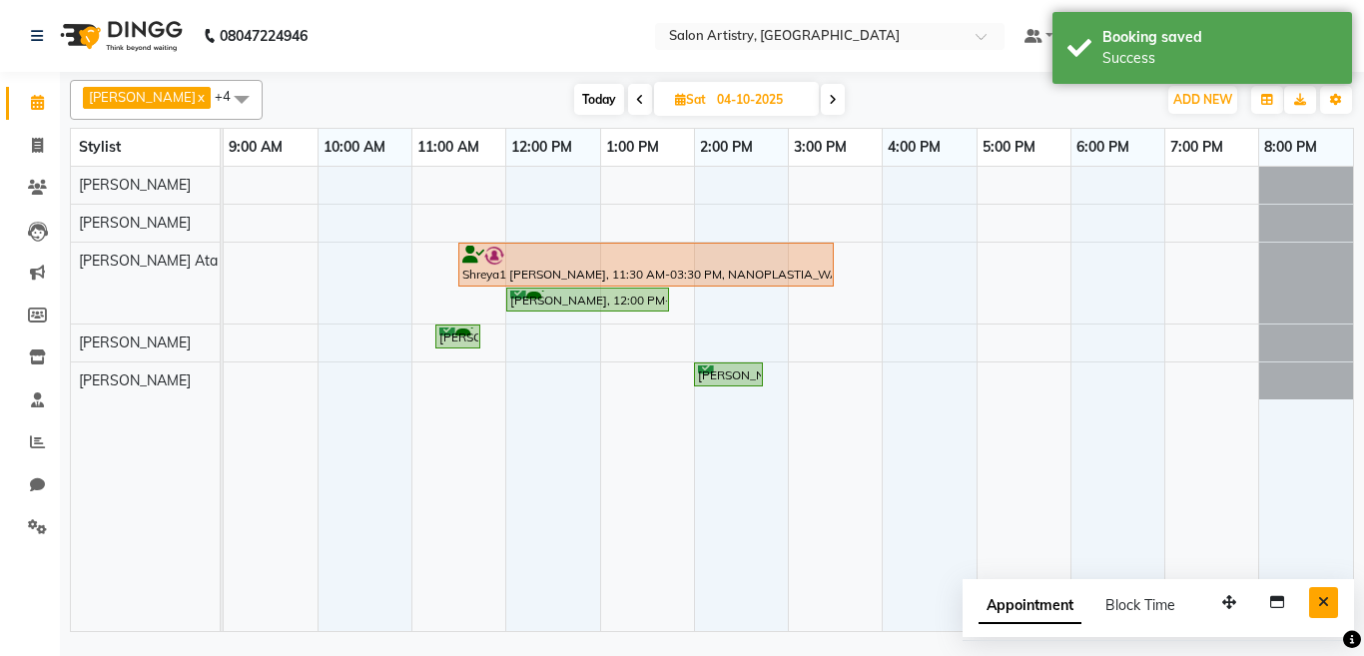
click at [1315, 598] on button "Close" at bounding box center [1323, 602] width 29 height 31
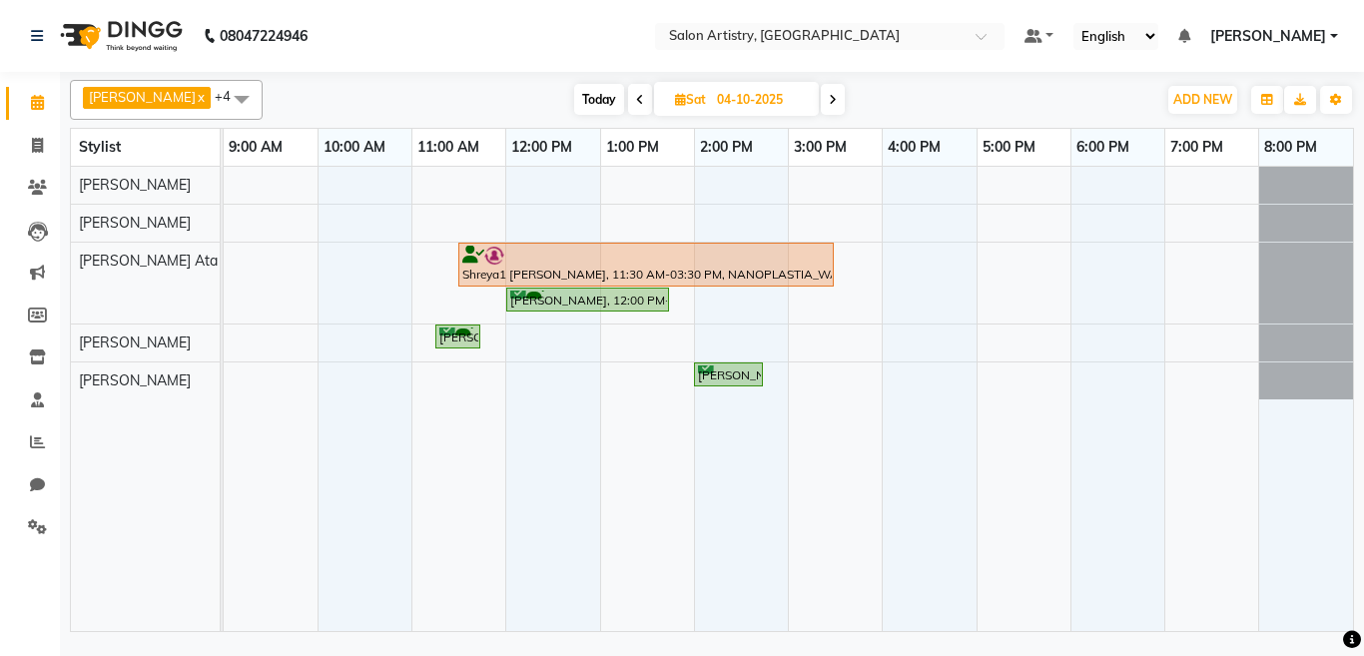
click at [829, 103] on icon at bounding box center [833, 100] width 8 height 12
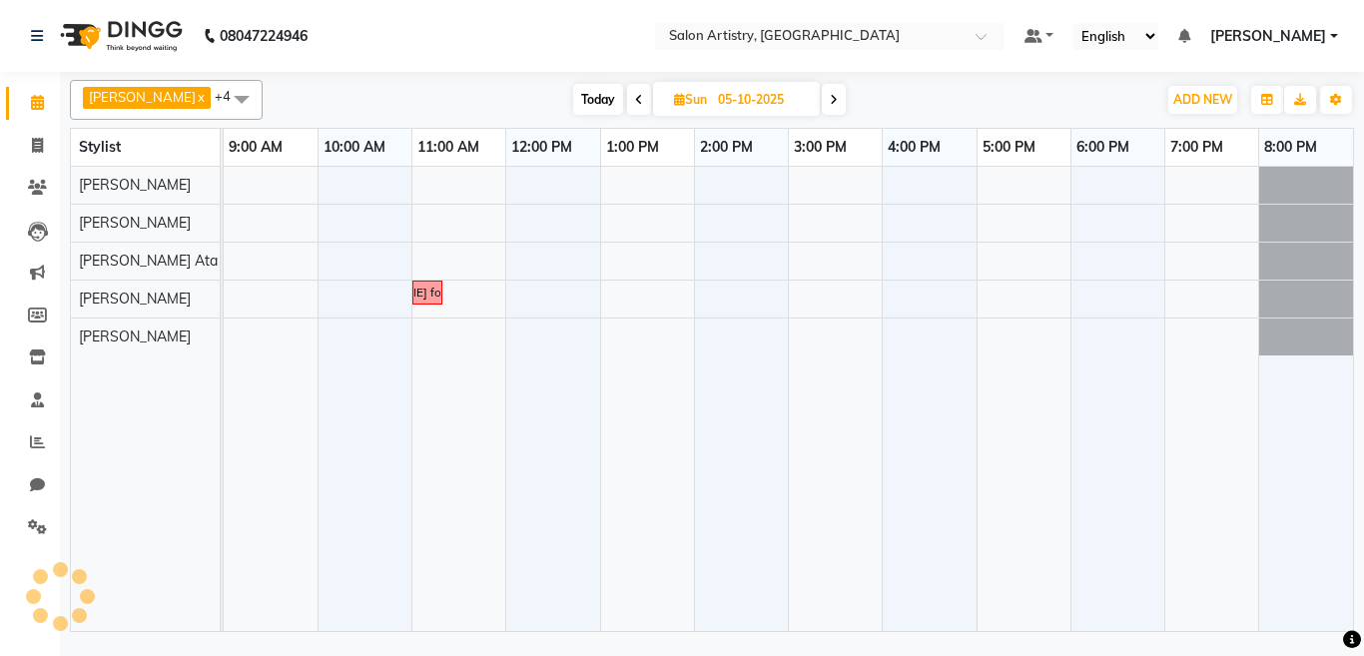
click at [635, 99] on icon at bounding box center [639, 100] width 8 height 12
type input "04-10-2025"
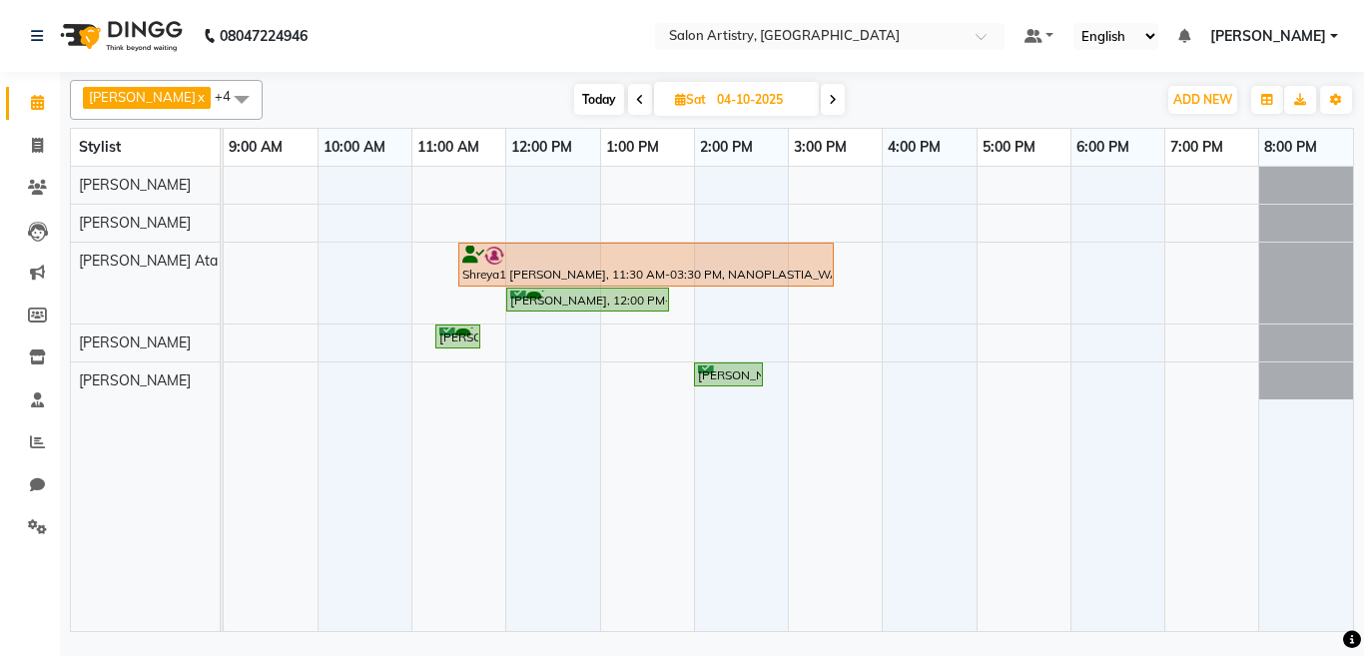
click at [796, 331] on div "Shreya1 [PERSON_NAME], 11:30 AM-03:30 PM, NANOPLASTIA_WAIST [PERSON_NAME], 12:0…" at bounding box center [789, 399] width 1130 height 464
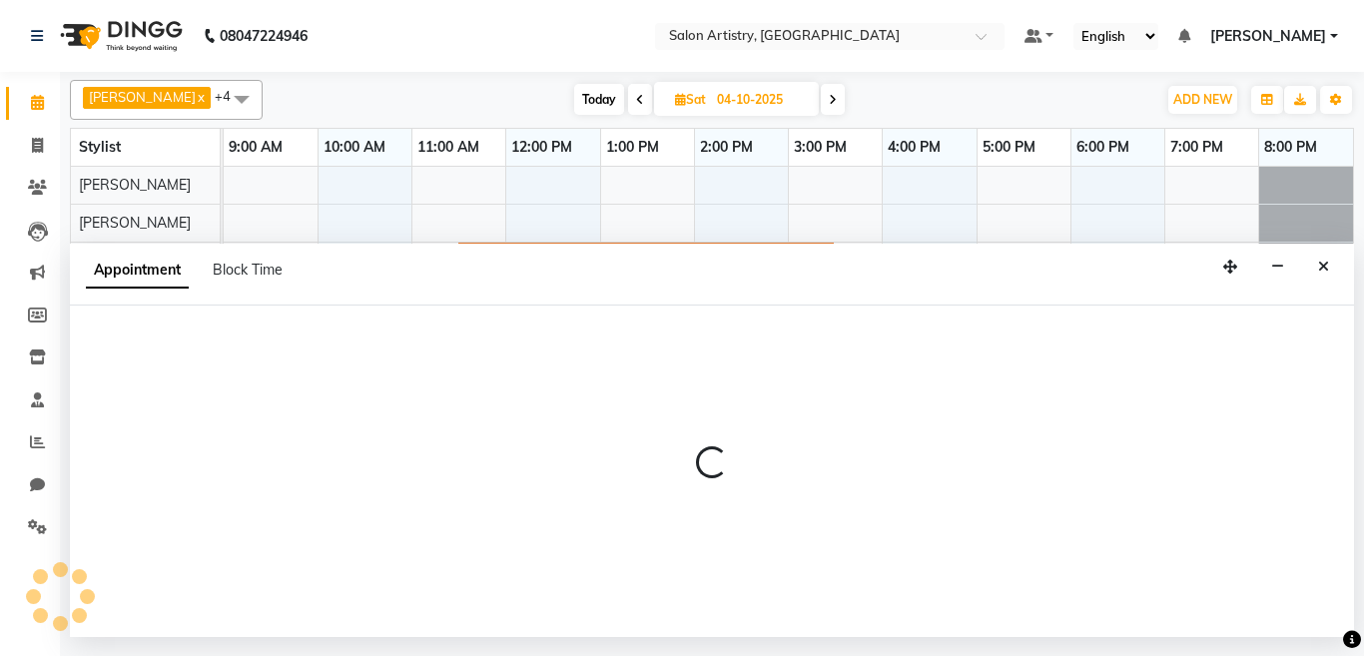
select select "79859"
select select "tentative"
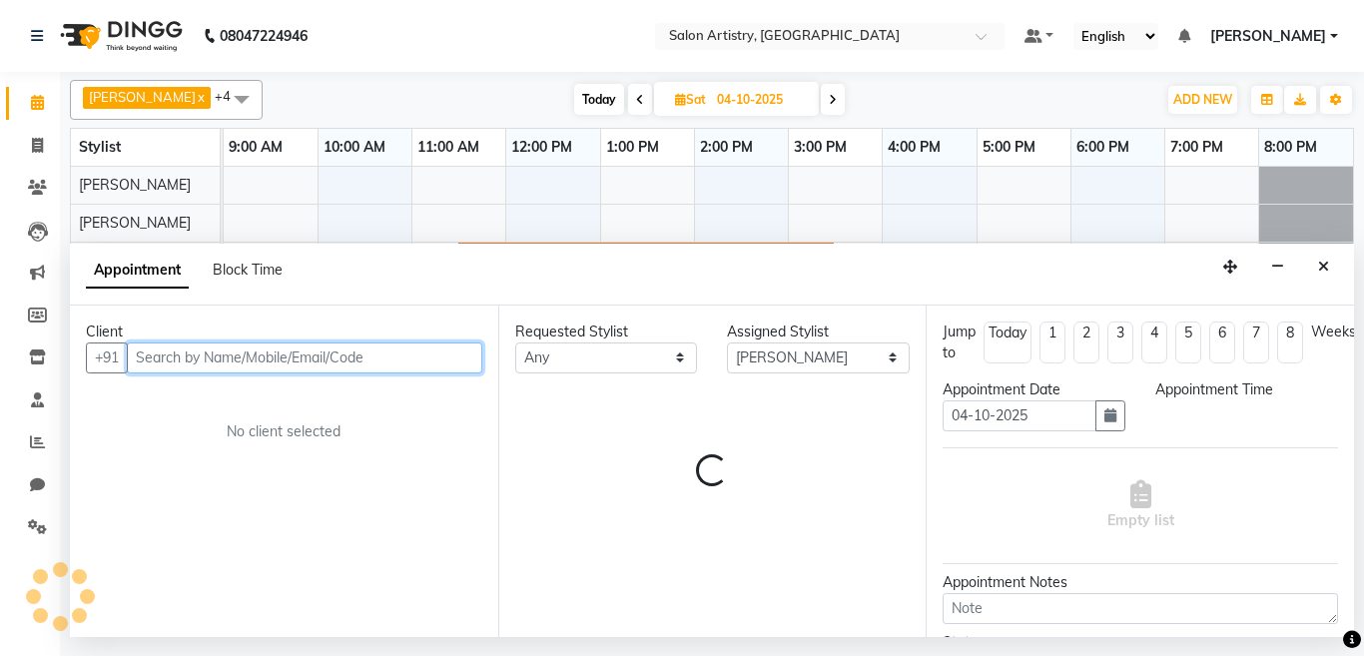
select select "900"
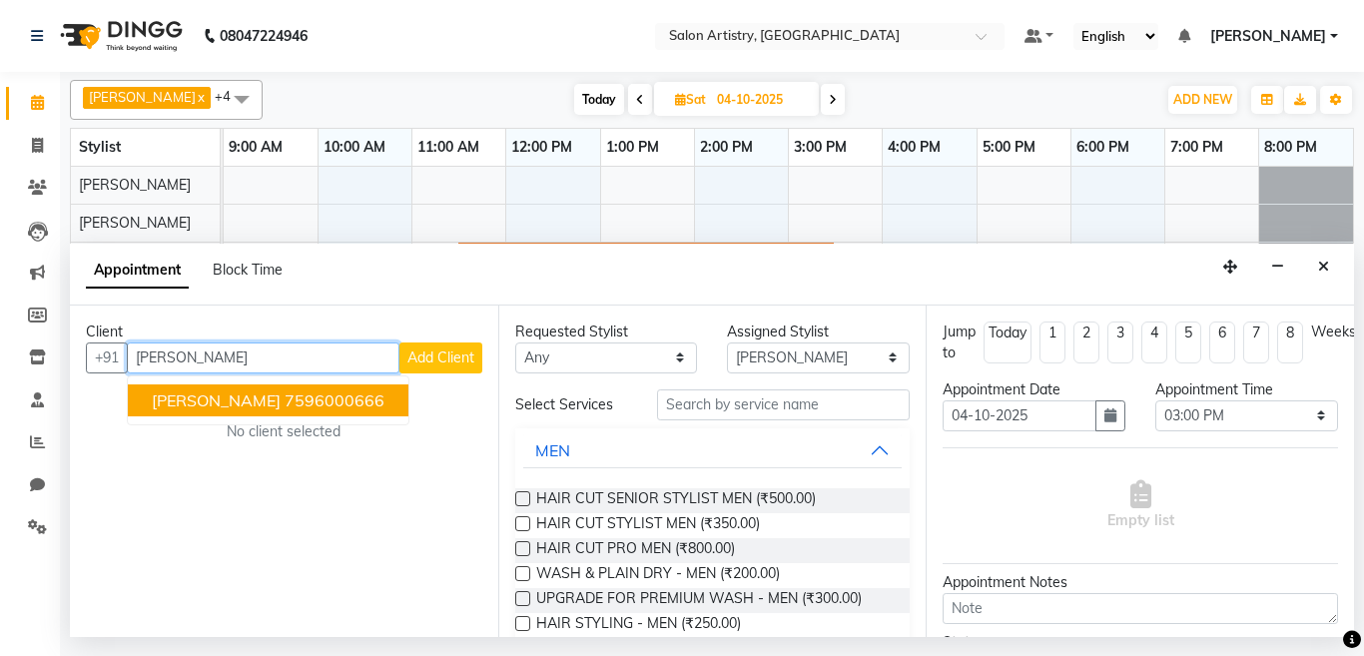
drag, startPoint x: 319, startPoint y: 408, endPoint x: 456, endPoint y: 394, distance: 138.6
click at [321, 408] on ngb-highlight "7596000666" at bounding box center [335, 401] width 100 height 20
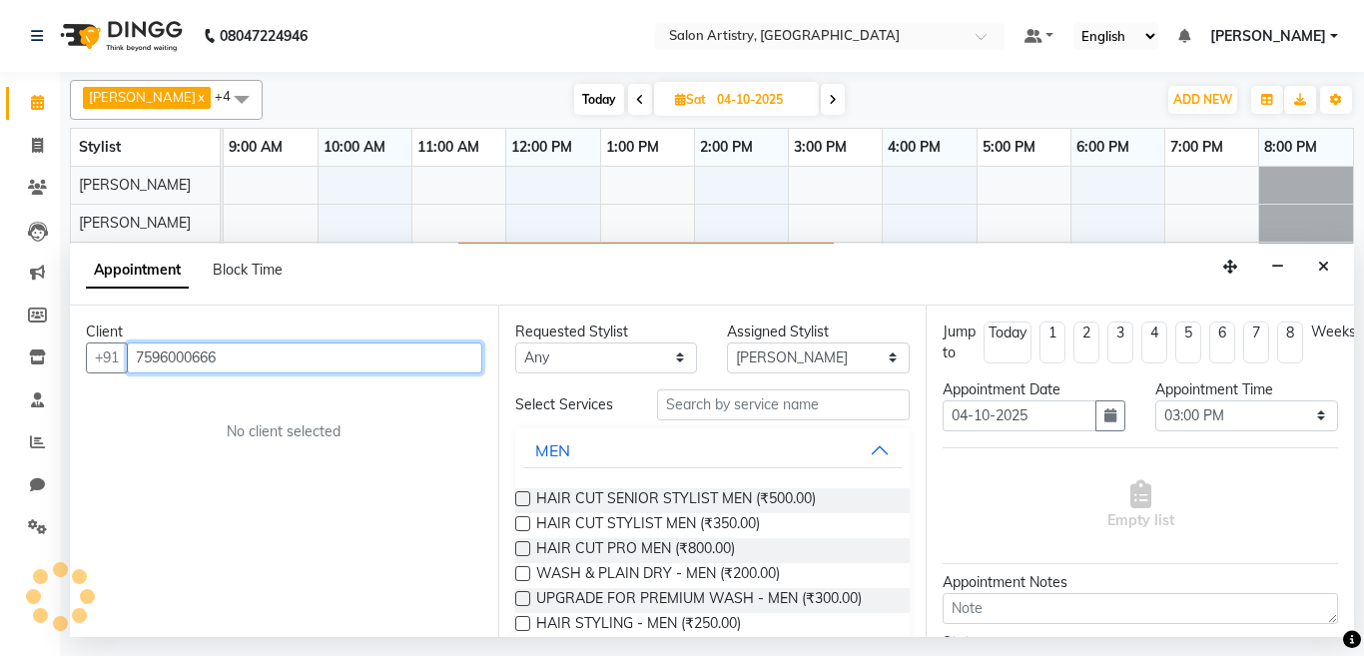
type input "7596000666"
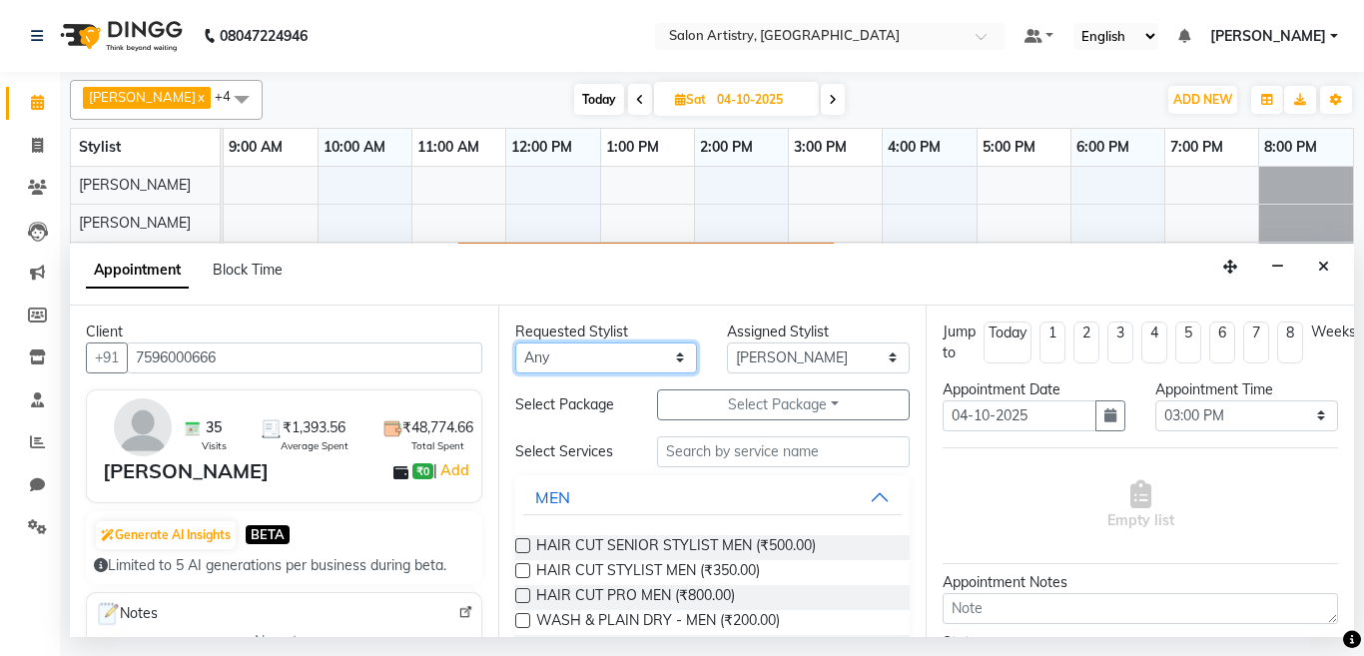
click at [589, 354] on select "Any [PERSON_NAME] [PERSON_NAME] [PERSON_NAME] [PERSON_NAME] [PERSON_NAME] [PERS…" at bounding box center [606, 358] width 183 height 31
select select "79859"
click at [515, 343] on select "Any [PERSON_NAME] [PERSON_NAME] [PERSON_NAME] [PERSON_NAME] [PERSON_NAME] [PERS…" at bounding box center [606, 358] width 183 height 31
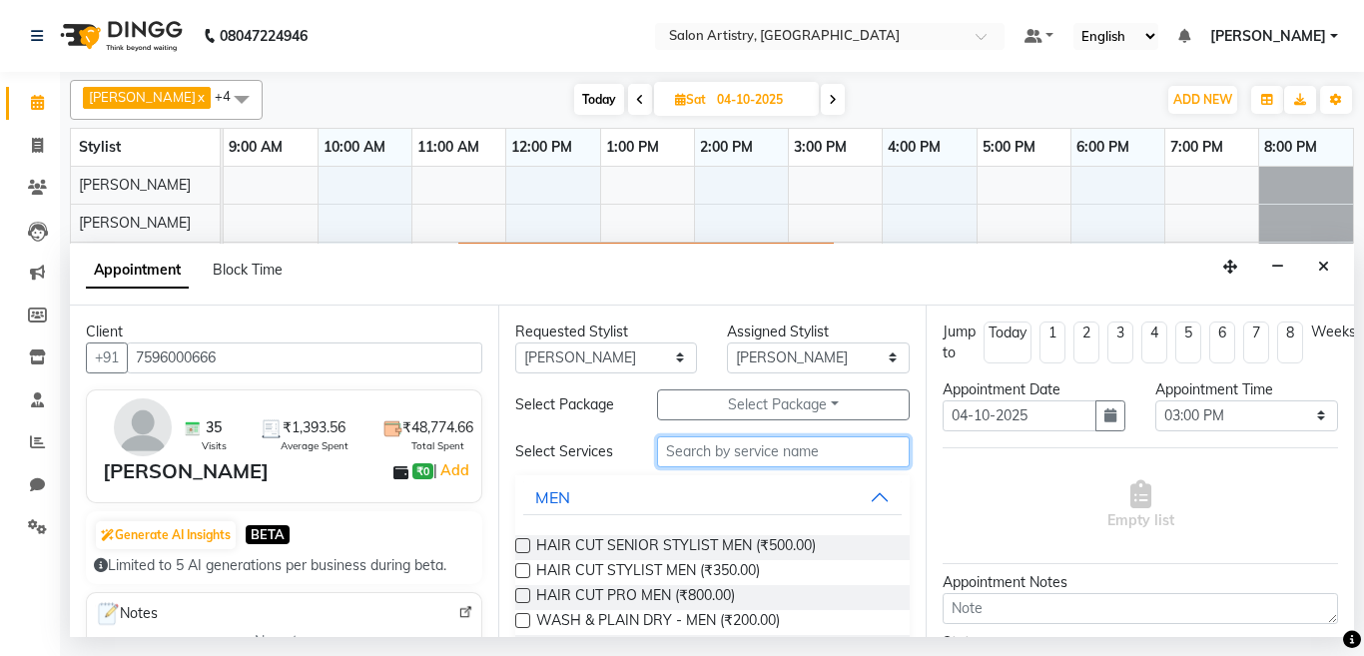
click at [728, 450] on input "text" at bounding box center [784, 451] width 254 height 31
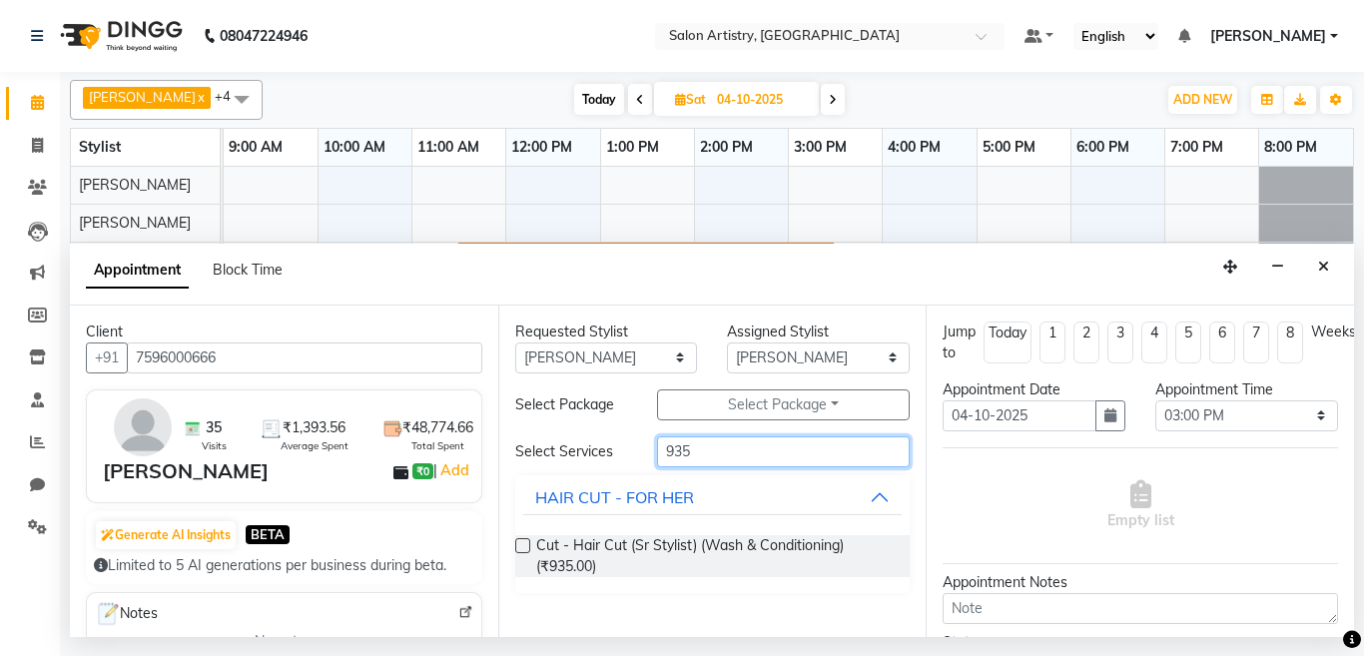
type input "935"
click at [518, 545] on label at bounding box center [522, 545] width 15 height 15
click at [518, 545] on input "checkbox" at bounding box center [521, 547] width 13 height 13
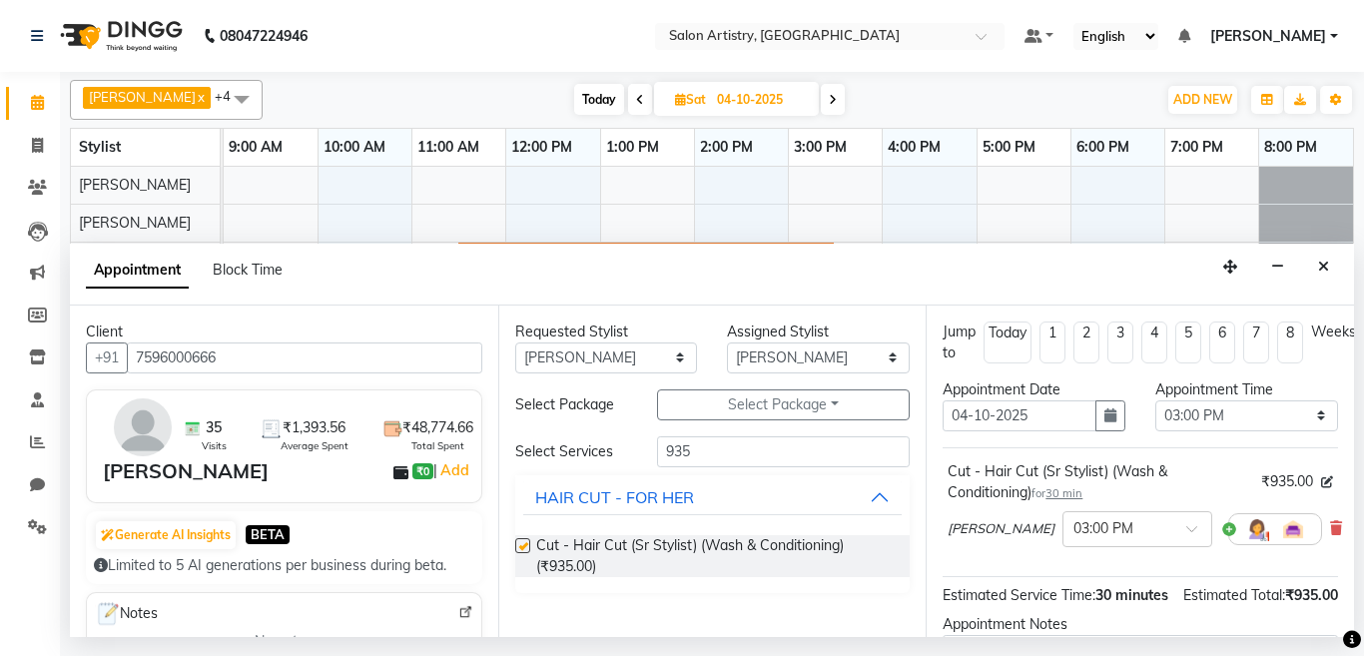
checkbox input "false"
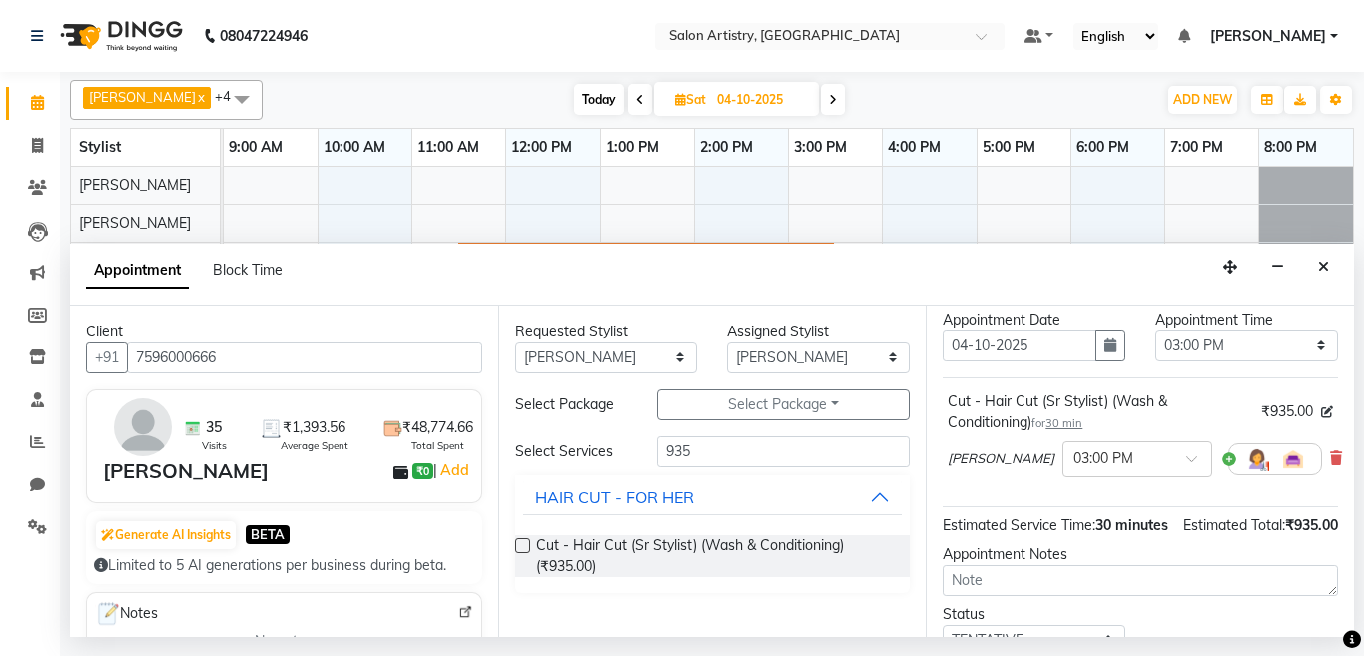
scroll to position [100, 0]
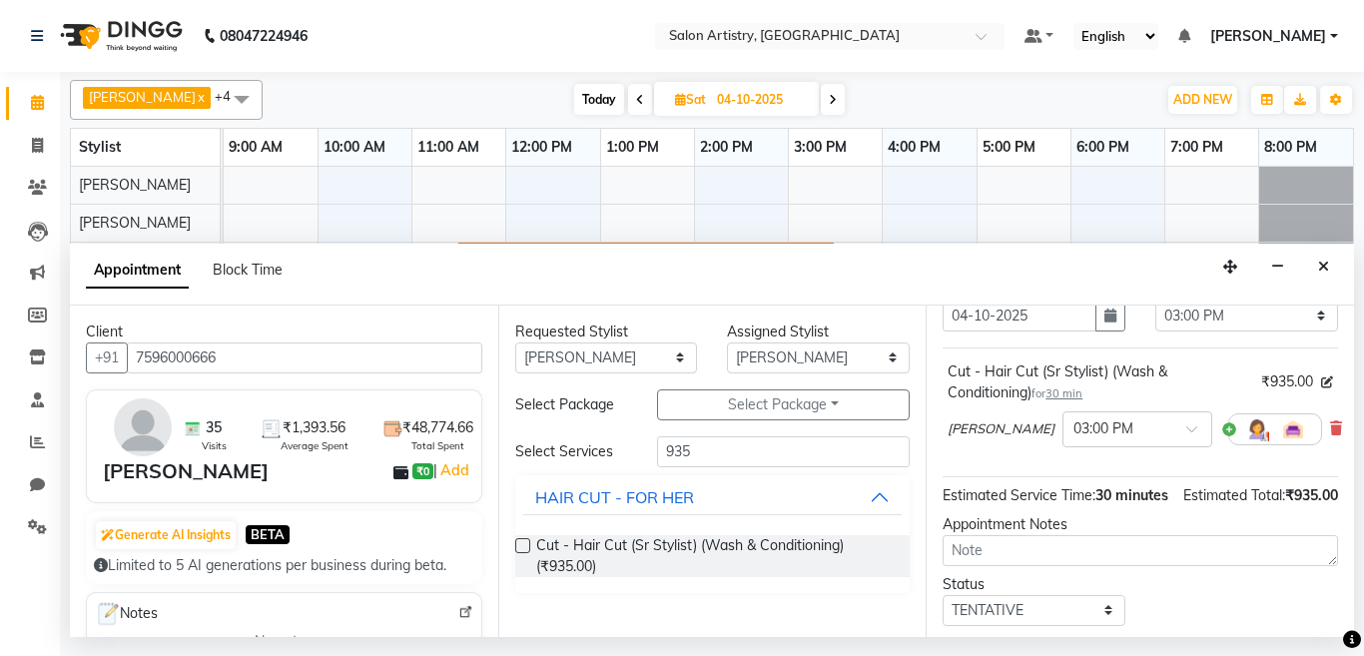
click at [1059, 396] on span "30 min" at bounding box center [1064, 394] width 37 height 14
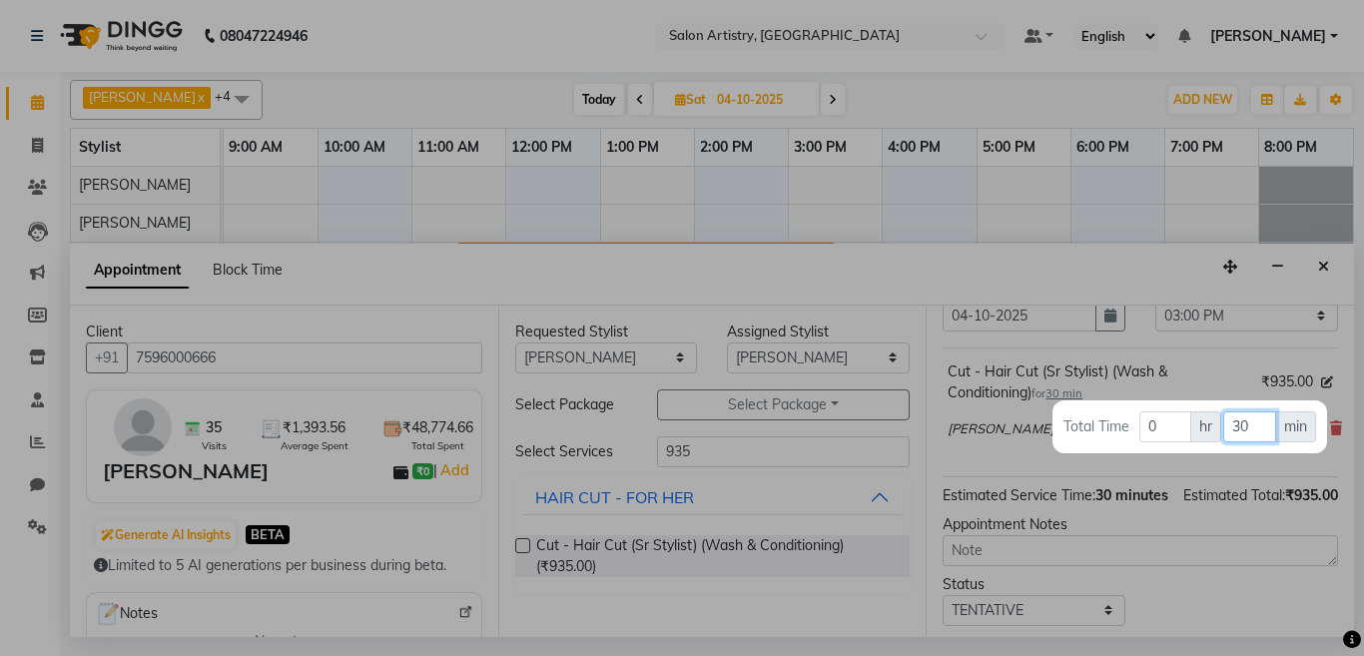
click at [1250, 427] on input "30" at bounding box center [1249, 426] width 53 height 31
type input "3"
type input "45"
click at [1078, 262] on div at bounding box center [682, 328] width 1364 height 656
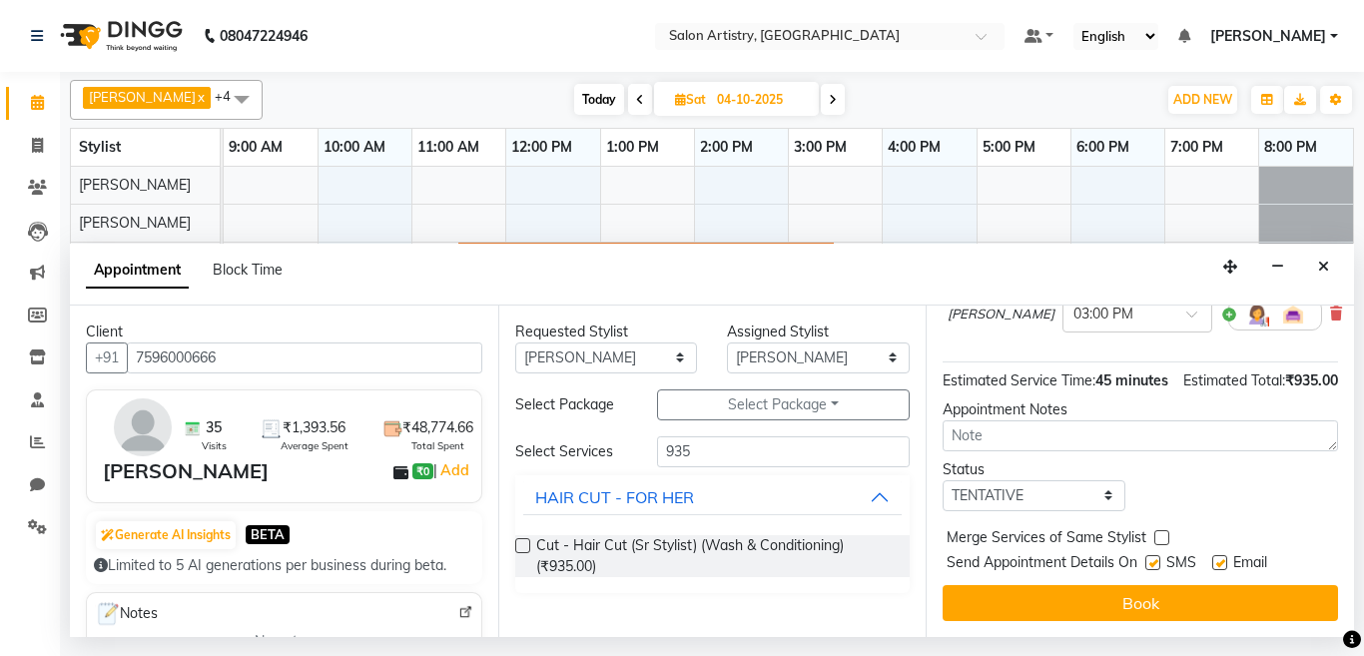
scroll to position [253, 0]
click at [1029, 480] on select "Select TENTATIVE CONFIRM UPCOMING" at bounding box center [1034, 495] width 183 height 31
select select "confirm booking"
click at [943, 480] on select "Select TENTATIVE CONFIRM UPCOMING" at bounding box center [1034, 495] width 183 height 31
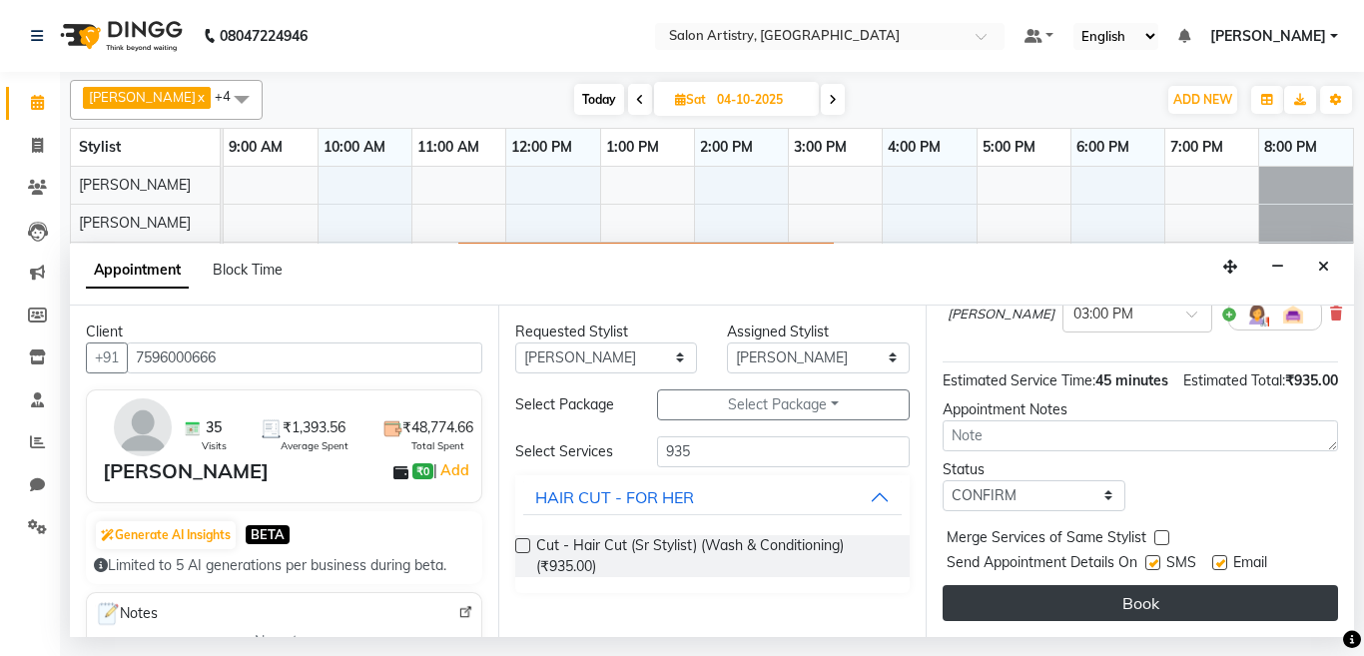
click at [1043, 592] on button "Book" at bounding box center [1141, 603] width 396 height 36
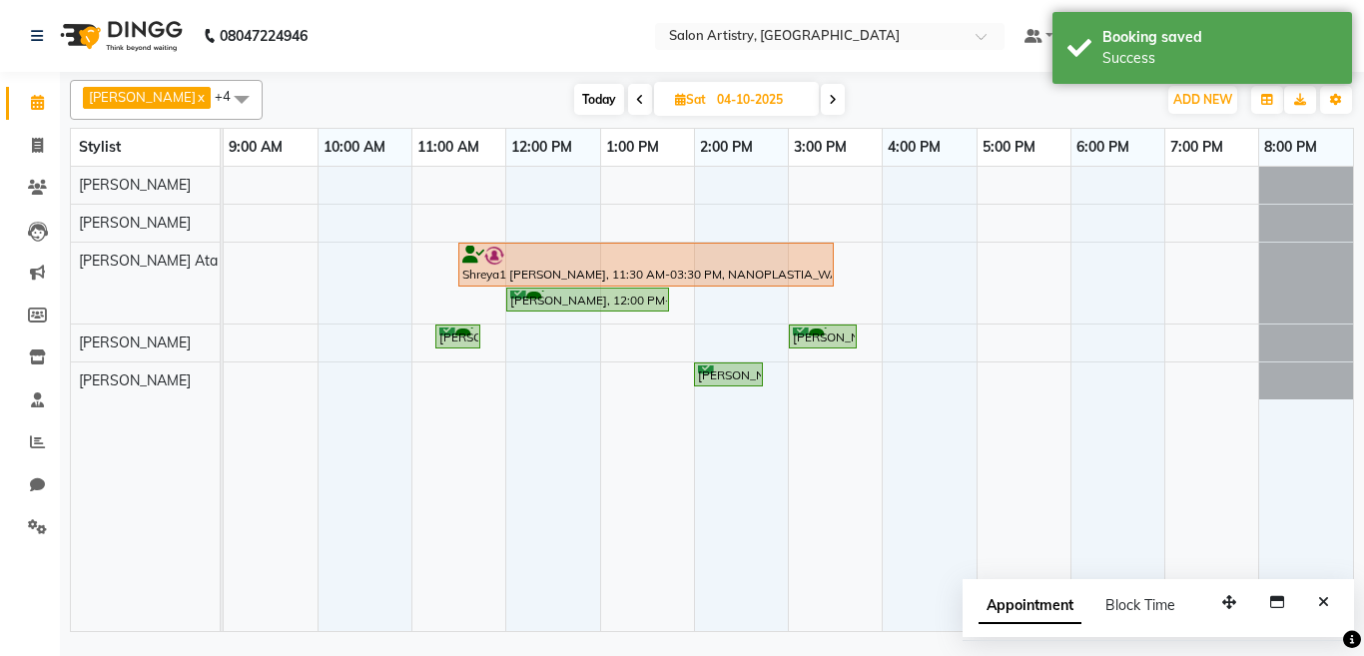
click at [829, 96] on icon at bounding box center [833, 100] width 8 height 12
type input "05-10-2025"
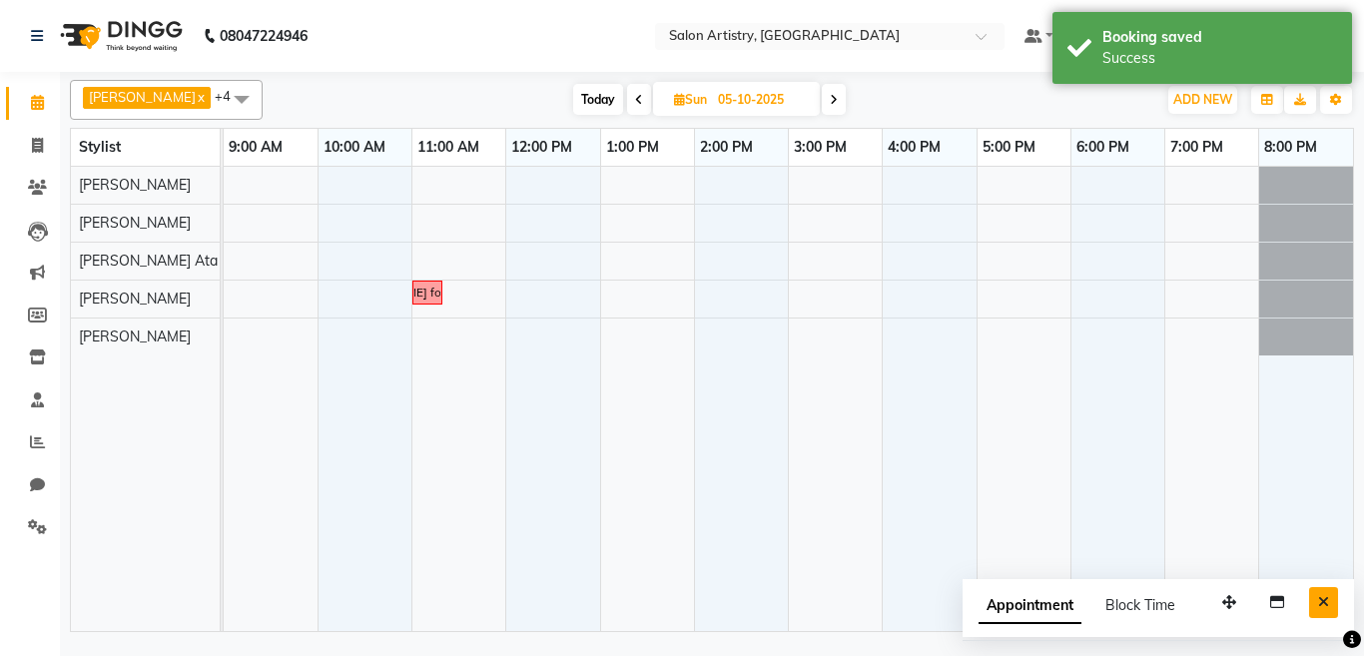
click at [1320, 598] on icon "Close" at bounding box center [1323, 602] width 11 height 14
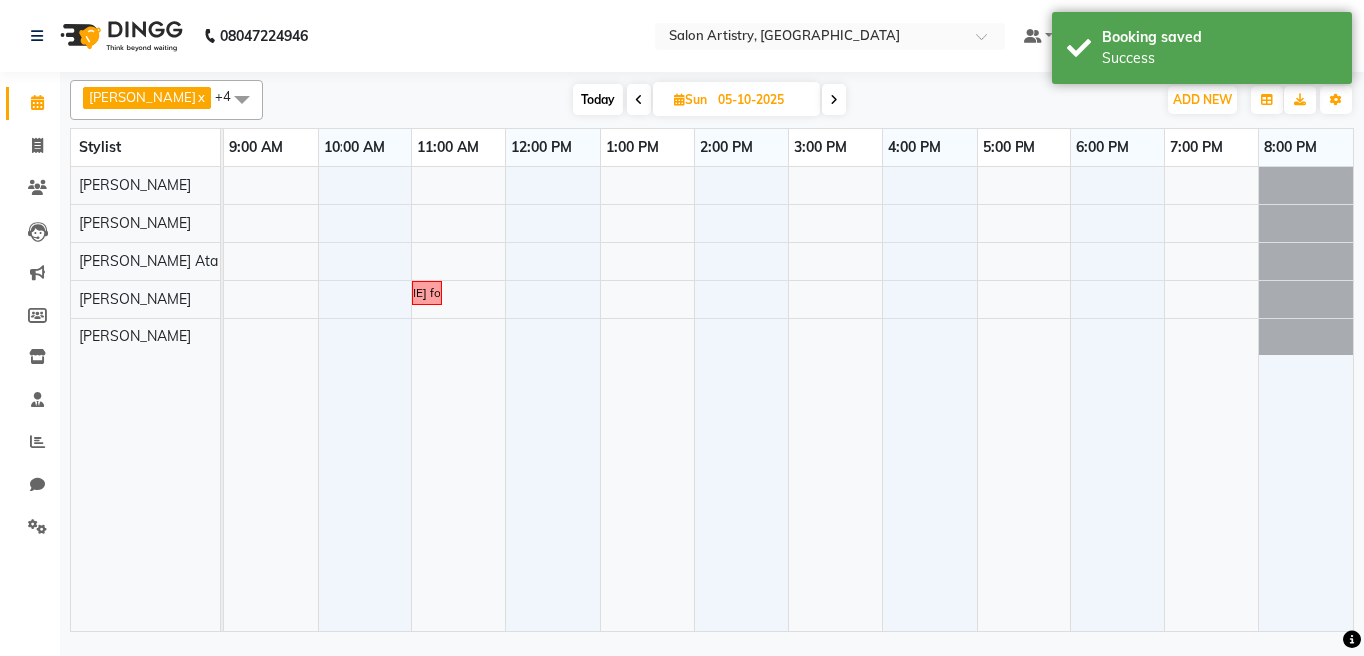
click at [893, 293] on div "call [PERSON_NAME] for Olaplex Treatment" at bounding box center [789, 399] width 1130 height 464
select select "79859"
select select "tentative"
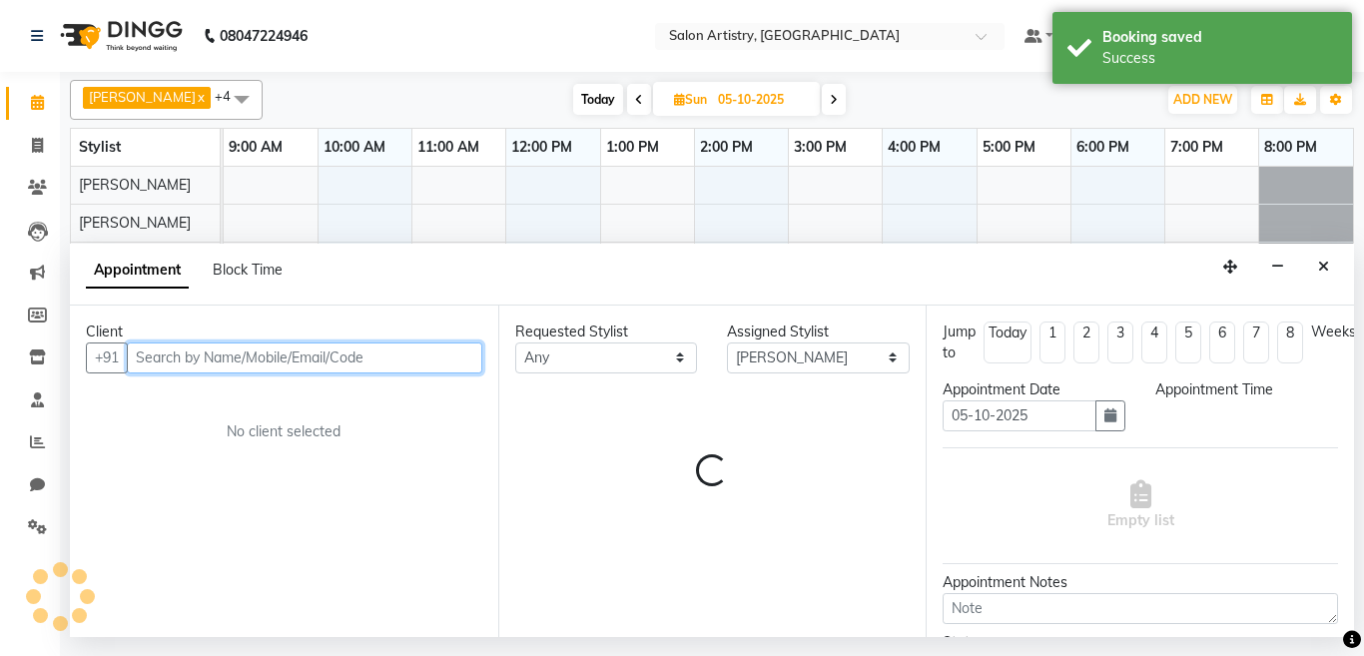
select select "960"
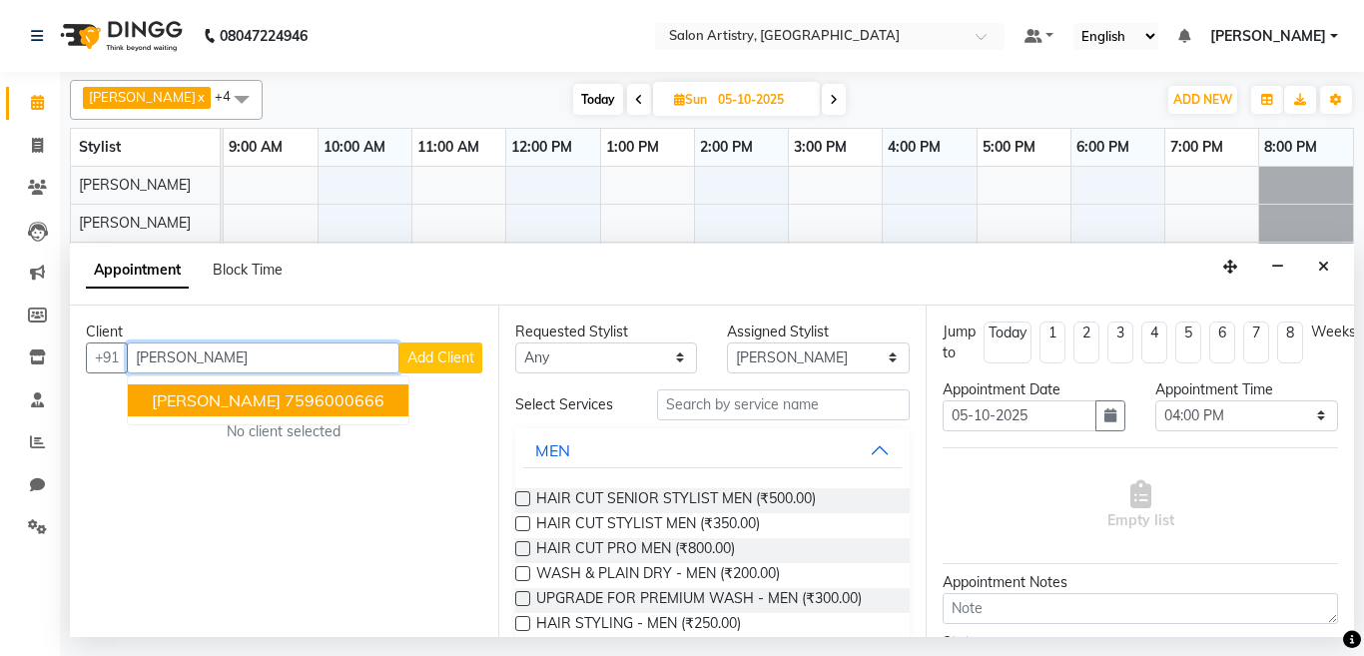
click at [254, 399] on span "[PERSON_NAME]" at bounding box center [216, 401] width 129 height 20
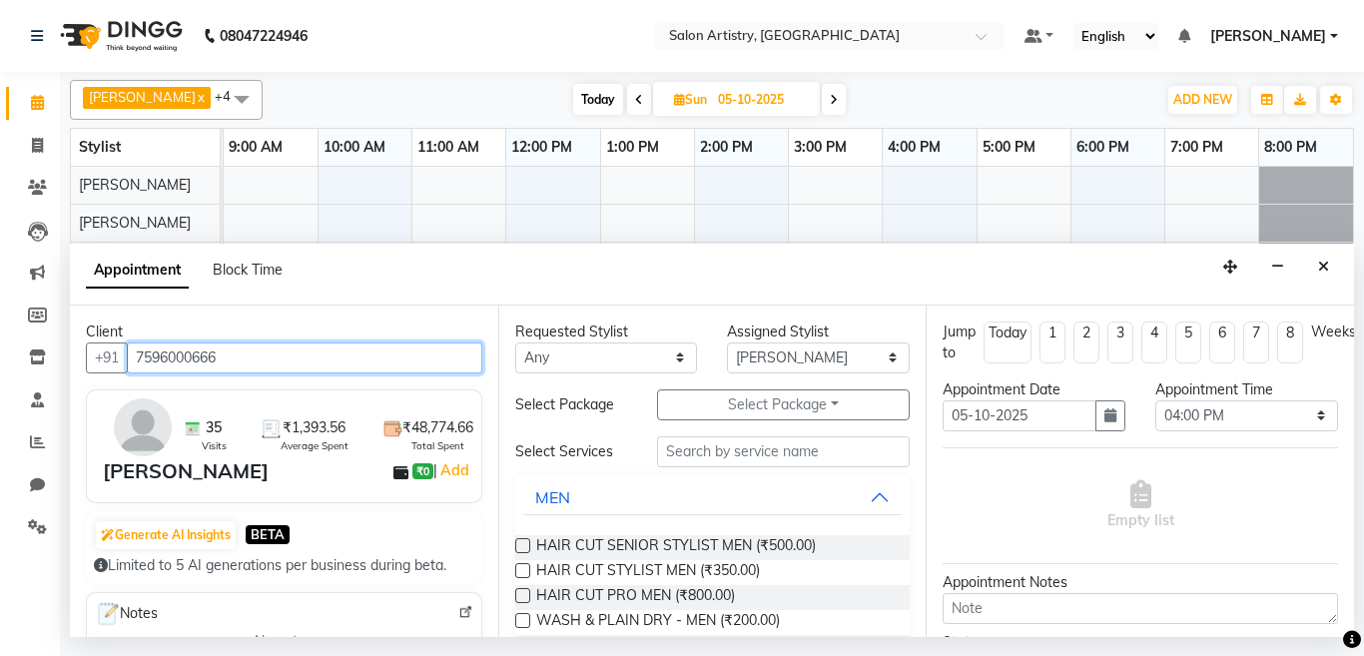
type input "7596000666"
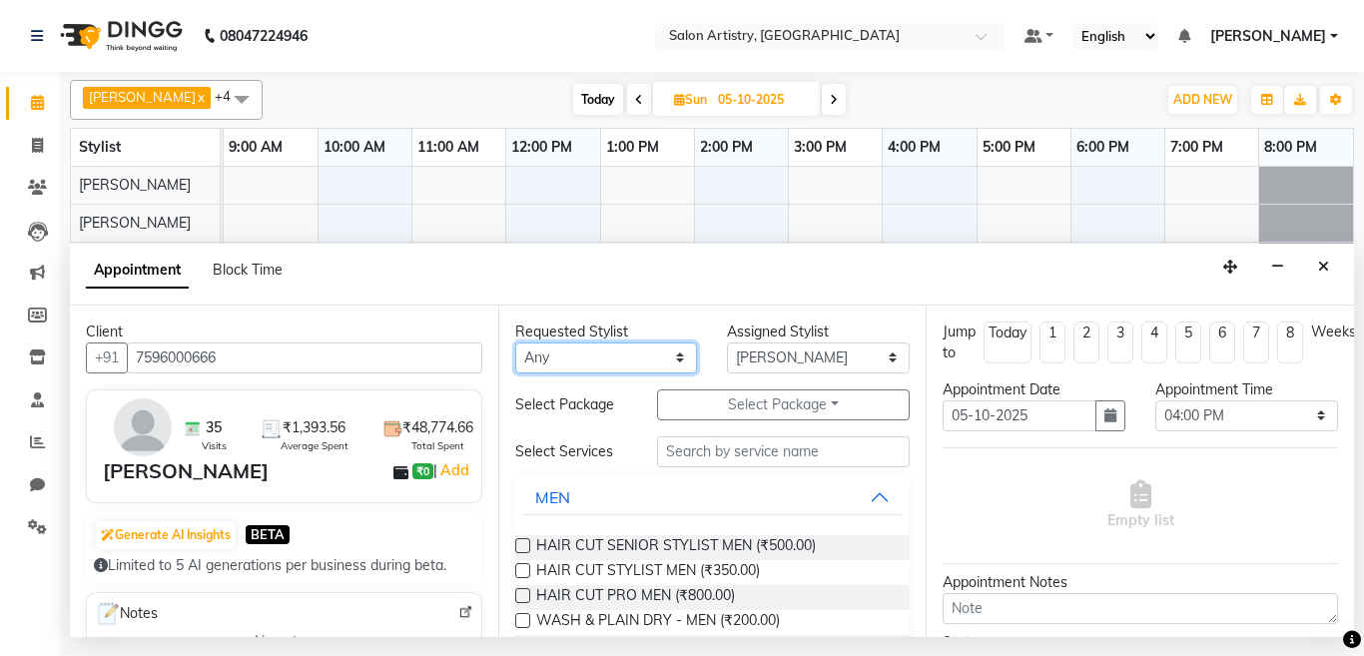
drag, startPoint x: 579, startPoint y: 358, endPoint x: 573, endPoint y: 369, distance: 12.5
click at [579, 358] on select "Any [PERSON_NAME] [PERSON_NAME] [PERSON_NAME] [PERSON_NAME] [PERSON_NAME] [PERS…" at bounding box center [606, 358] width 183 height 31
select select "79859"
click at [515, 343] on select "Any [PERSON_NAME] [PERSON_NAME] [PERSON_NAME] [PERSON_NAME] [PERSON_NAME] [PERS…" at bounding box center [606, 358] width 183 height 31
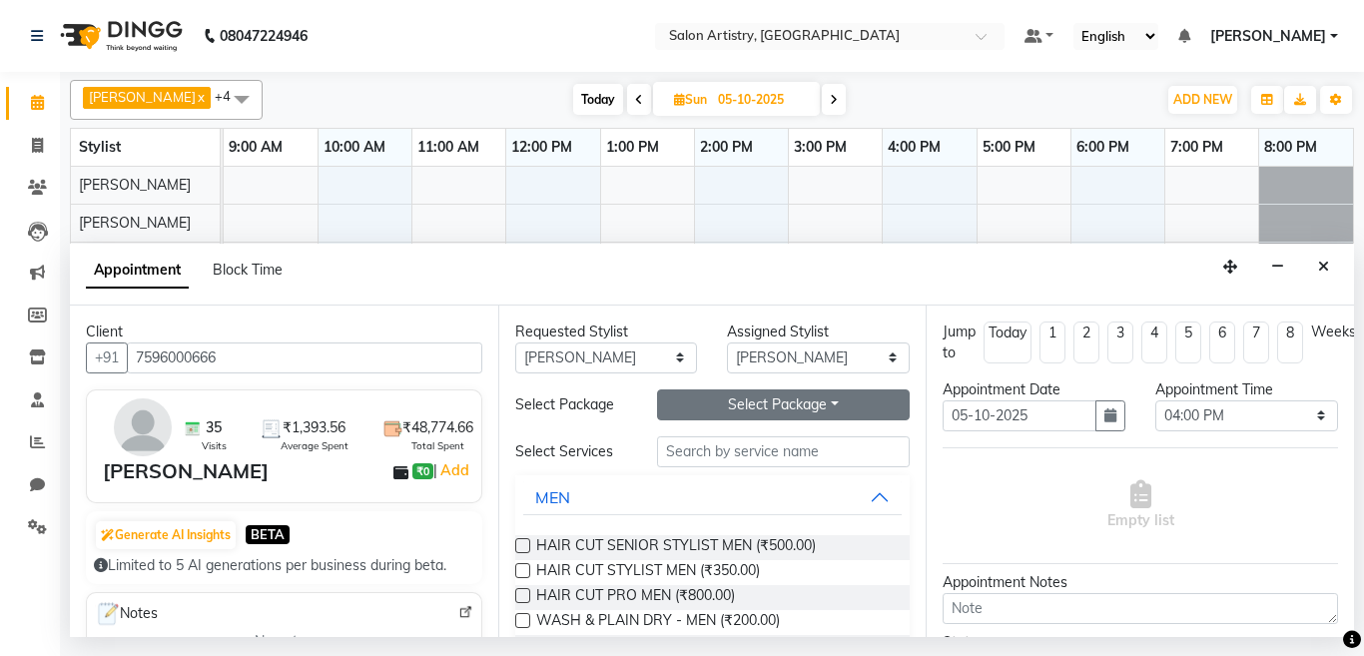
click at [679, 396] on button "Select Package Toggle Dropdown" at bounding box center [784, 405] width 254 height 31
click at [651, 470] on li "Custom Package Root Touch Up, [MEDICAL_DATA] Free, 4+1" at bounding box center [637, 474] width 546 height 29
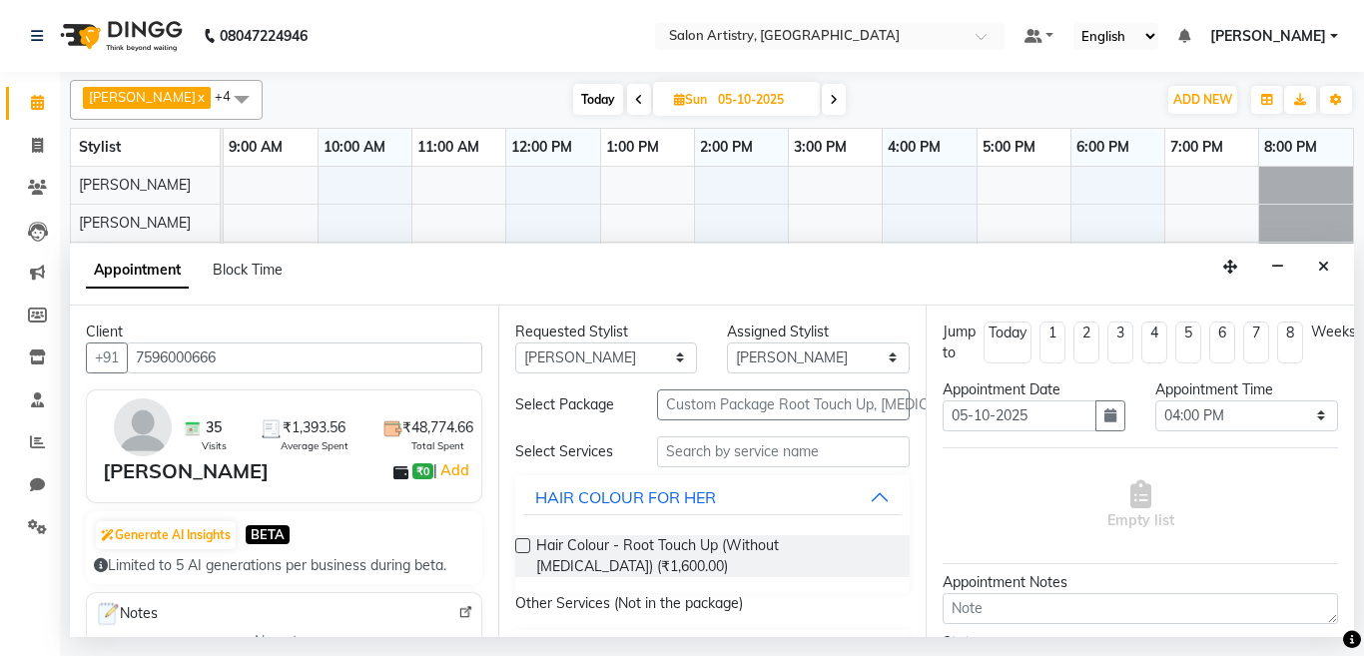
click at [519, 544] on label at bounding box center [522, 545] width 15 height 15
click at [519, 544] on input "checkbox" at bounding box center [521, 547] width 13 height 13
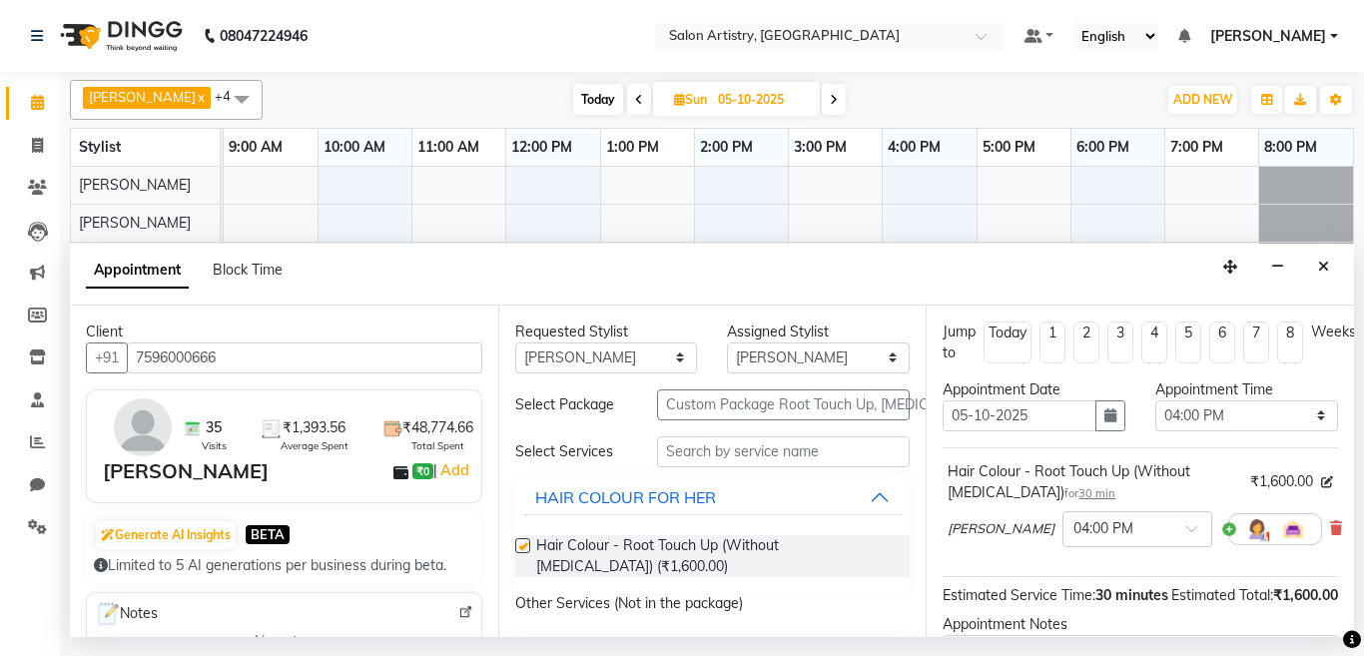
checkbox input "false"
click at [1079, 494] on span "30 min" at bounding box center [1097, 493] width 37 height 14
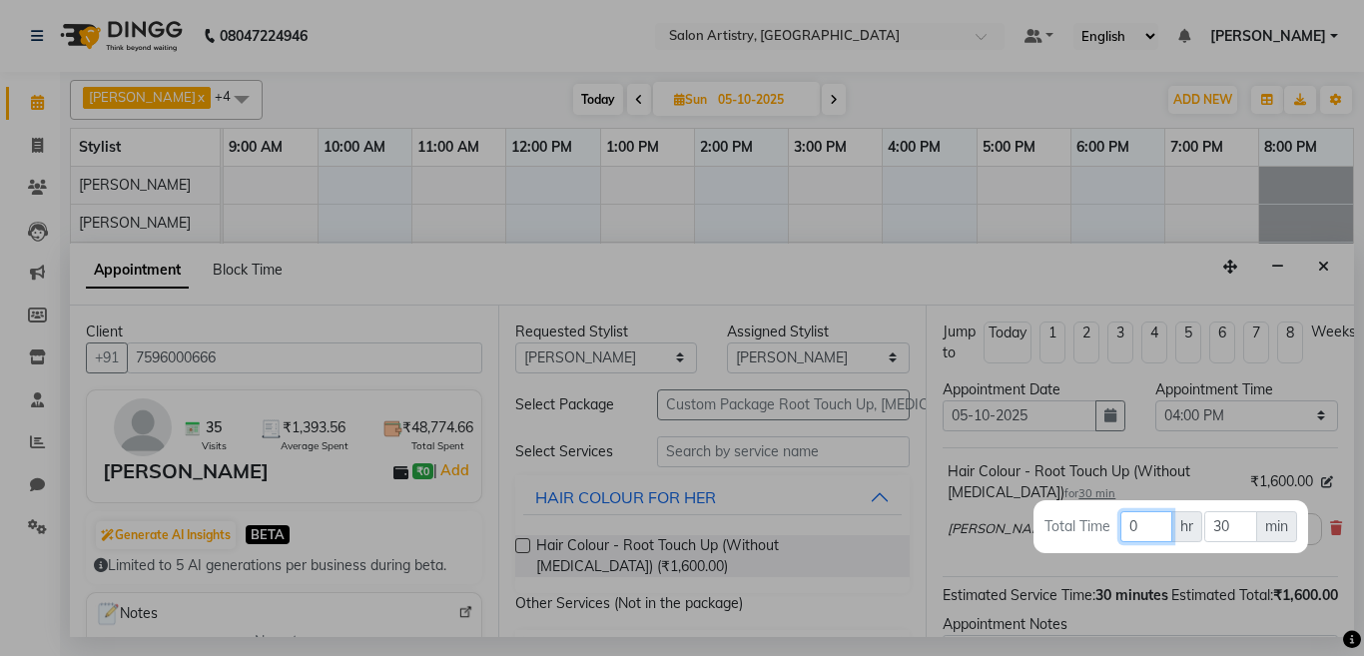
click at [1154, 526] on input "0" at bounding box center [1147, 526] width 52 height 31
type input "1"
click at [1110, 287] on div at bounding box center [682, 328] width 1364 height 656
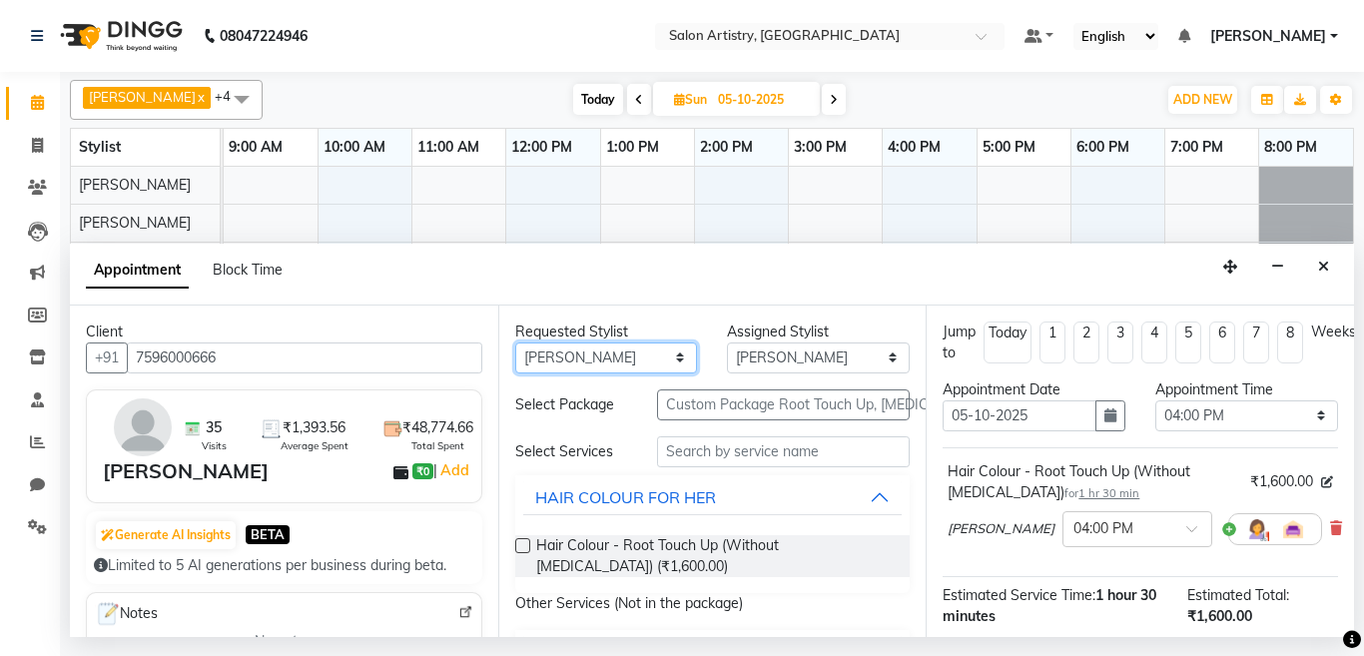
drag, startPoint x: 600, startPoint y: 363, endPoint x: 586, endPoint y: 367, distance: 14.5
click at [600, 363] on select "Any [PERSON_NAME] [PERSON_NAME] [PERSON_NAME] [PERSON_NAME] [PERSON_NAME] [PERS…" at bounding box center [606, 358] width 183 height 31
select select "79863"
click at [515, 343] on select "Any [PERSON_NAME] [PERSON_NAME] [PERSON_NAME] [PERSON_NAME] [PERSON_NAME] [PERS…" at bounding box center [606, 358] width 183 height 31
select select "79863"
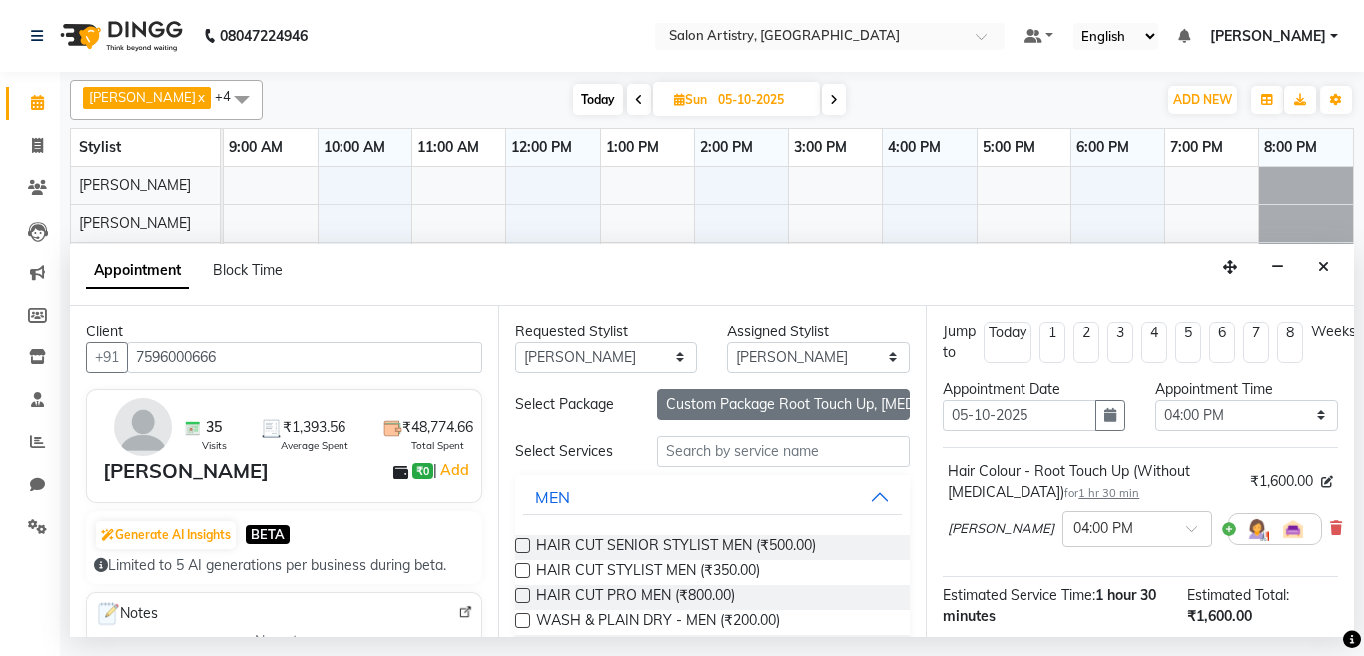
click at [735, 407] on button "Custom Package Root Touch Up, [MEDICAL_DATA] Free, 4+1" at bounding box center [784, 405] width 254 height 31
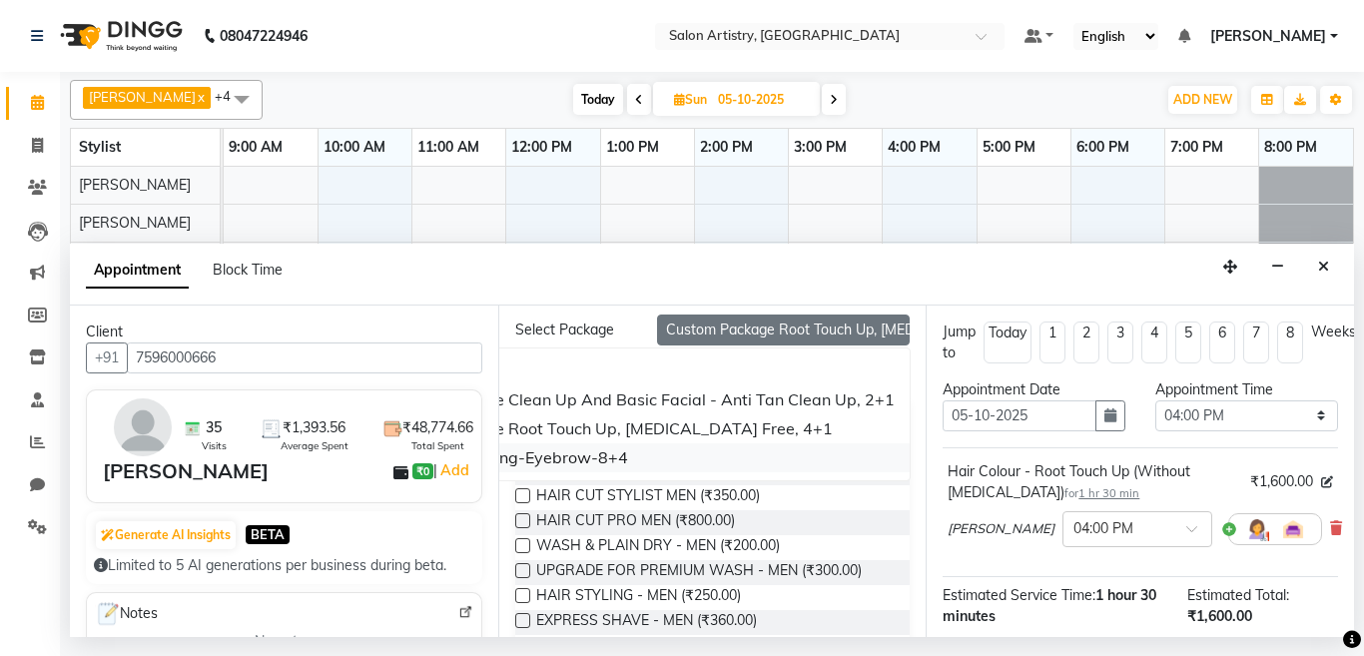
scroll to position [200, 0]
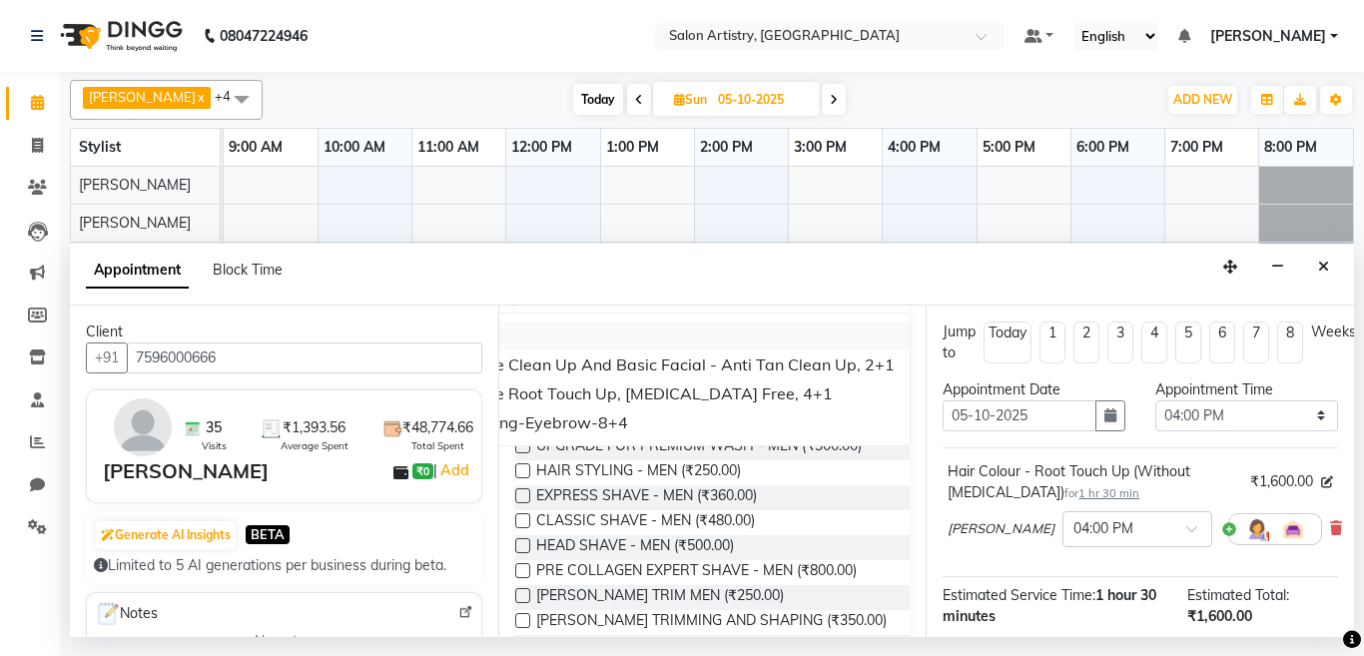
click at [704, 324] on li "Select package" at bounding box center [637, 336] width 546 height 29
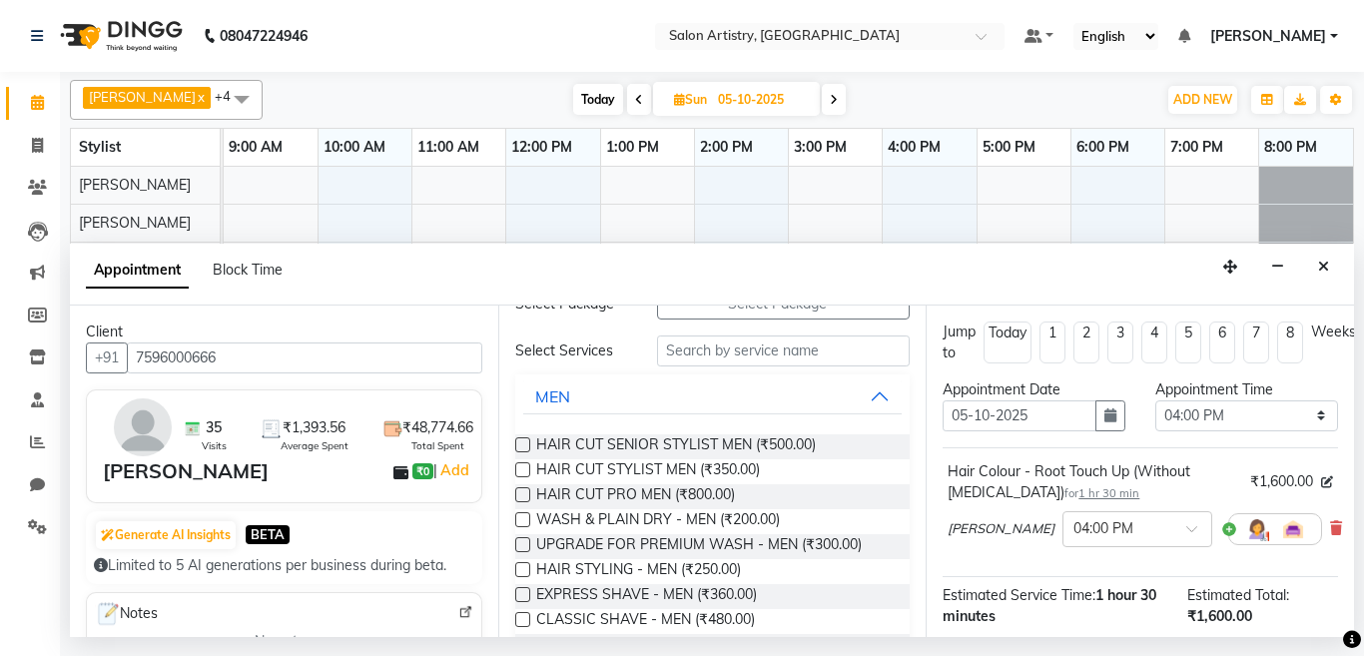
scroll to position [0, 0]
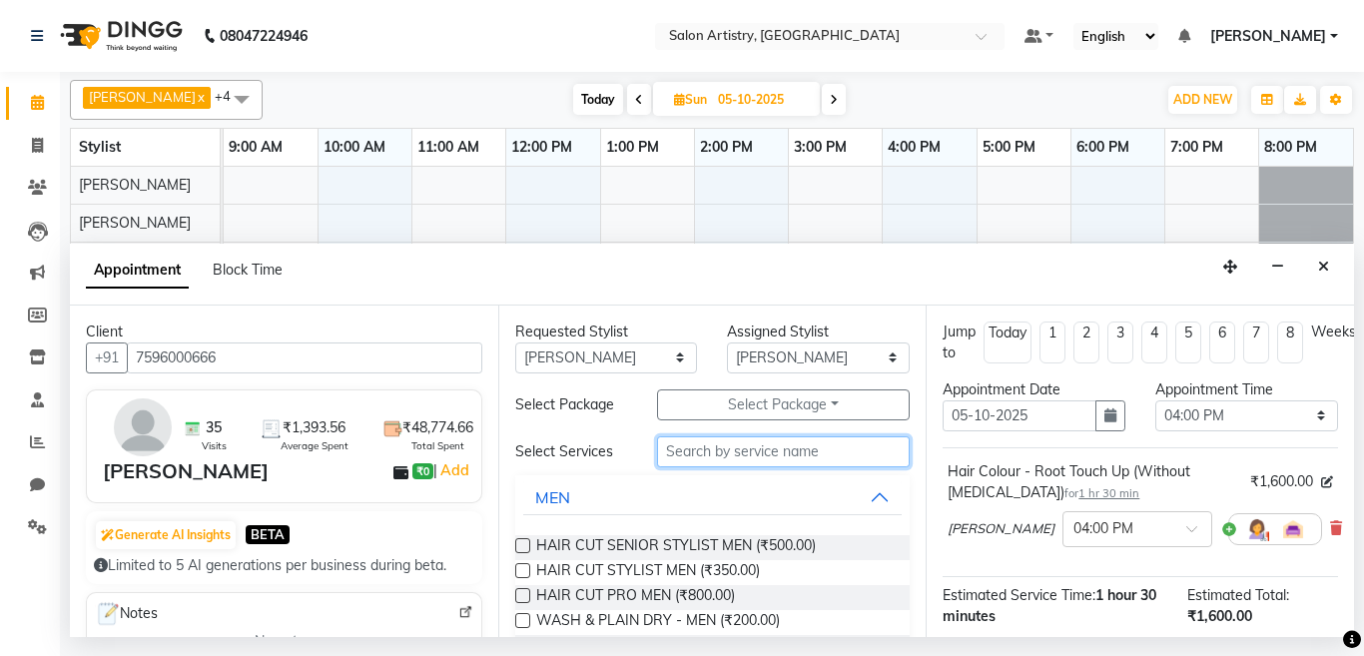
click at [695, 455] on input "text" at bounding box center [784, 451] width 254 height 31
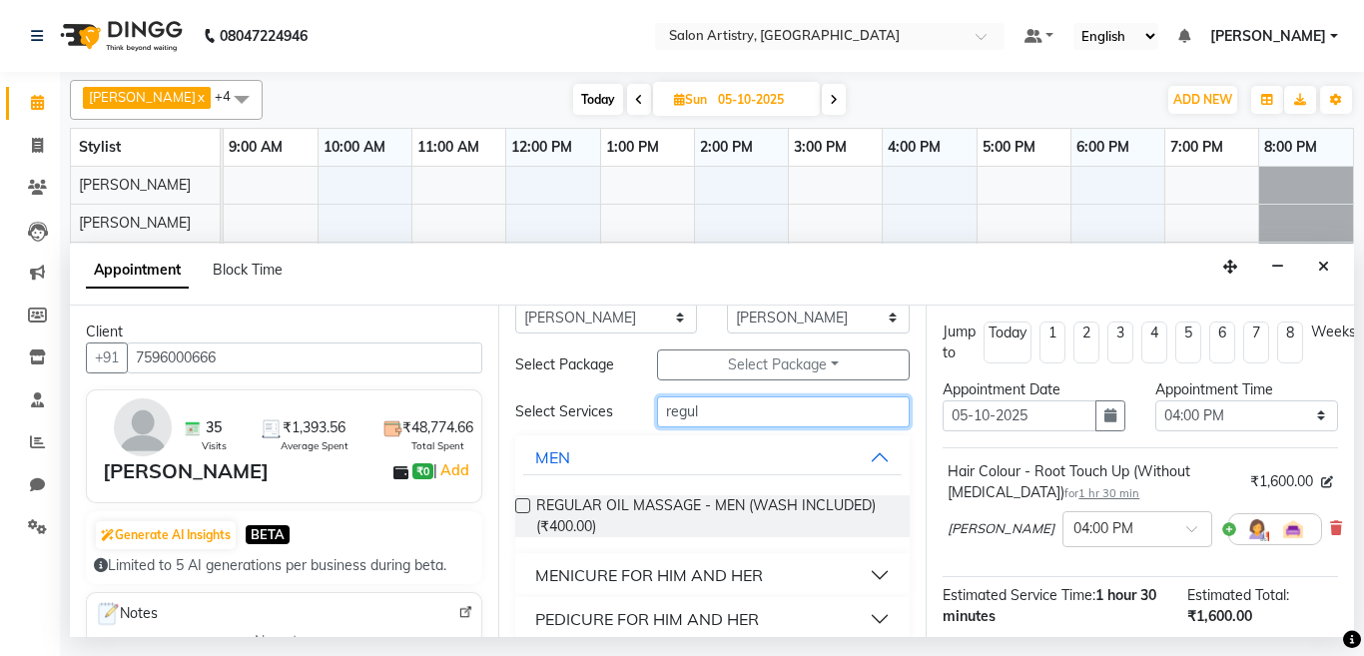
scroll to position [60, 0]
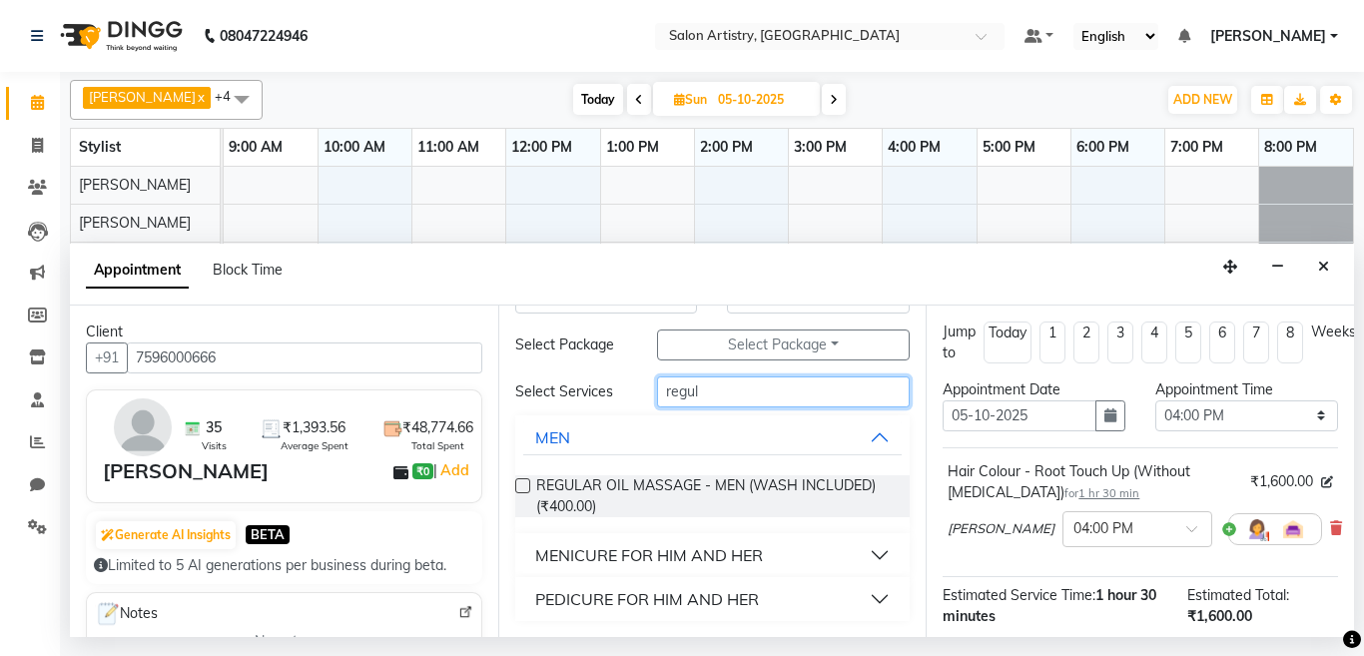
type input "regul"
click at [618, 600] on div "PEDICURE FOR HIM AND HER" at bounding box center [647, 599] width 224 height 24
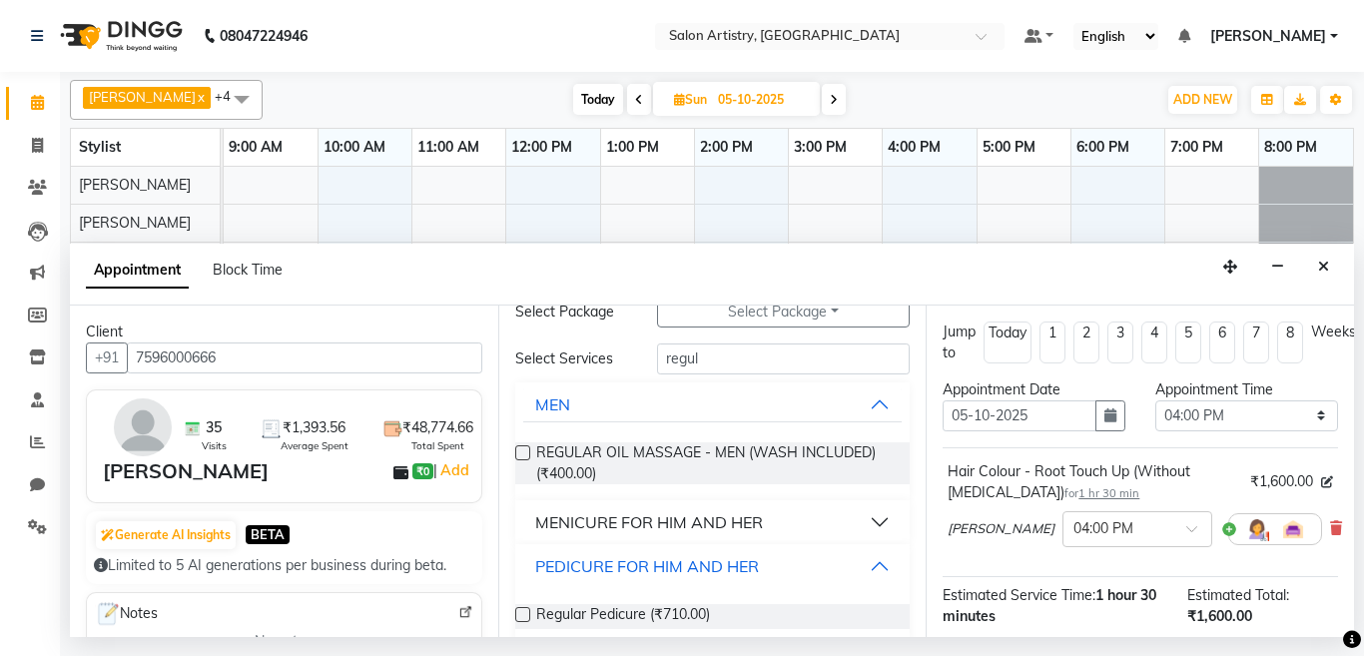
scroll to position [117, 0]
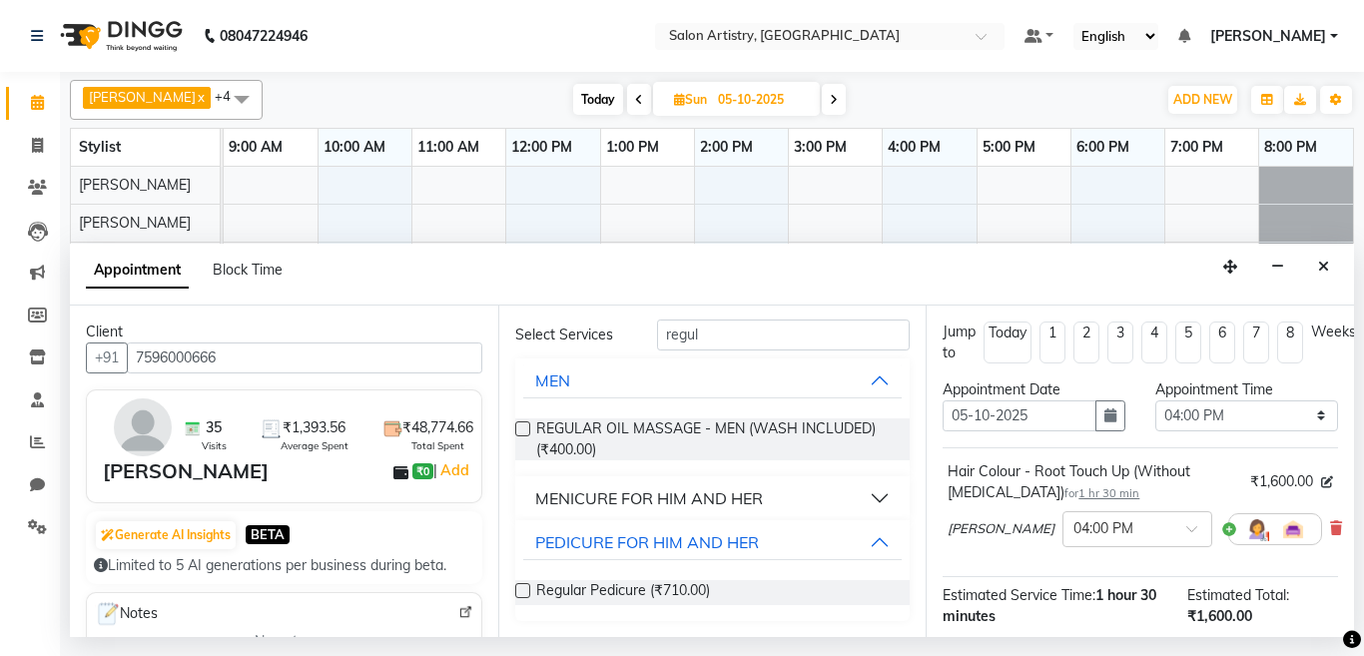
click at [517, 590] on label at bounding box center [522, 590] width 15 height 15
click at [517, 590] on input "checkbox" at bounding box center [521, 592] width 13 height 13
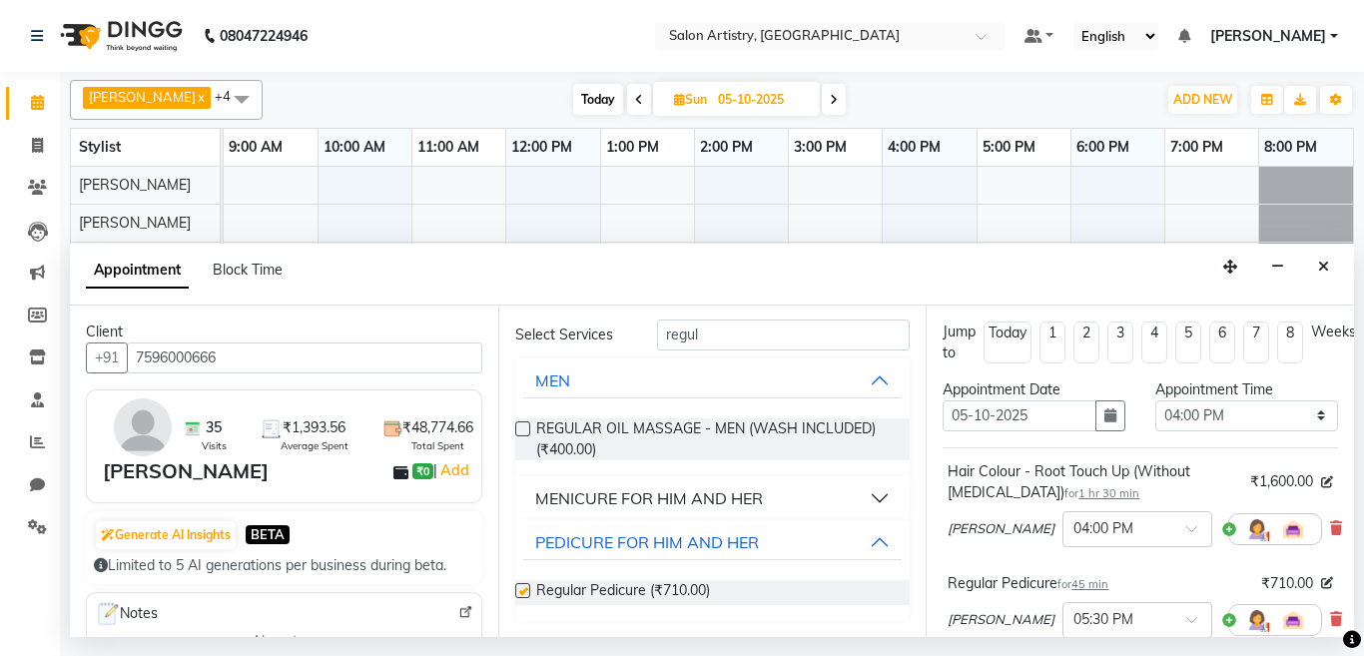
checkbox input "false"
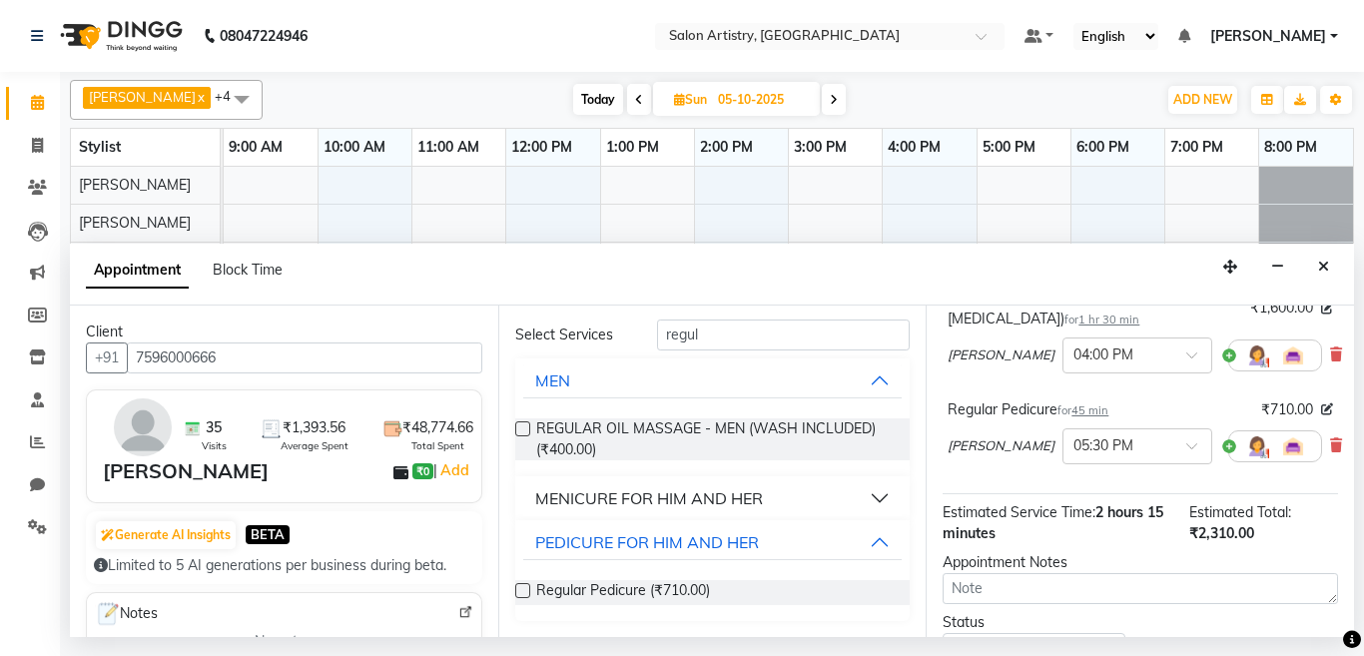
scroll to position [100, 0]
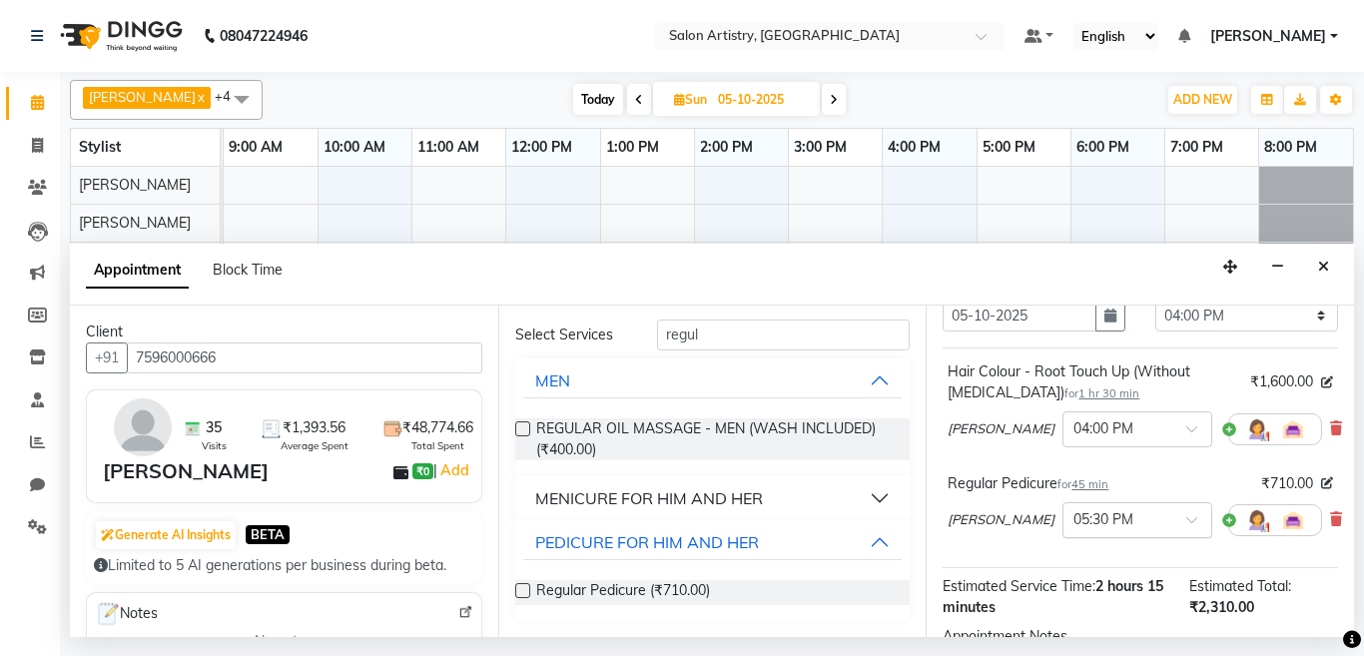
click at [1074, 516] on input "text" at bounding box center [1118, 518] width 88 height 21
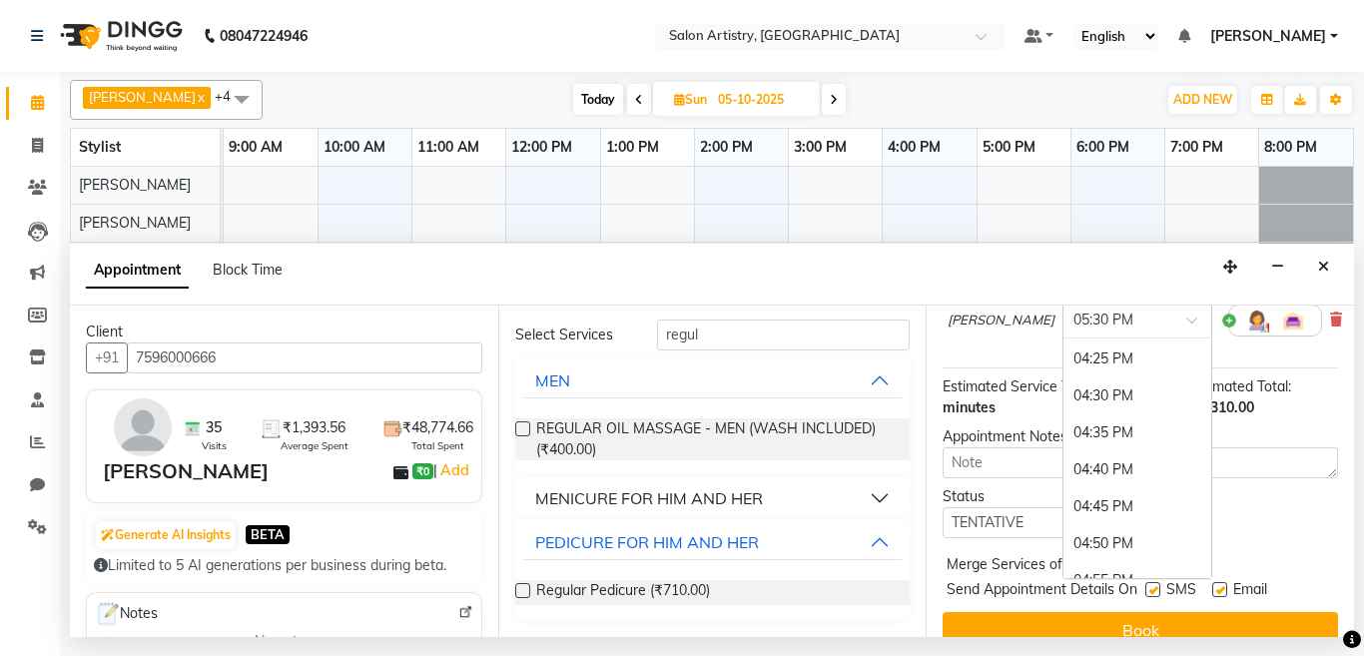
scroll to position [2826, 0]
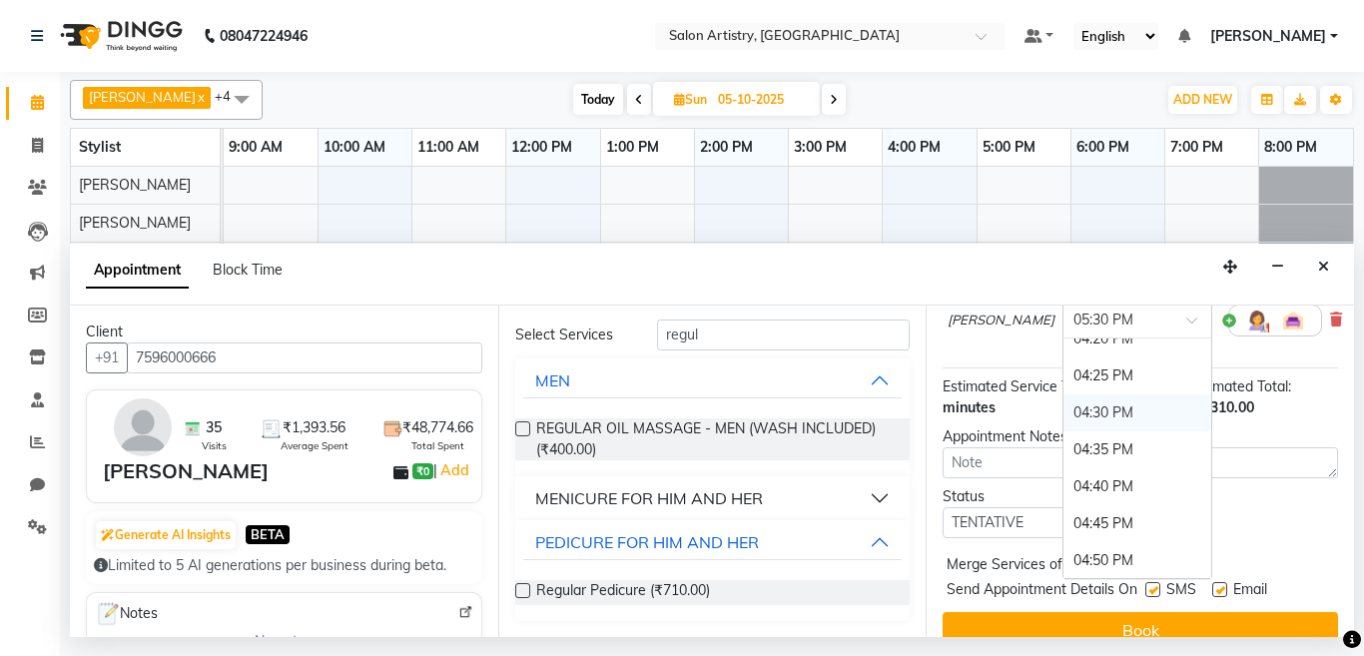
click at [1064, 412] on div "04:30 PM" at bounding box center [1138, 413] width 148 height 37
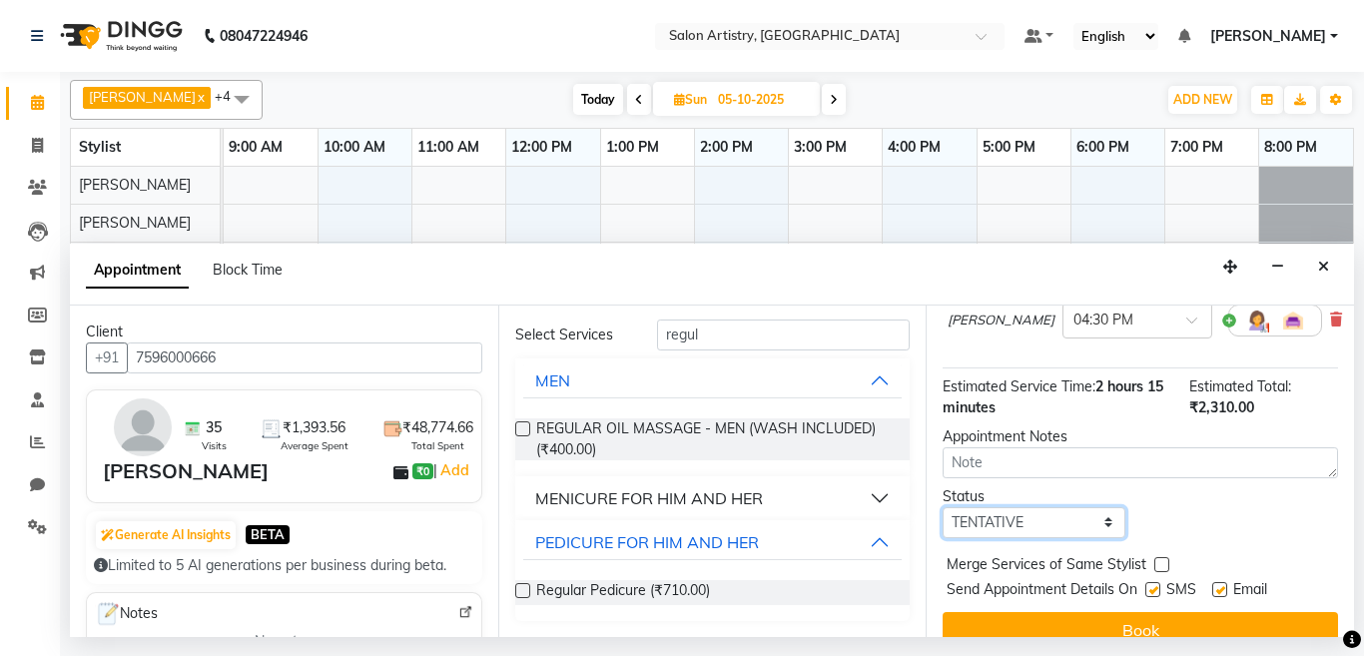
click at [1039, 525] on select "Select TENTATIVE CONFIRM UPCOMING" at bounding box center [1034, 522] width 183 height 31
select select "upcoming"
click at [943, 507] on select "Select TENTATIVE CONFIRM UPCOMING" at bounding box center [1034, 522] width 183 height 31
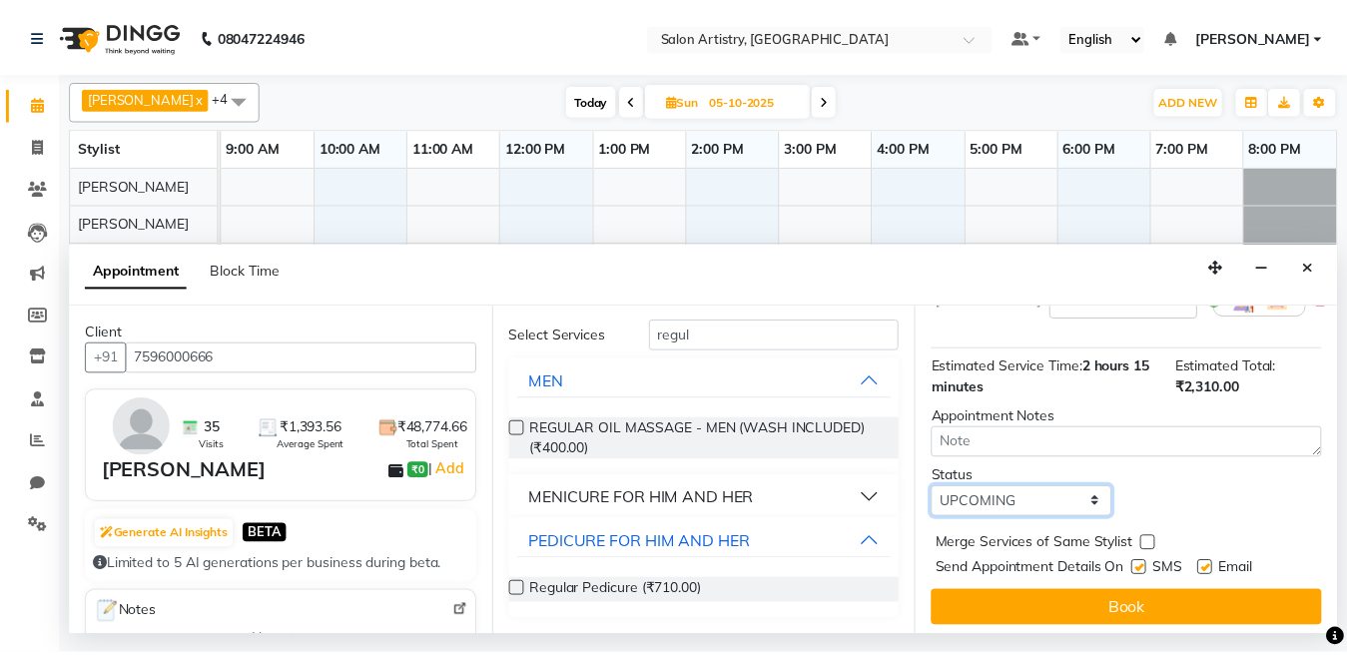
scroll to position [344, 0]
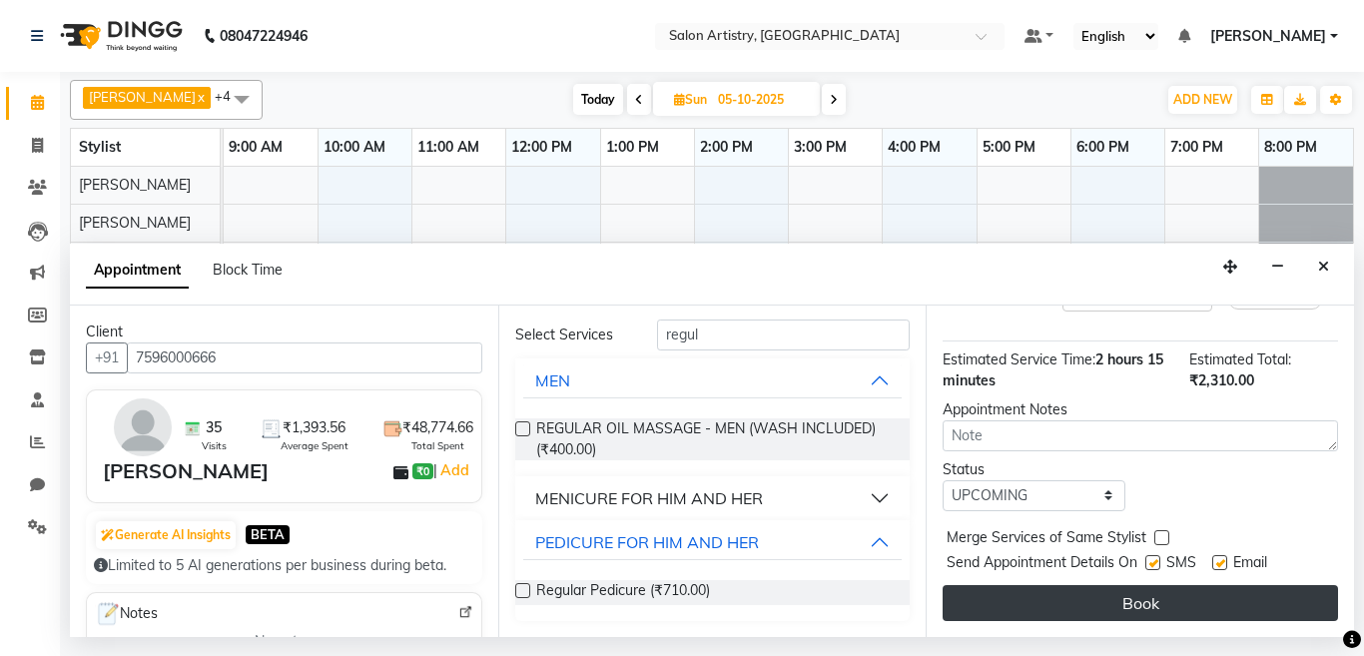
click at [1067, 585] on button "Book" at bounding box center [1141, 603] width 396 height 36
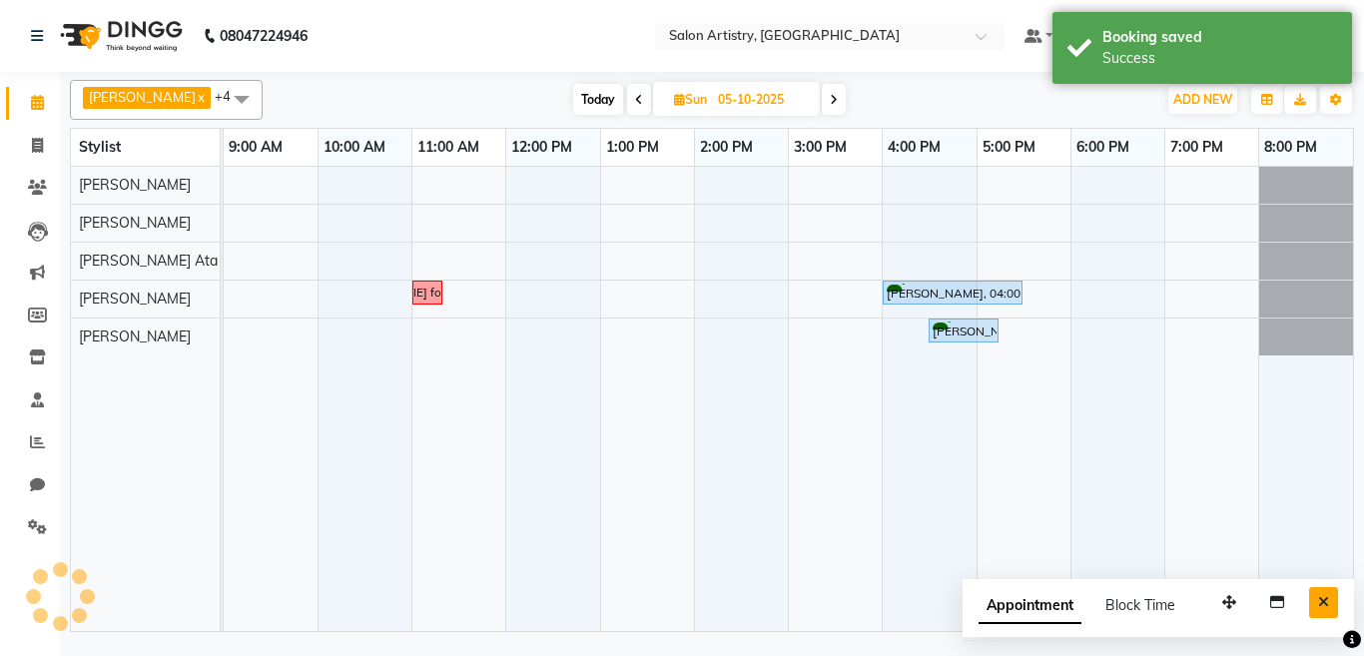
click at [1324, 605] on icon "Close" at bounding box center [1323, 602] width 11 height 14
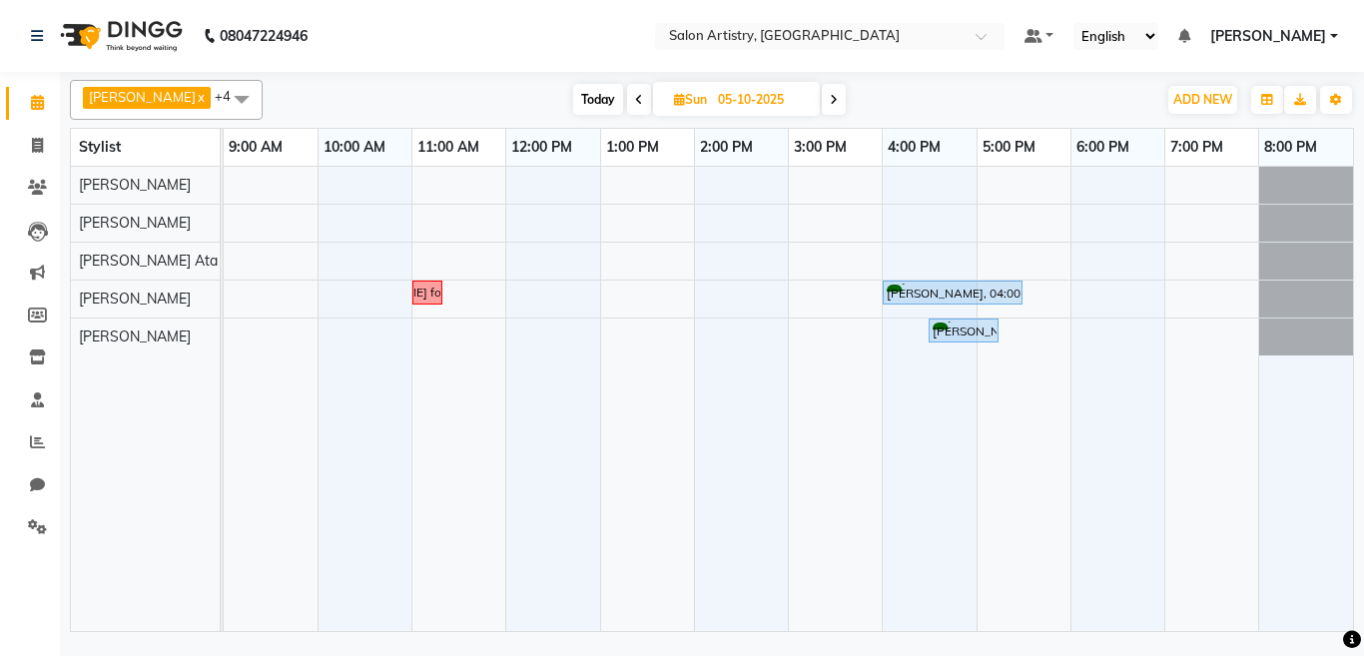
drag, startPoint x: 615, startPoint y: 103, endPoint x: 606, endPoint y: 94, distance: 12.7
click at [627, 102] on span at bounding box center [639, 99] width 24 height 31
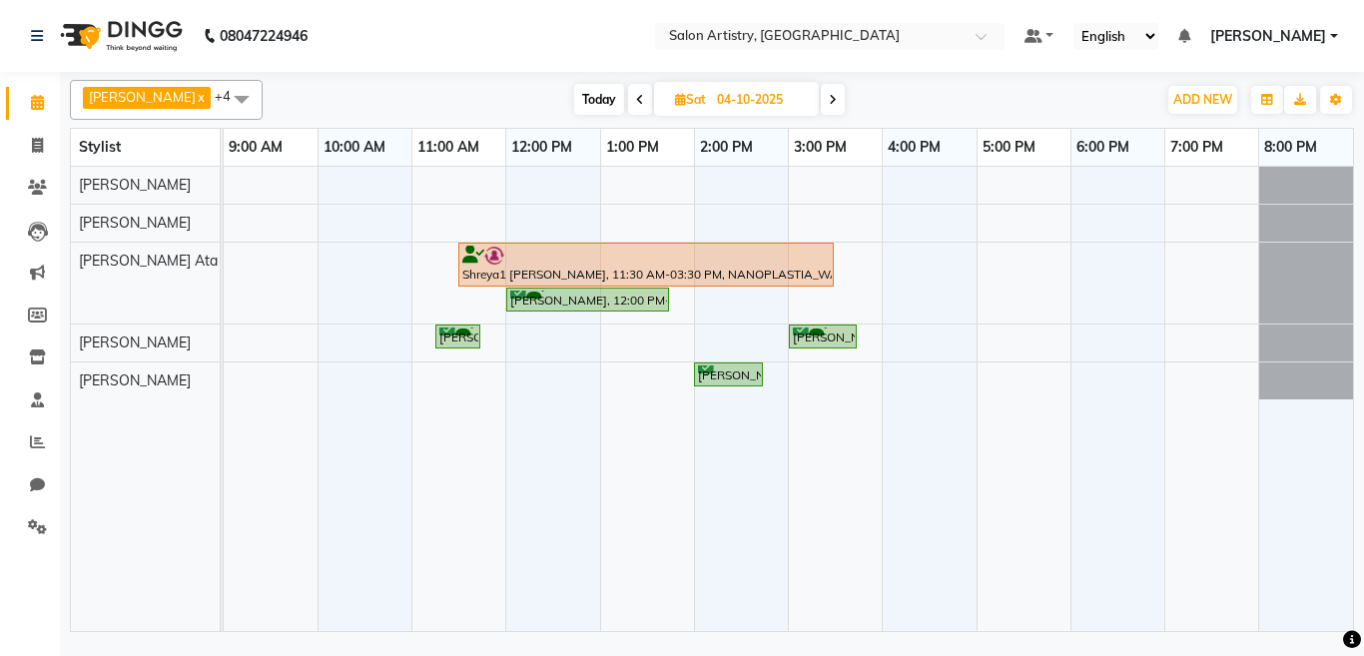
click at [628, 97] on span at bounding box center [640, 99] width 24 height 31
type input "03-10-2025"
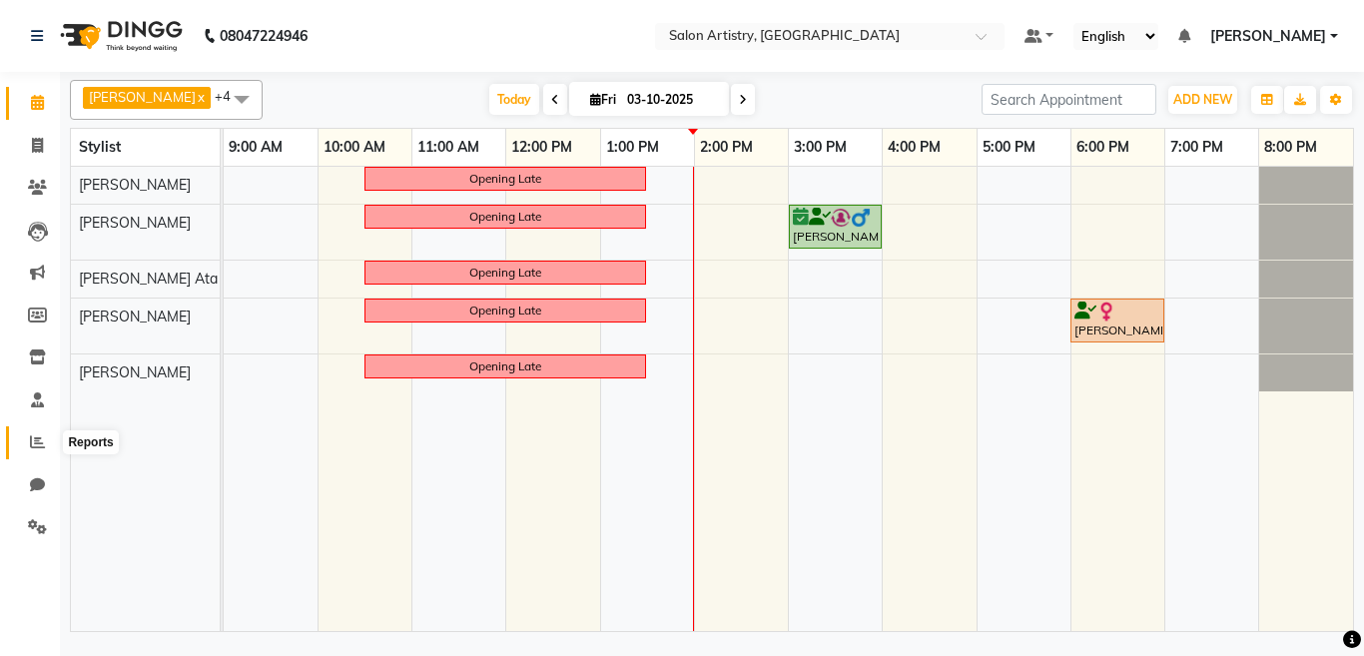
click at [42, 439] on icon at bounding box center [37, 441] width 15 height 15
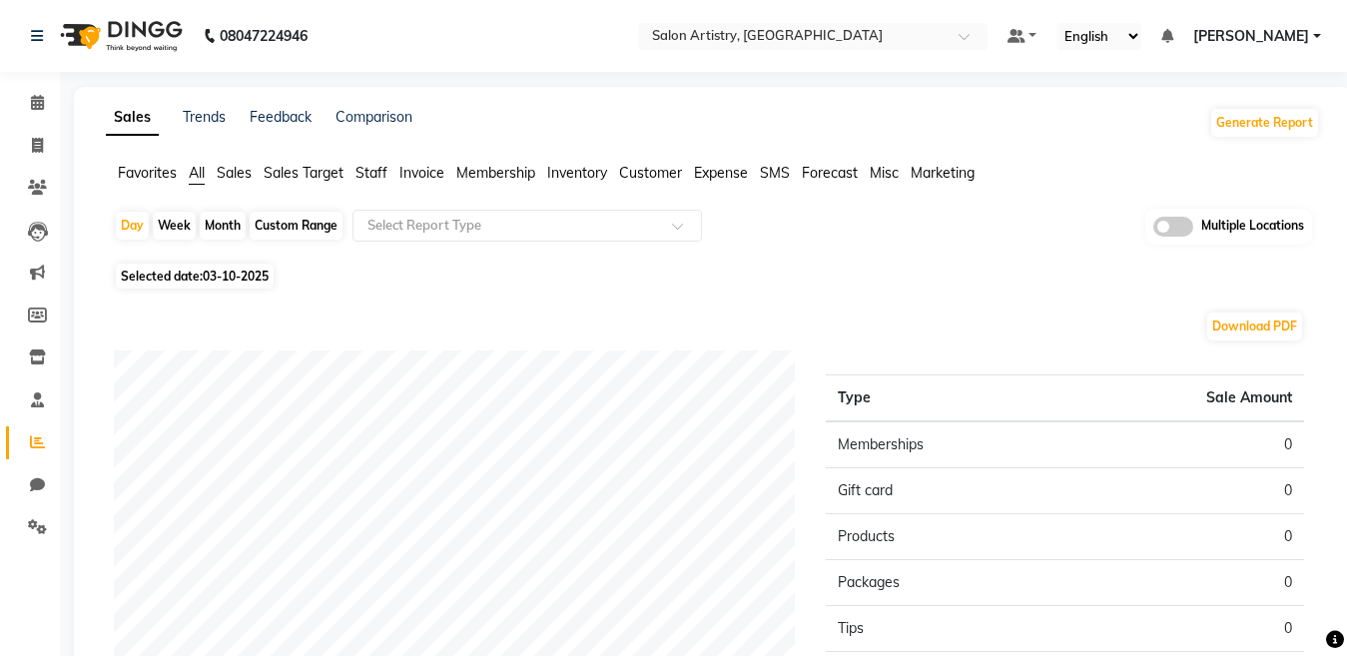
click at [233, 278] on span "03-10-2025" at bounding box center [236, 276] width 66 height 15
select select "10"
select select "2025"
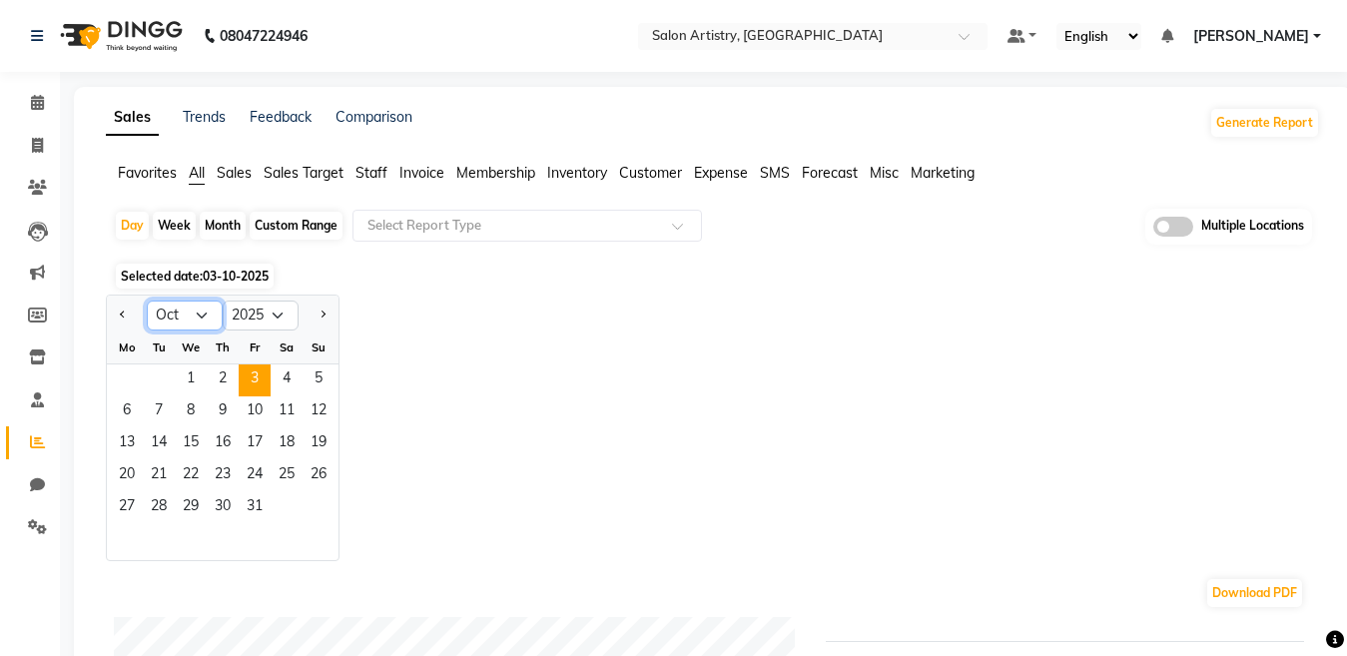
click at [168, 321] on select "Jan Feb Mar Apr May Jun [DATE] Aug Sep Oct Nov Dec" at bounding box center [185, 316] width 76 height 30
select select "9"
click at [147, 301] on select "Jan Feb Mar Apr May Jun [DATE] Aug Sep Oct Nov Dec" at bounding box center [185, 316] width 76 height 30
click at [153, 500] on span "30" at bounding box center [159, 508] width 32 height 32
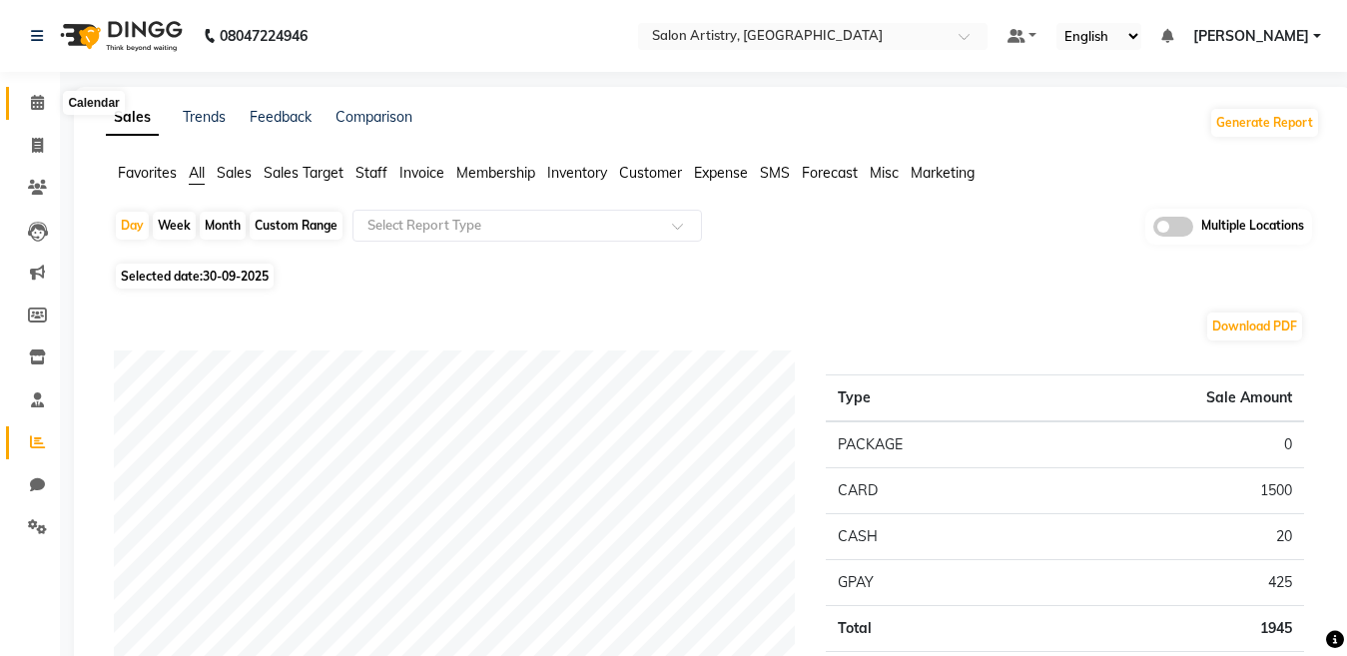
click at [50, 104] on span at bounding box center [37, 103] width 35 height 23
